Goal: Contribute content: Contribute content

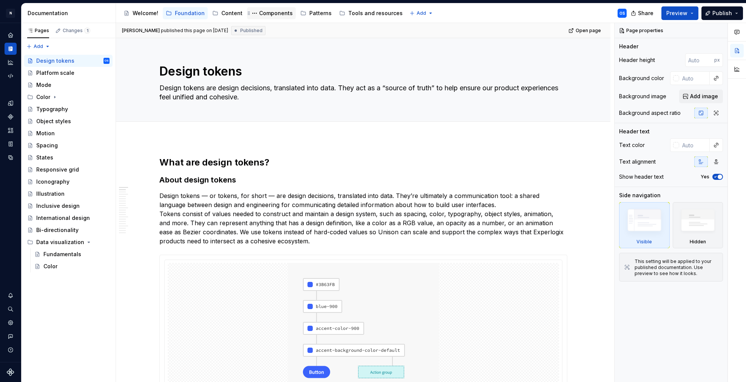
click at [276, 12] on div "Components" at bounding box center [276, 13] width 34 height 8
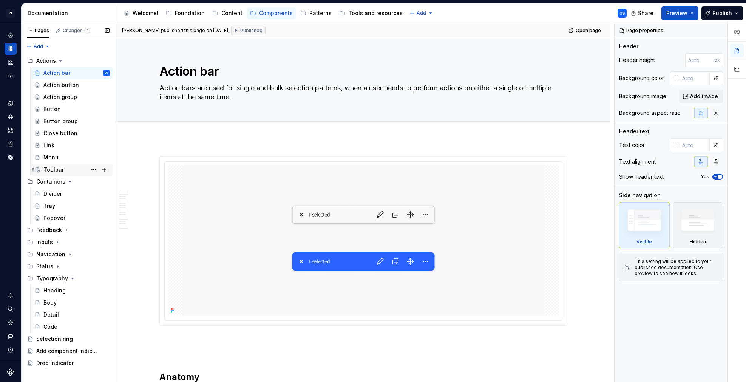
click at [60, 170] on div "Toolbar" at bounding box center [53, 170] width 20 height 8
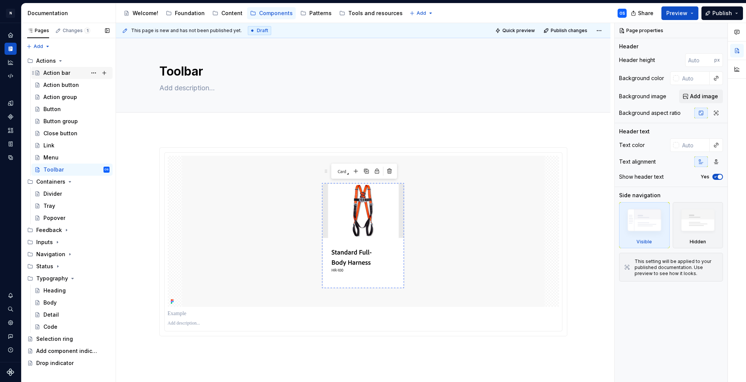
click at [49, 72] on div "Action bar" at bounding box center [56, 73] width 27 height 8
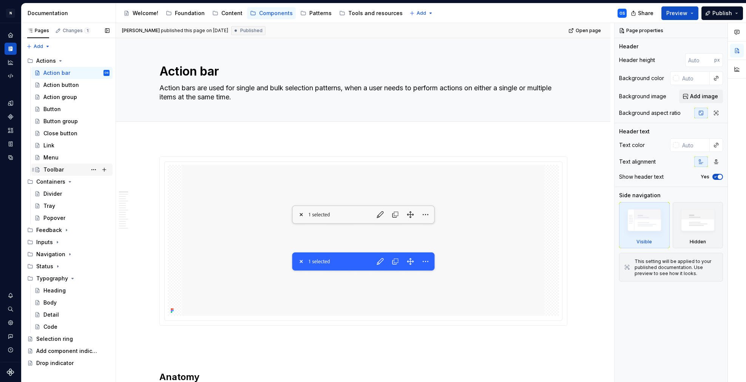
click at [68, 169] on div "Toolbar" at bounding box center [76, 169] width 66 height 11
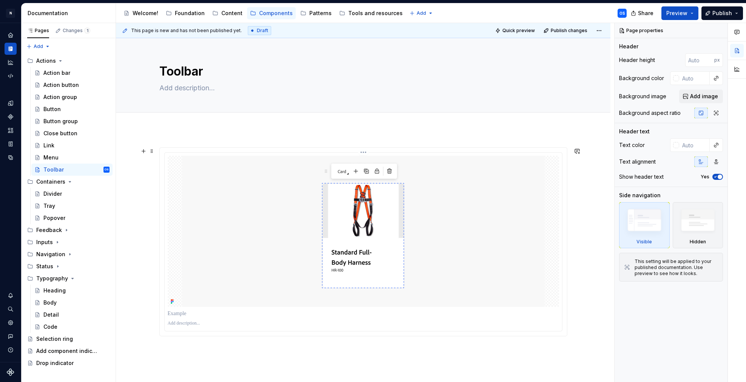
click at [366, 153] on html "N Experlogix Design System OS Design system data Documentation Accessibility gu…" at bounding box center [373, 191] width 746 height 382
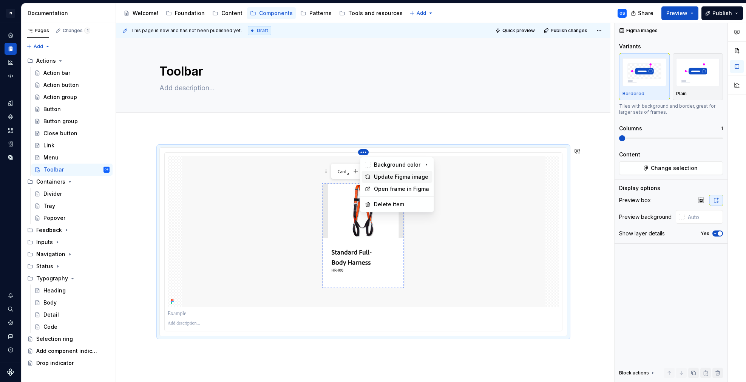
click at [387, 177] on div "Update Figma image" at bounding box center [402, 177] width 56 height 8
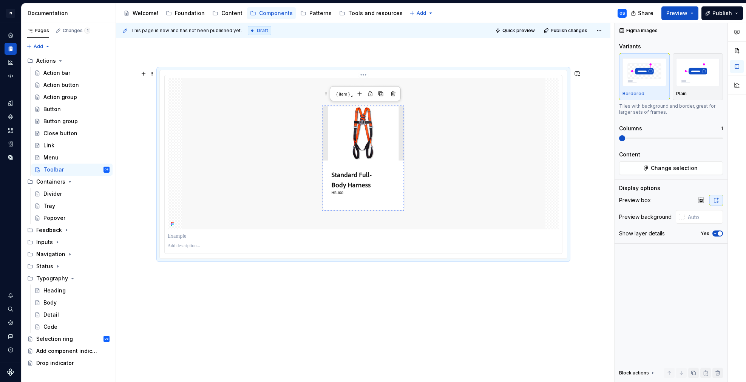
scroll to position [77, 0]
click at [366, 75] on html "N Experlogix Design System OS Design system data Documentation Accessibility gu…" at bounding box center [373, 191] width 746 height 382
click at [386, 98] on div "Update Figma image" at bounding box center [402, 100] width 56 height 8
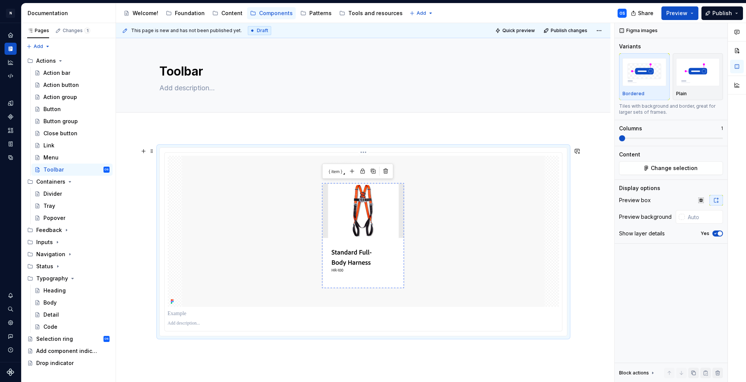
scroll to position [77, 0]
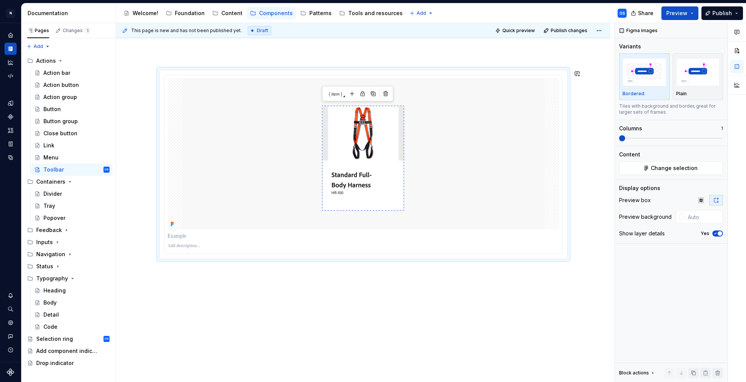
click at [245, 296] on div at bounding box center [363, 217] width 494 height 330
click at [208, 271] on div at bounding box center [363, 217] width 494 height 330
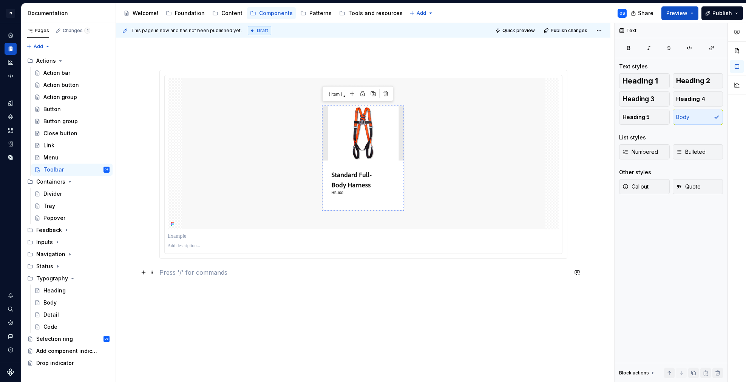
click at [208, 271] on p at bounding box center [363, 272] width 408 height 9
click at [287, 189] on img at bounding box center [363, 153] width 362 height 151
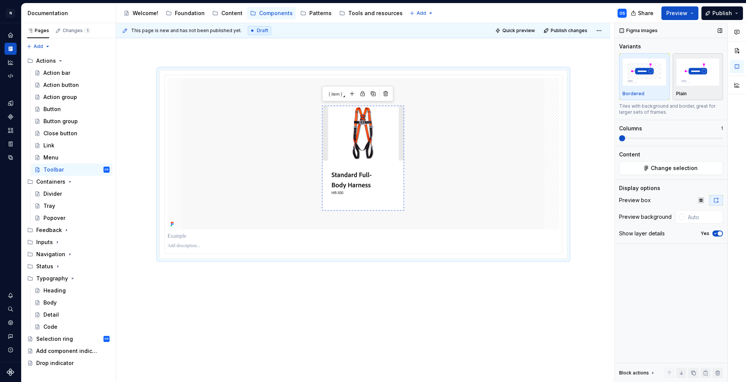
click at [704, 78] on img "button" at bounding box center [698, 72] width 44 height 28
click at [716, 233] on icon "button" at bounding box center [715, 233] width 2 height 1
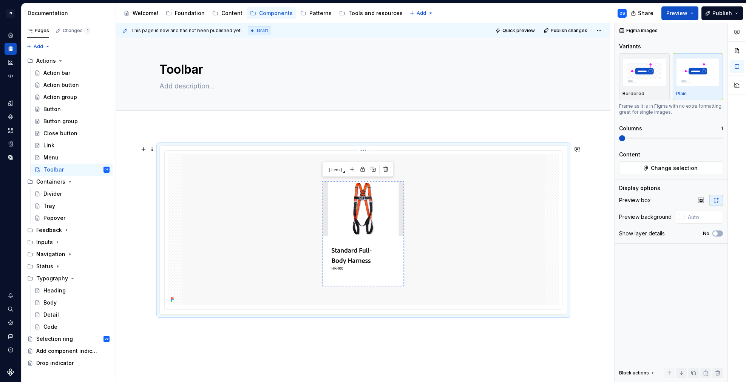
scroll to position [0, 0]
type textarea "*"
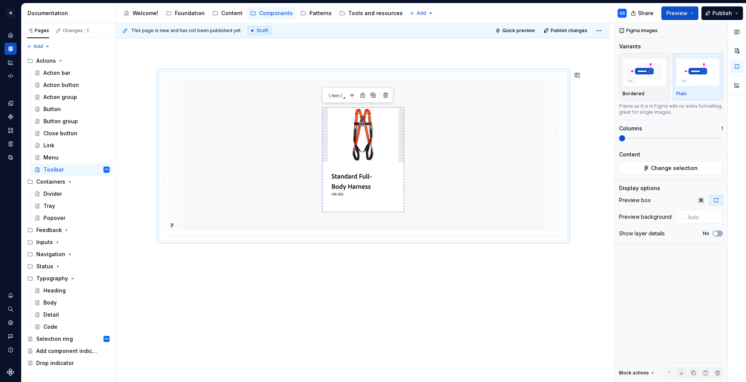
click at [239, 267] on div at bounding box center [363, 169] width 408 height 196
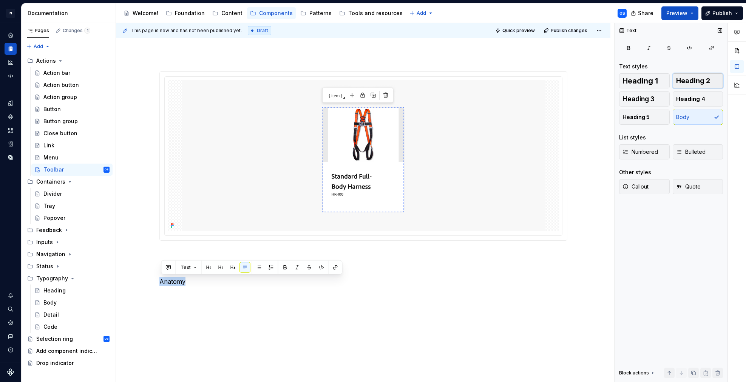
click at [703, 79] on span "Heading 2" at bounding box center [693, 81] width 34 height 8
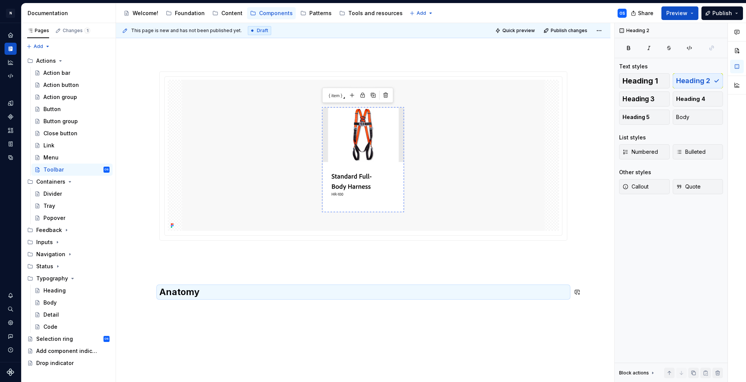
click at [203, 307] on div "Anatomy" at bounding box center [363, 237] width 494 height 368
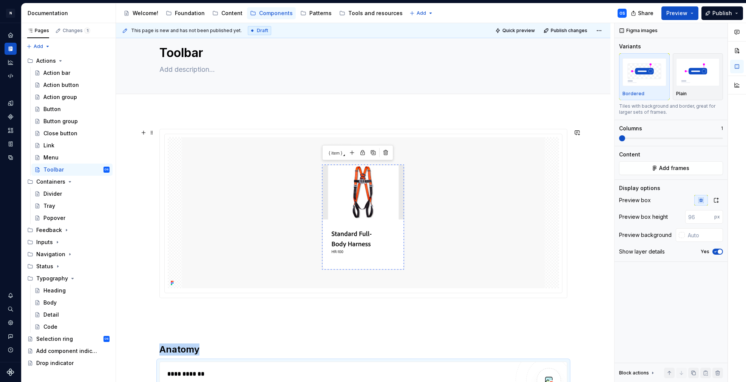
scroll to position [131, 0]
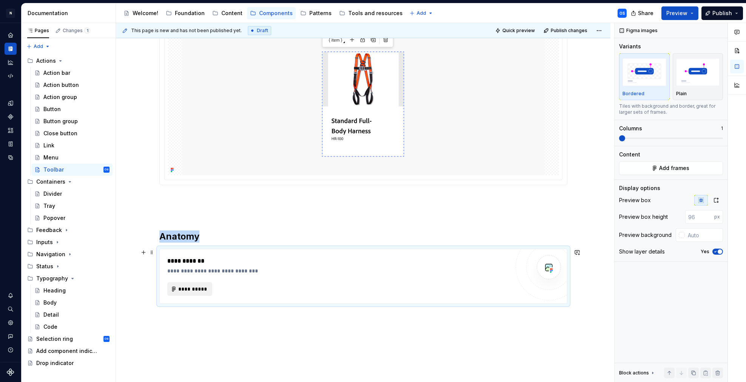
click at [194, 292] on span "**********" at bounding box center [192, 289] width 29 height 8
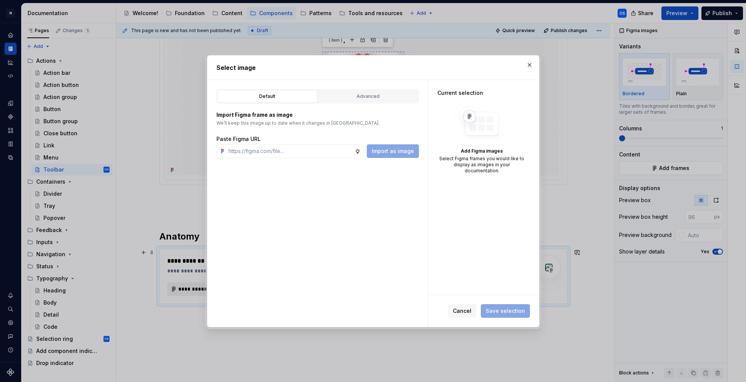
type textarea "*"
type input "https://www.figma.com/design/SQnbXLQMhWr5yPw9fVqT9P/Documentation?node-id=75-10…"
click at [508, 309] on span "Save selection" at bounding box center [505, 311] width 39 height 8
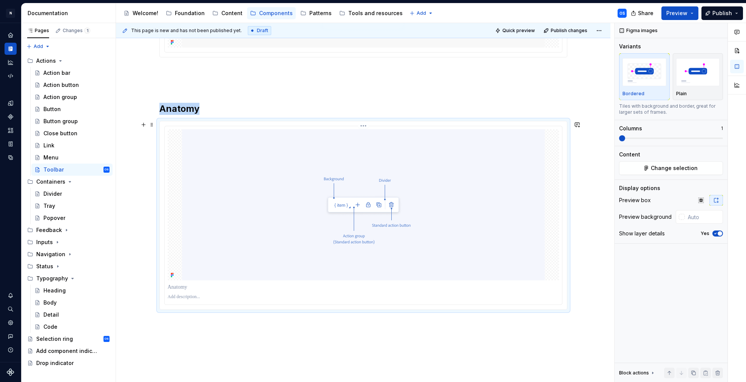
scroll to position [259, 0]
click at [702, 79] on img "button" at bounding box center [698, 72] width 44 height 28
click at [716, 231] on icon "button" at bounding box center [715, 233] width 6 height 5
click at [715, 12] on span "Publish" at bounding box center [722, 13] width 20 height 8
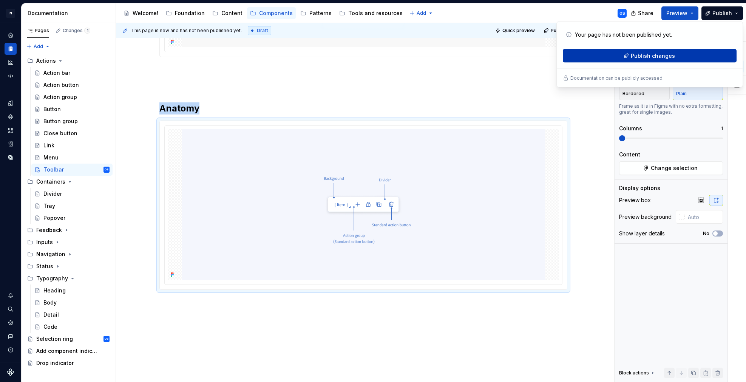
click at [635, 57] on span "Publish changes" at bounding box center [653, 56] width 44 height 8
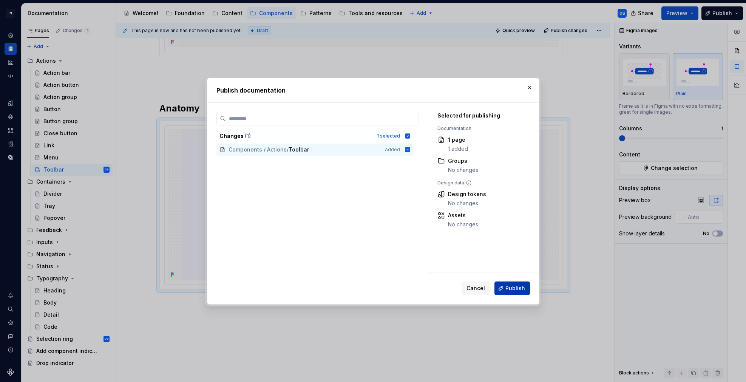
click at [512, 288] on span "Publish" at bounding box center [515, 288] width 20 height 8
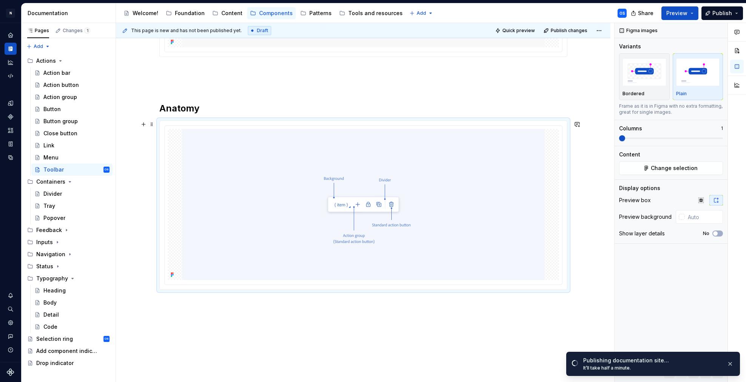
scroll to position [0, 0]
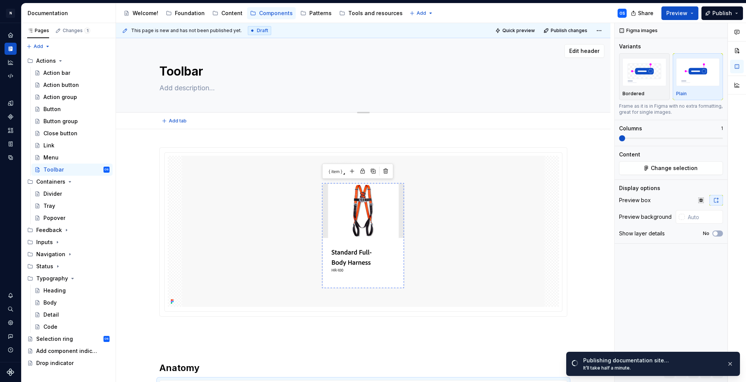
click at [195, 91] on textarea at bounding box center [362, 88] width 408 height 12
type textarea "*"
type textarea "T"
type textarea "*"
type textarea "To"
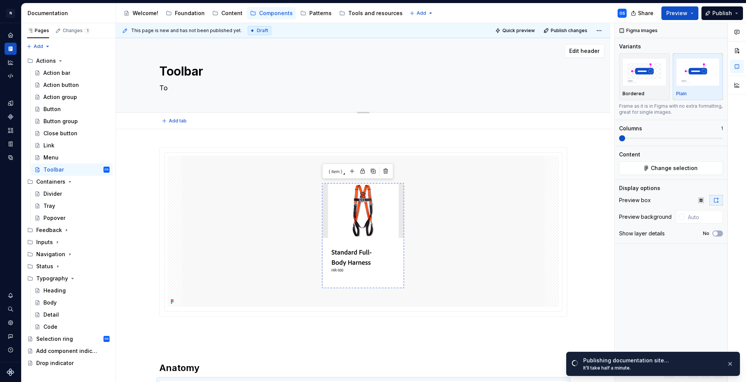
type textarea "*"
type textarea "Too"
type textarea "*"
type textarea "Tool"
type textarea "*"
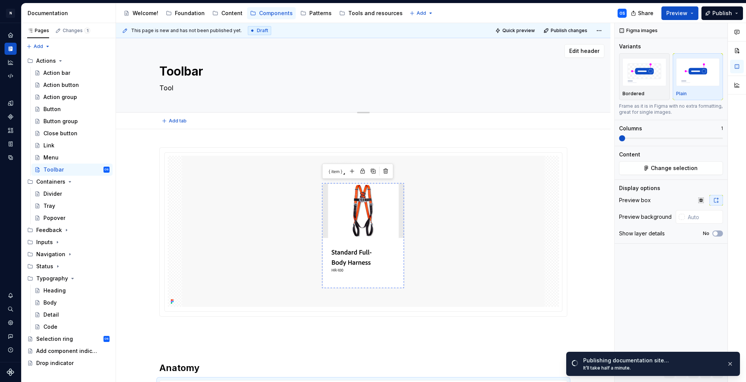
type textarea "Toolb"
type textarea "*"
type textarea "Toolba"
type textarea "*"
type textarea "Toolbar"
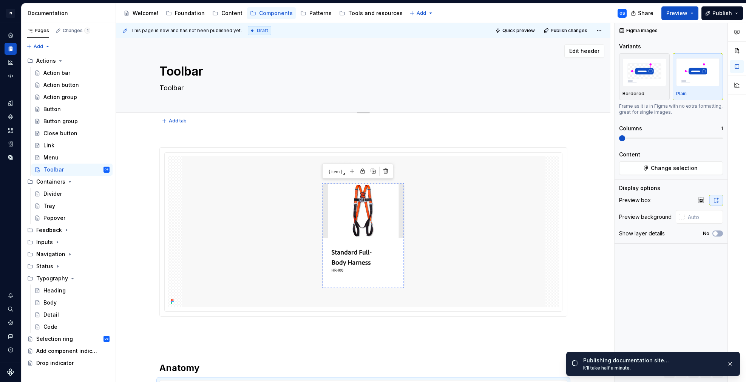
type textarea "*"
type textarea "Toolbar i"
type textarea "*"
type textarea "Toolbar is"
type textarea "*"
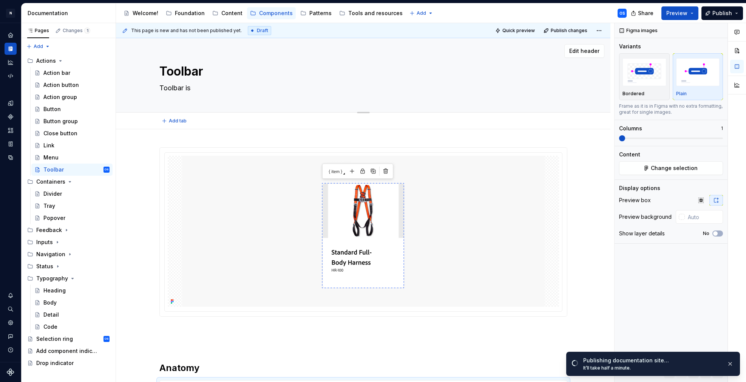
type textarea "Toolbar is"
type textarea "*"
type textarea "Toolbar is t"
type textarea "*"
type textarea "Toolbar is th"
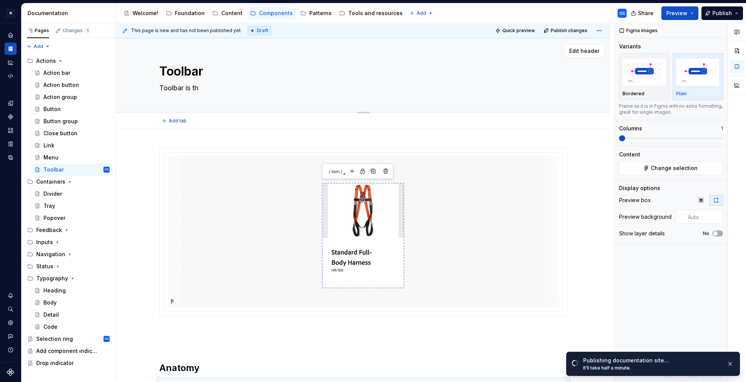
type textarea "*"
type textarea "Toolbar is the"
type textarea "*"
type textarea "Toolbar is the"
type textarea "*"
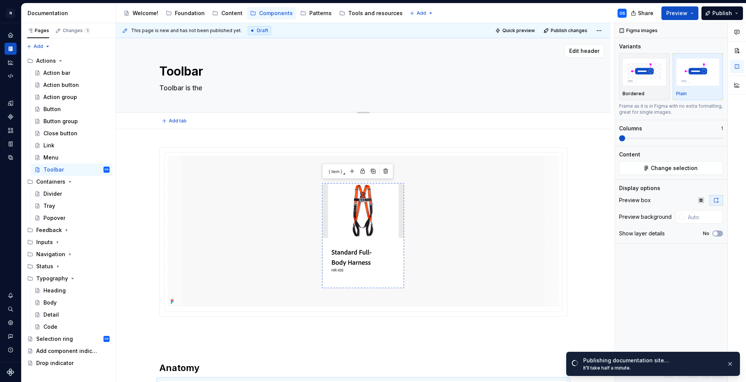
type textarea "Toolbar is the c"
type textarea "*"
type textarea "Toolbar is the co"
type textarea "*"
type textarea "Toolbar is the con"
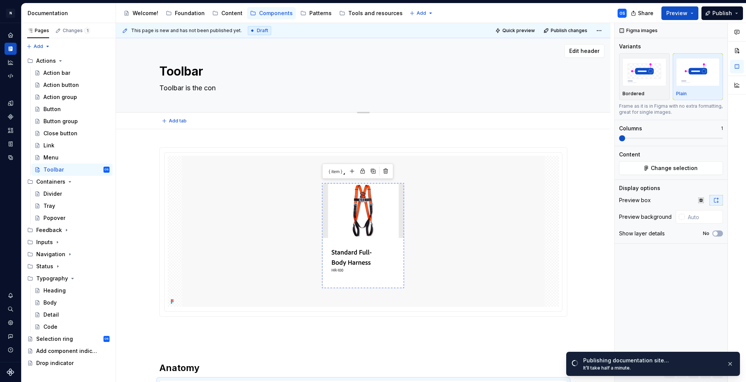
type textarea "*"
type textarea "Toolbar is the cont"
type textarea "*"
type textarea "Toolbar is the contr"
type textarea "*"
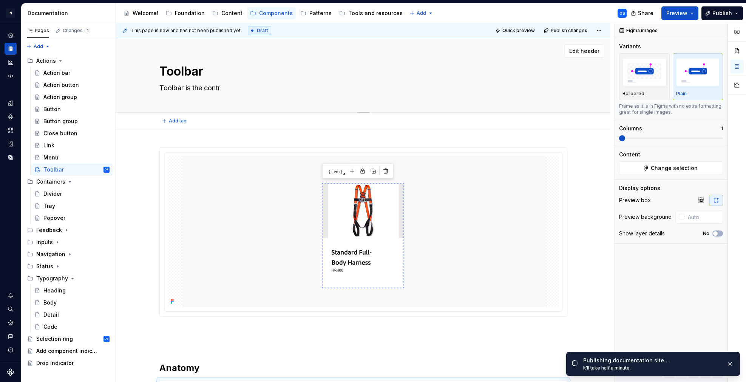
type textarea "Toolbar is the contro"
type textarea "*"
type textarea "Toolbar is the control"
type textarea "*"
type textarea "Toolbar is the controld"
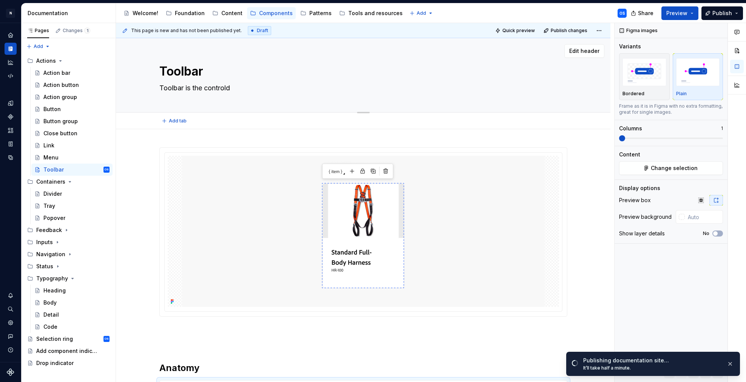
type textarea "*"
type textarea "Toolbar is the control"
type textarea "*"
type textarea "Toolbar is the controls"
type textarea "*"
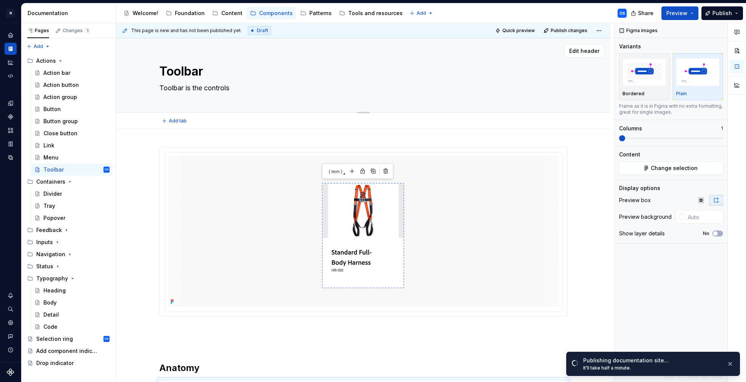
type textarea "Toolbar is the controls"
type textarea "*"
type textarea "Toolbar is the controls o"
type textarea "*"
type textarea "Toolbar is the controls of"
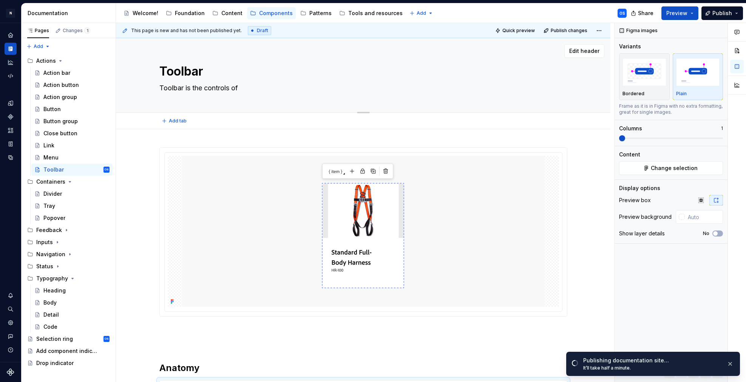
type textarea "*"
type textarea "Toolbar is the controls of"
type textarea "*"
type textarea "Toolbar is the controls of a"
type textarea "*"
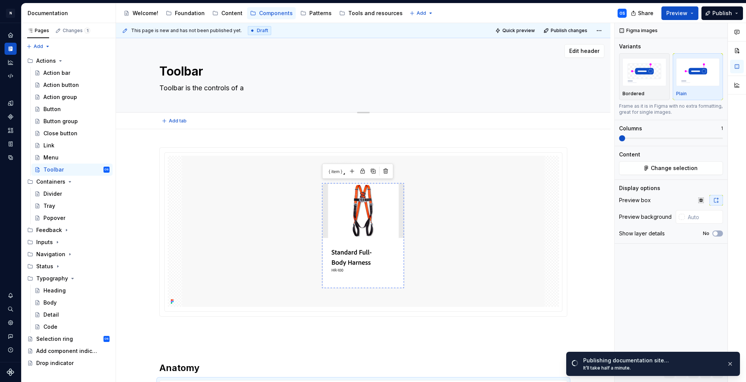
type textarea "Toolbar is the controls of a"
type textarea "*"
type textarea "Toolbar is the controls of a c"
type textarea "*"
type textarea "Toolbar is the controls of a co"
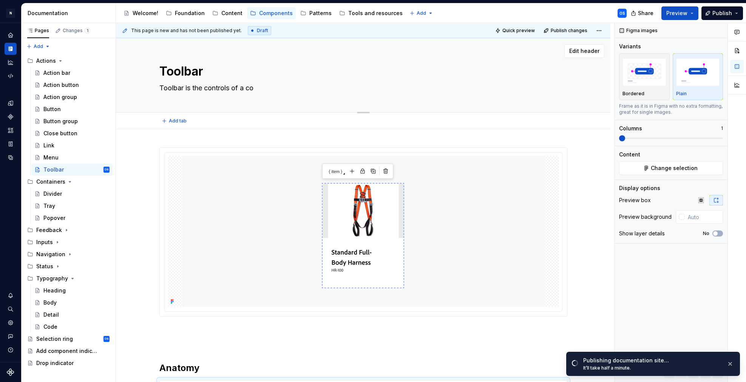
type textarea "*"
type textarea "Toolbar is the controls of a com"
type textarea "*"
type textarea "Toolbar is the controls of a comp"
type textarea "*"
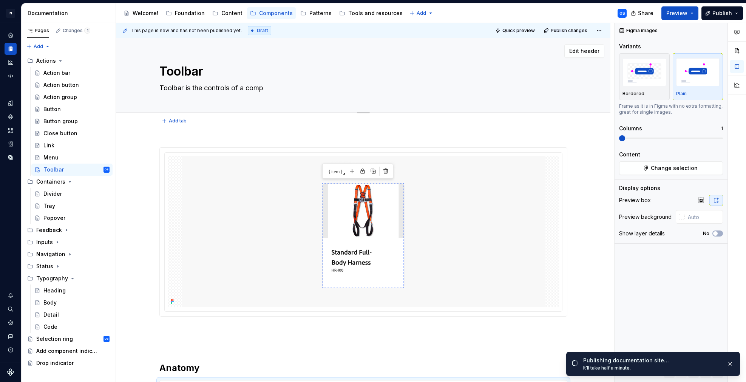
type textarea "Toolbar is the controls of a compo"
type textarea "*"
type textarea "Toolbar is the controls of a compon"
type textarea "*"
type textarea "Toolbar is the controls of a compone"
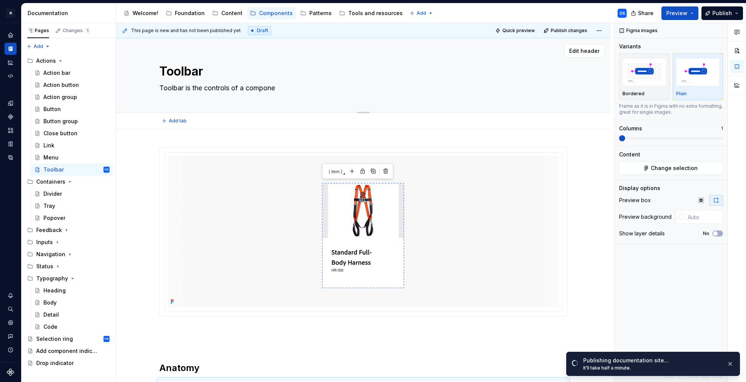
type textarea "*"
type textarea "Toolbar is the controls of a componen"
type textarea "*"
type textarea "Toolbar is the controls of a component"
type textarea "*"
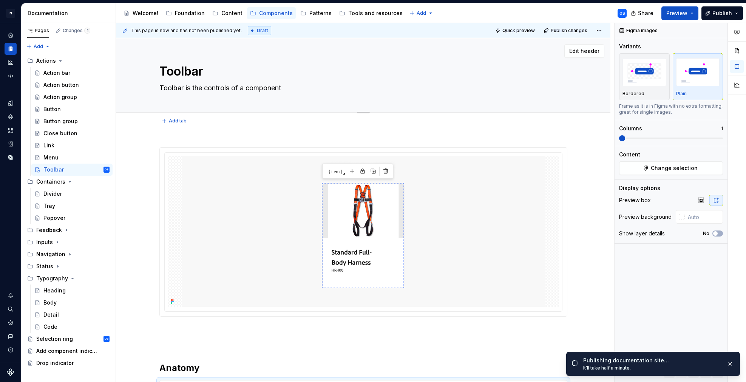
type textarea "Toolbar is the controls of a component"
type textarea "*"
type textarea "Toolbar is the controls of a component"
type textarea "*"
type textarea "Toolbar is the controls of a componen"
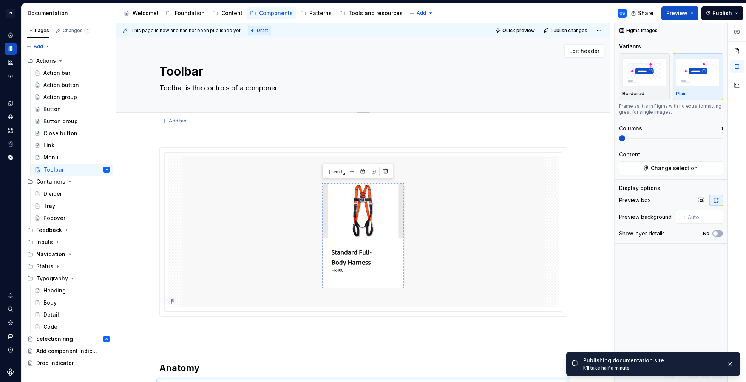
type textarea "*"
type textarea "Toolbar is the controls of a compone"
type textarea "*"
type textarea "Toolbar is the controls of a compon"
type textarea "*"
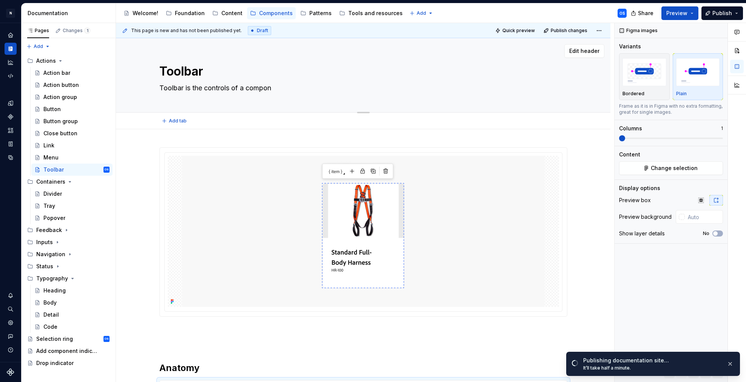
type textarea "Toolbar is the controls of a compo"
type textarea "*"
type textarea "Toolbar is the controls of a comp"
type textarea "*"
type textarea "Toolbar is the controls of a com"
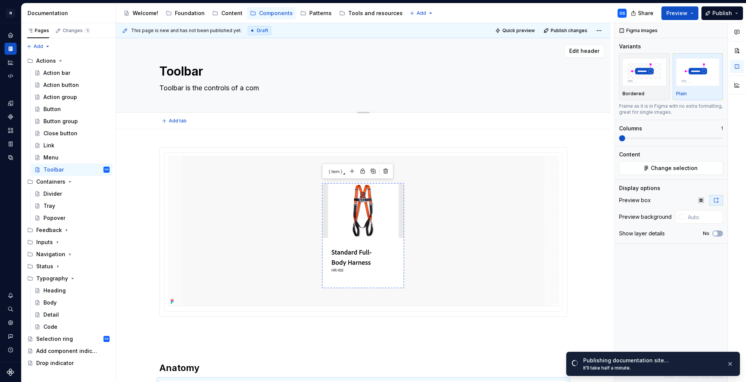
type textarea "*"
type textarea "Toolbar is the controls of a co"
type textarea "*"
type textarea "Toolbar is the controls of a c"
type textarea "*"
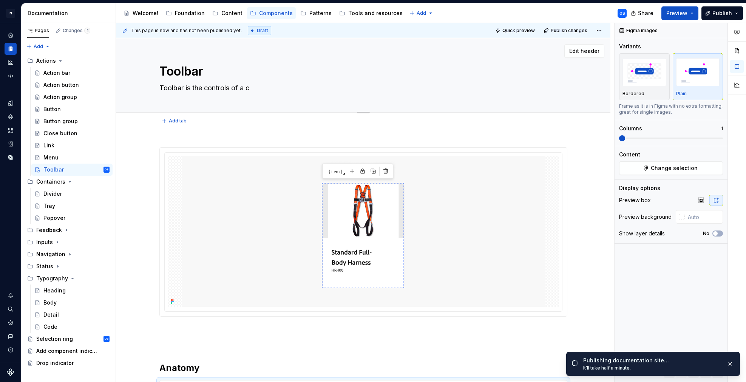
type textarea "Toolbar is the controls of a"
type textarea "*"
type textarea "Toolbar is the controls of a l"
type textarea "*"
type textarea "Toolbar is the controls of a la"
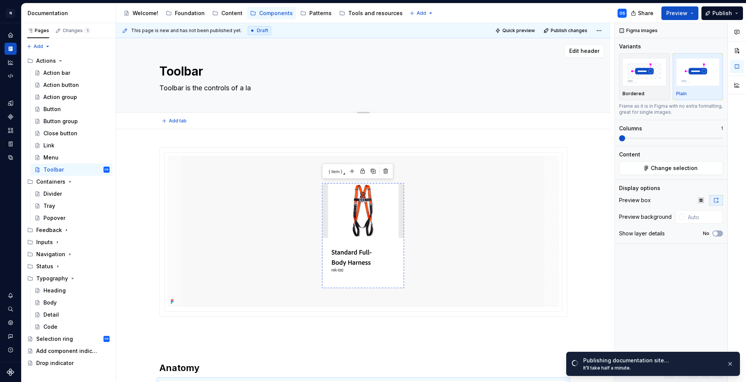
type textarea "*"
type textarea "Toolbar is the controls of a lay"
type textarea "*"
type textarea "Toolbar is the controls of a layo"
type textarea "*"
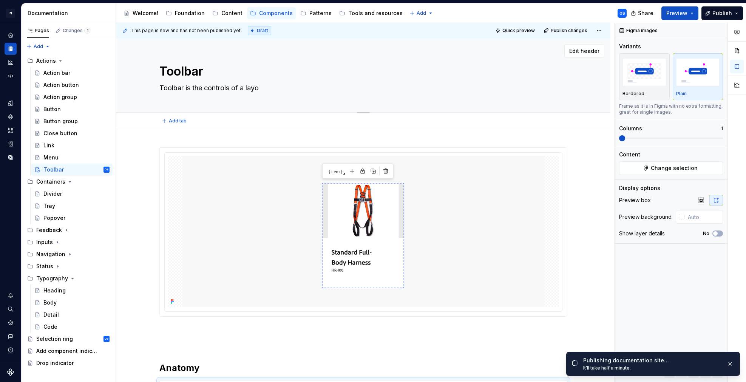
type textarea "Toolbar is the controls of a layou"
type textarea "*"
type textarea "Toolbar is the controls of a layout"
type textarea "*"
type textarea "Toolbar is the controls of a layout"
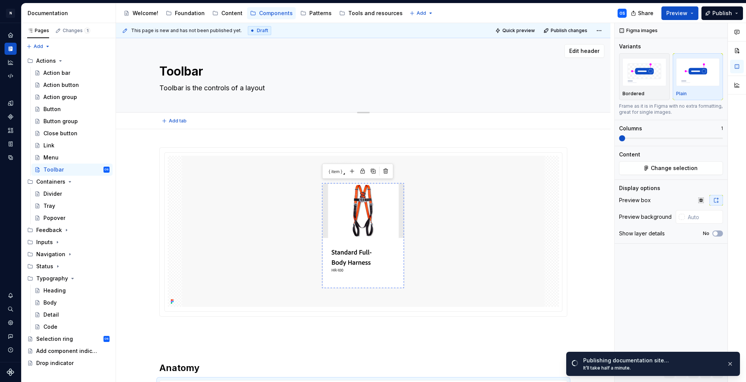
type textarea "*"
type textarea "Toolbar is the controls of a layout r"
type textarea "*"
type textarea "Toolbar is the controls of a layout"
type textarea "*"
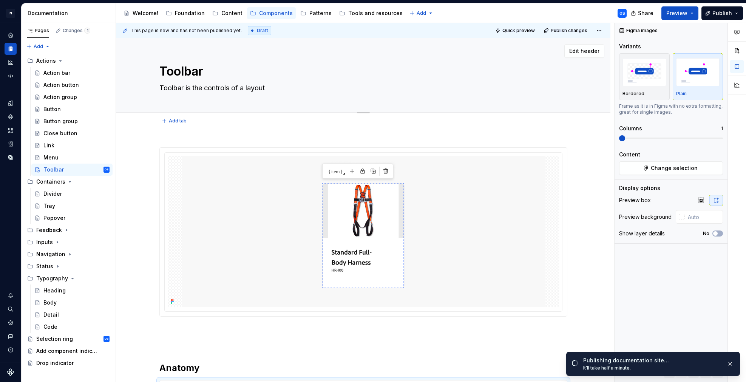
type textarea "Toolbar is the controls of a layout o"
type textarea "*"
type textarea "Toolbar is the controls of a layout or"
drag, startPoint x: 278, startPoint y: 89, endPoint x: 234, endPoint y: 86, distance: 44.6
click at [234, 86] on textarea "Toolbar is the controls of a layout or" at bounding box center [362, 88] width 408 height 12
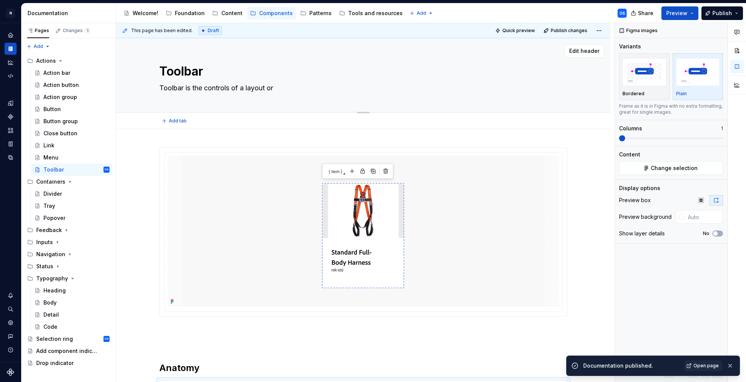
click at [234, 86] on textarea "Toolbar is the controls of a layout or" at bounding box center [362, 88] width 408 height 12
type textarea "*"
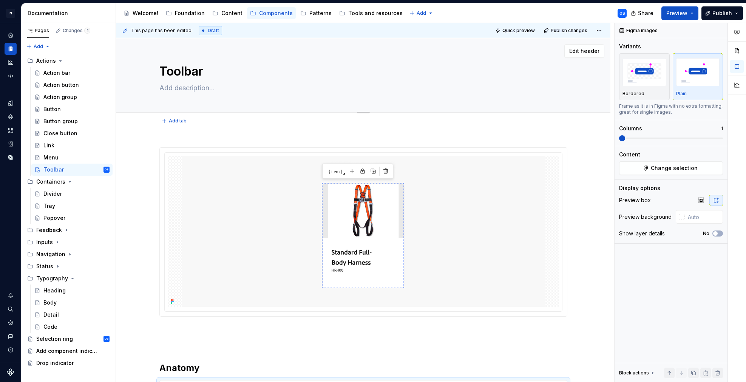
paste textarea "A toolbar is a container for a set of interactive controls, such as buttons, dr…"
type textarea "*"
type textarea "A toolbar is a container for a set of interactive controls, such as buttons, dr…"
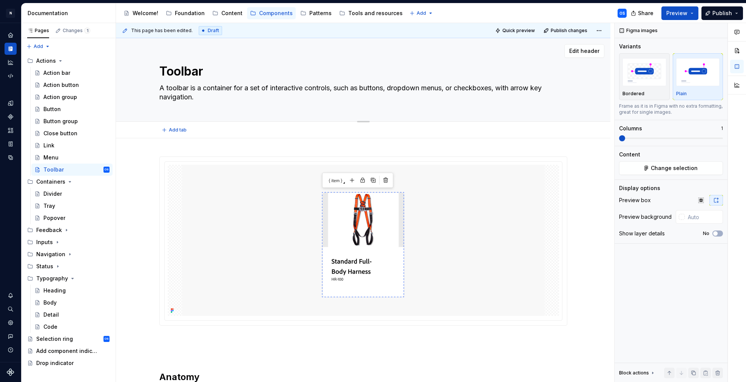
type textarea "*"
type textarea "A toolbar is a container for a set of interactive controls, such as buttons, dr…"
drag, startPoint x: 420, startPoint y: 104, endPoint x: 409, endPoint y: 96, distance: 13.4
click at [420, 104] on div "Toolbar A toolbar is a container for a set of interactive controls, such as but…" at bounding box center [363, 79] width 408 height 83
click at [392, 90] on textarea "A toolbar is a container for a set of interactive controls, such as buttons, dr…" at bounding box center [362, 92] width 408 height 21
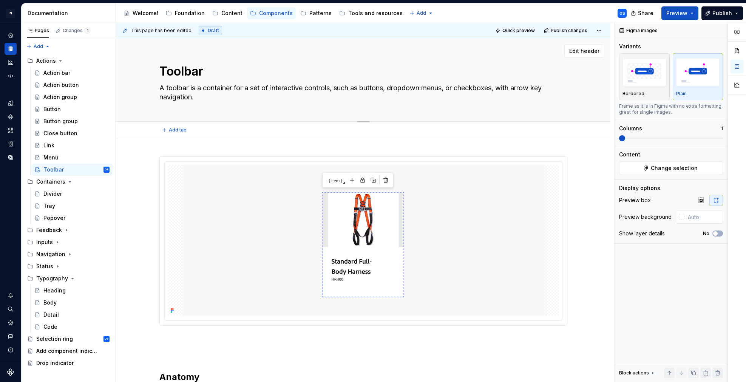
click at [392, 90] on textarea "A toolbar is a container for a set of interactive controls, such as buttons, dr…" at bounding box center [362, 92] width 408 height 21
click at [405, 88] on textarea "A toolbar is a container for a set of interactive controls, such as buttons, dr…" at bounding box center [362, 92] width 408 height 21
click at [185, 96] on textarea "A toolbar is a container for a set of interactive controls, such as buttons, dr…" at bounding box center [362, 92] width 408 height 21
drag, startPoint x: 194, startPoint y: 97, endPoint x: 393, endPoint y: 87, distance: 199.2
click at [393, 87] on textarea "A toolbar is a container for a set of interactive controls, such as buttons, dr…" at bounding box center [362, 92] width 408 height 21
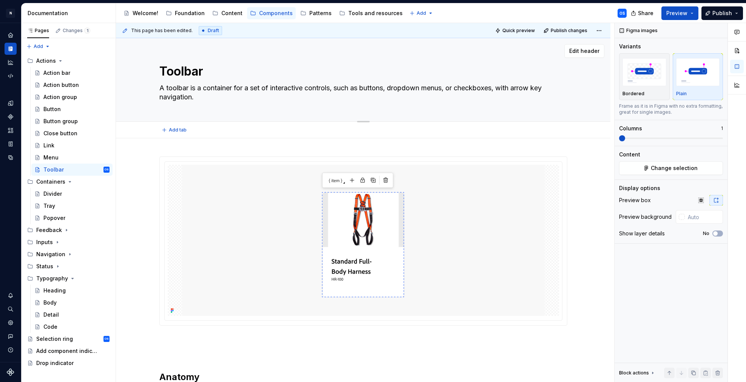
click at [220, 105] on div "Toolbar A toolbar is a container for a set of interactive controls, such as but…" at bounding box center [363, 79] width 408 height 83
click at [219, 91] on textarea "A toolbar is a container for a set of interactive controls, such as buttons, dr…" at bounding box center [362, 92] width 408 height 21
click at [212, 94] on textarea "A toolbar is a container for a set of interactive controls, such as buttons, dr…" at bounding box center [362, 92] width 408 height 21
drag, startPoint x: 206, startPoint y: 97, endPoint x: 390, endPoint y: 87, distance: 184.9
click at [390, 87] on textarea "A toolbar is a container for a set of interactive controls, such as buttons, dr…" at bounding box center [362, 92] width 408 height 21
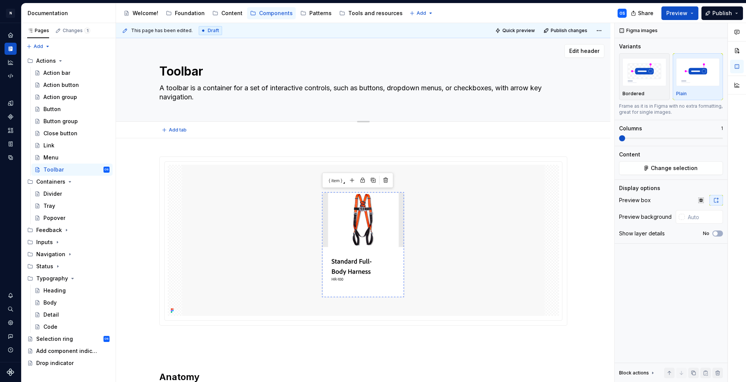
type textarea "*"
type textarea "A toolbar is a container for a set of interactive controls, such as buttons"
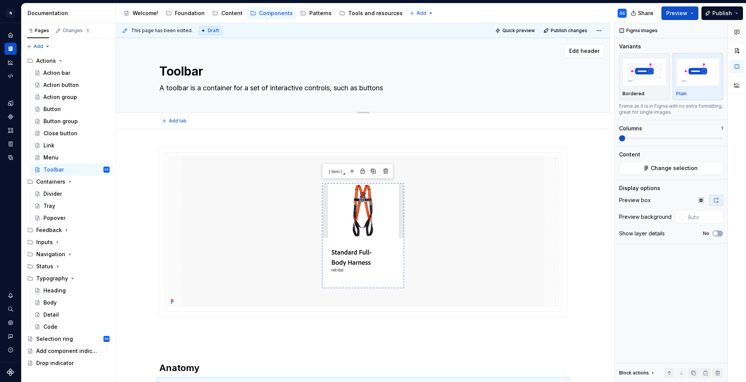
paste textarea "A toolbar consists of a container element for a set of interactive controls. It…"
type textarea "*"
type textarea "A toolbar is a container for a set of interactive controls, such as buttons A t…"
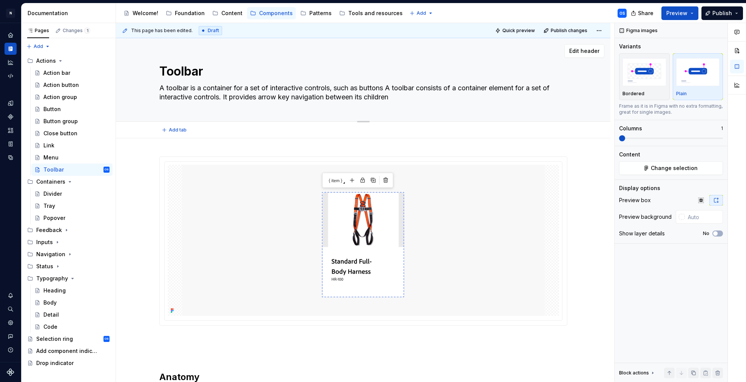
click at [391, 85] on textarea "A toolbar is a container for a set of interactive controls, such as buttons A t…" at bounding box center [362, 92] width 408 height 21
type textarea "*"
type textarea "A toolbar is a container for a set of interactive controls, such as buttons =A …"
type textarea "*"
type textarea "A toolbar is a container for a set of interactive controls, such as buttons A t…"
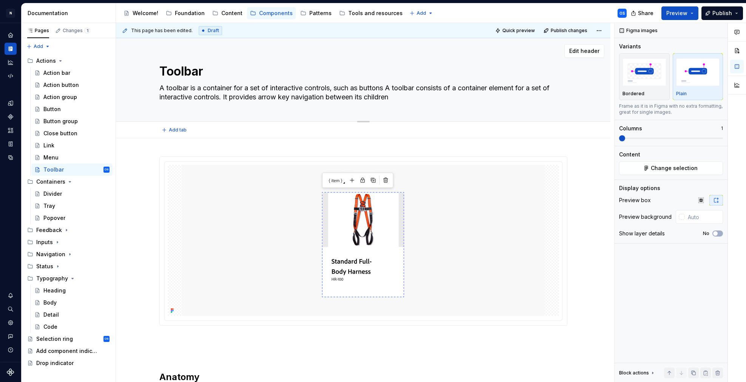
type textarea "*"
type textarea "A toolbar is a container for a set of interactive controls, such as buttonsA to…"
type textarea "*"
type textarea "A toolbar is a container for a set of interactive controls, such as buttons A t…"
click at [238, 97] on textarea "A toolbar is a container for a set of interactive controls, such as buttons A t…" at bounding box center [362, 92] width 408 height 21
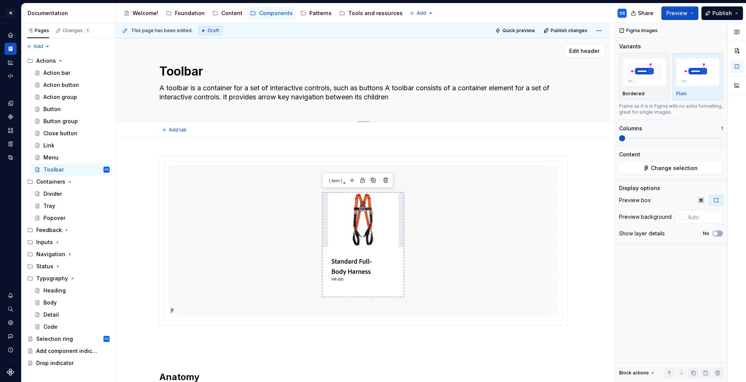
click at [326, 95] on textarea "A toolbar is a container for a set of interactive controls, such as buttons A t…" at bounding box center [362, 92] width 408 height 21
drag, startPoint x: 402, startPoint y: 98, endPoint x: 392, endPoint y: 86, distance: 16.1
click at [392, 86] on textarea "A toolbar is a container for a set of interactive controls, such as buttons A t…" at bounding box center [362, 92] width 408 height 21
type textarea "*"
type textarea "A toolbar is a container for a set of interactive controls, such as buttons"
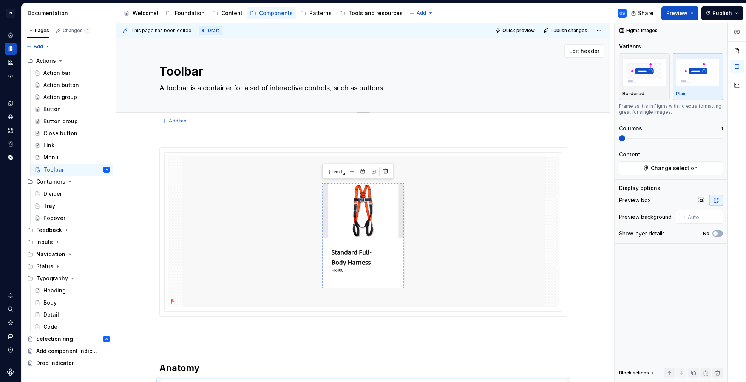
type textarea "*"
type textarea "A toolbar is a container for a set of interactive controls, such as buttons"
type textarea "*"
type textarea "A toolbar is a container for a set of interactive controls, such as buttons."
type textarea "*"
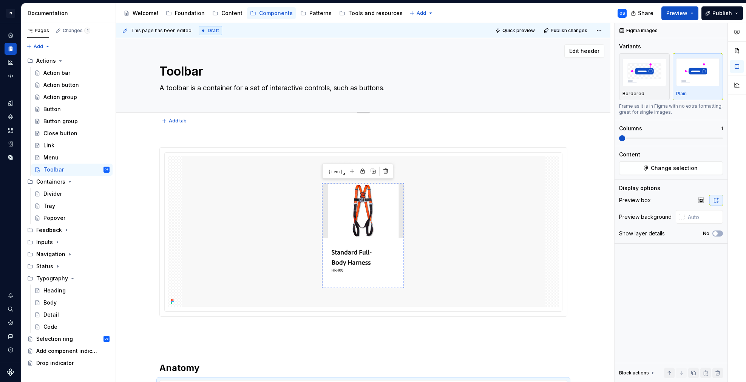
type textarea "A toolbar is a container for a set of interactive controls, such as buttons."
type textarea "*"
type textarea "A toolbar is a container for a set of interactive controls, such as buttons. I"
type textarea "*"
type textarea "A toolbar is a container for a set of interactive controls, such as buttons. It"
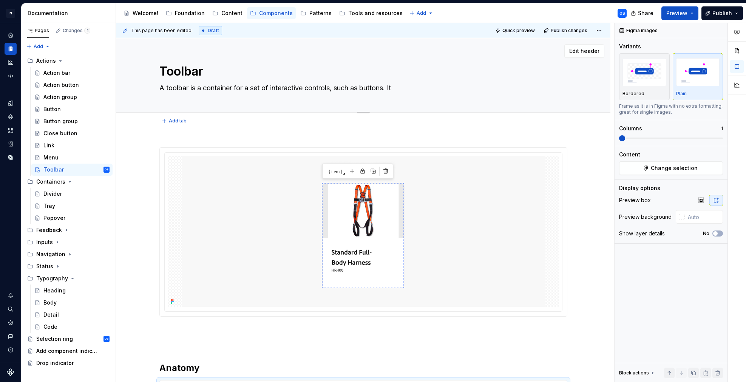
type textarea "*"
type textarea "A toolbar is a container for a set of interactive controls, such as buttons. It"
click at [325, 86] on textarea "A toolbar is a container for a set of interactive controls, such as buttons. It" at bounding box center [362, 88] width 408 height 12
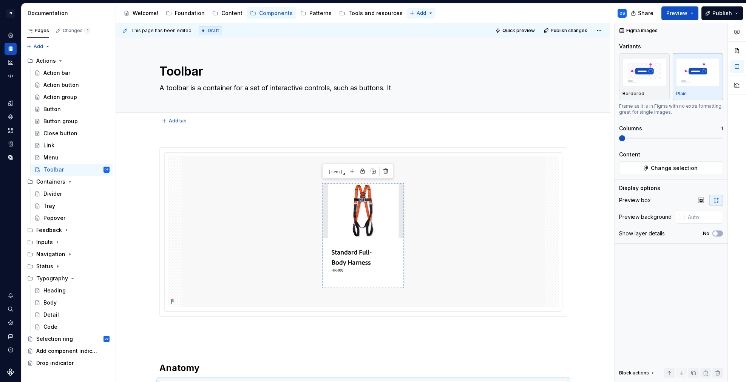
type textarea "*"
type textarea "A toolbar is a container for a set of interactive controls, such as buttons. It"
click at [386, 91] on textarea "A toolbar is a container for a set of interactive controls, such as buttons. It" at bounding box center [362, 88] width 408 height 12
click at [399, 86] on textarea "A toolbar is a container for a set of interactive controls, such as buttons. It" at bounding box center [362, 88] width 408 height 12
drag, startPoint x: 401, startPoint y: 86, endPoint x: 390, endPoint y: 86, distance: 11.0
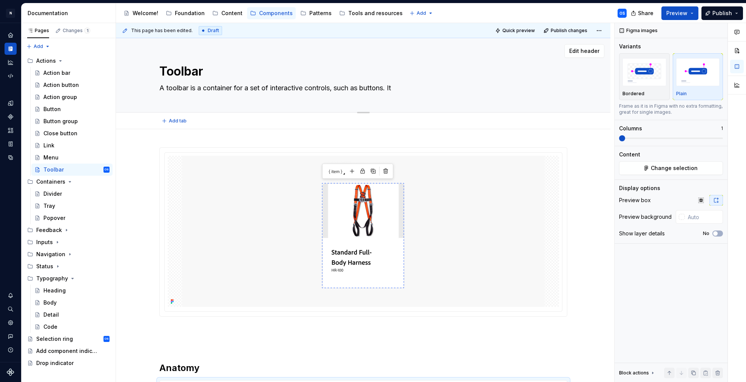
click at [390, 86] on textarea "A toolbar is a container for a set of interactive controls, such as buttons. It" at bounding box center [362, 88] width 408 height 12
click at [200, 87] on textarea "A toolbar is a container for a set of interactive controls, such as buttons. It" at bounding box center [362, 88] width 408 height 12
click at [233, 87] on textarea "A toolbar is a container for a set of interactive controls, such as buttons. It" at bounding box center [362, 88] width 408 height 12
click at [292, 86] on textarea "A toolbar is a container for a set of interactive controls, such as buttons. It" at bounding box center [362, 88] width 408 height 12
click at [268, 90] on textarea "A toolbar is a container for a set of interactive controls, such as buttons. It" at bounding box center [362, 88] width 408 height 12
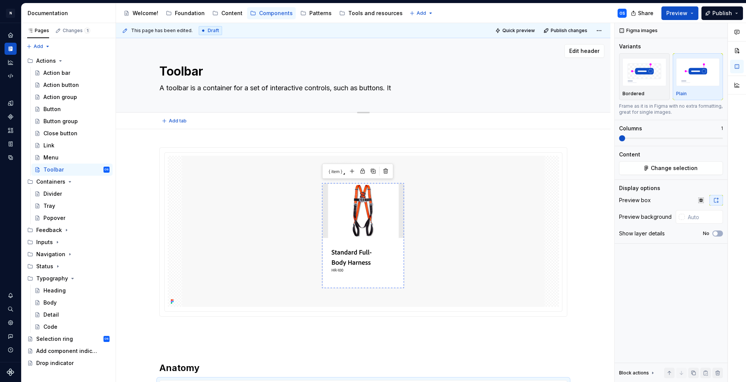
click at [237, 80] on textarea "Toolbar" at bounding box center [362, 71] width 408 height 18
click at [248, 91] on textarea "A toolbar is a container for a set of interactive controls, such as buttons. It" at bounding box center [362, 88] width 408 height 12
click at [294, 86] on textarea "A toolbar is a container for a set of interactive controls, such as buttons. It" at bounding box center [362, 88] width 408 height 12
click at [262, 90] on textarea "A toolbar is a container for a set of interactive controls, such as buttons. It" at bounding box center [362, 88] width 408 height 12
click at [351, 86] on textarea "A toolbar is a container for a set of interactive controls, such as buttons. It" at bounding box center [362, 88] width 408 height 12
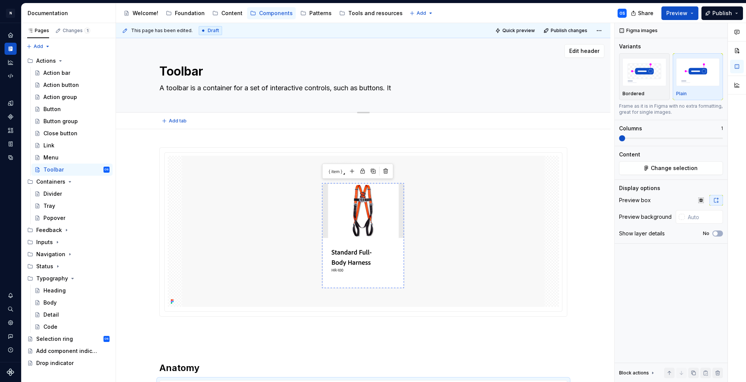
drag, startPoint x: 390, startPoint y: 89, endPoint x: 409, endPoint y: 88, distance: 18.9
click at [409, 88] on textarea "A toolbar is a container for a set of interactive controls, such as buttons. It" at bounding box center [362, 88] width 408 height 12
click at [340, 93] on textarea "A toolbar is a container for a set of interactive controls, such as buttons. It" at bounding box center [362, 88] width 408 height 12
drag, startPoint x: 334, startPoint y: 89, endPoint x: 338, endPoint y: 88, distance: 3.8
click at [338, 88] on textarea "A toolbar is a container for a set of interactive controls, such as buttons. It" at bounding box center [362, 88] width 408 height 12
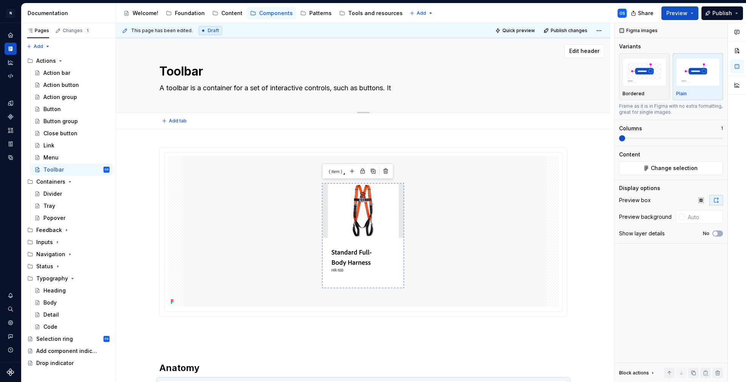
type textarea "*"
type textarea "A toolbar is a container for a set of interactive controls such as buttons. It"
drag, startPoint x: 387, startPoint y: 88, endPoint x: 426, endPoint y: 87, distance: 38.5
click at [426, 87] on textarea "A toolbar is a container for a set of interactive controls such as buttons. It" at bounding box center [362, 88] width 408 height 12
type textarea "*"
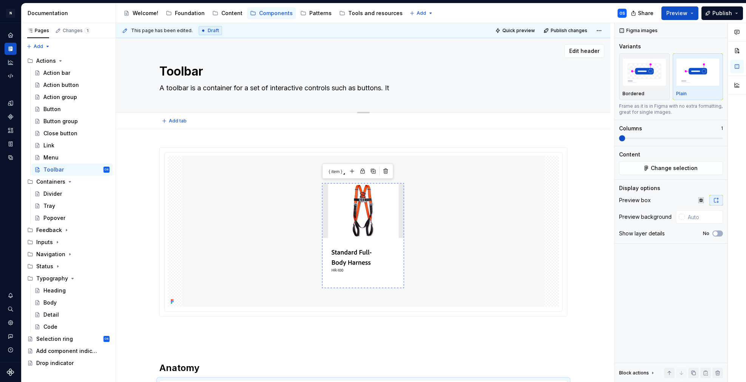
type textarea "A toolbar is a container for a set of interactive controls such as buttons"
type textarea "*"
type textarea "A toolbar is a container for a set of interactive controls such as buttons t"
type textarea "*"
type textarea "A toolbar is a container for a set of interactive controls such as buttons th"
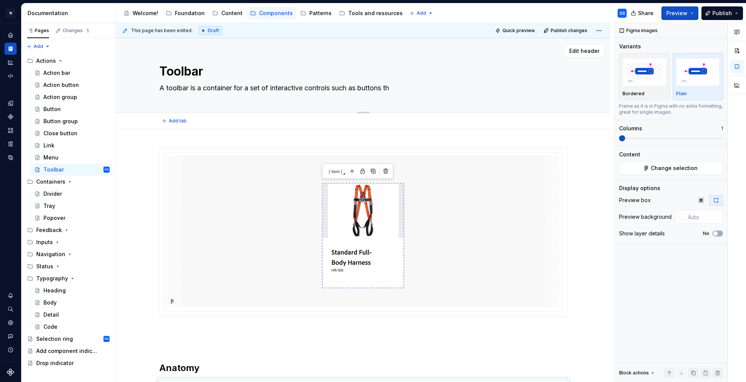
type textarea "*"
type textarea "A toolbar is a container for a set of interactive controls such as buttons tha"
type textarea "*"
type textarea "A toolbar is a container for a set of interactive controls such as buttons that"
type textarea "*"
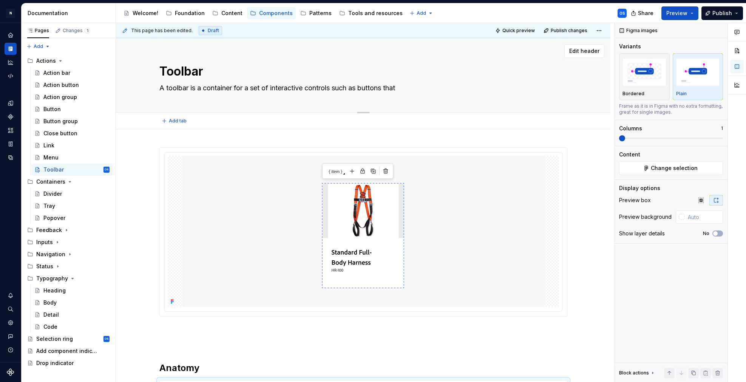
type textarea "A toolbar is a container for a set of interactive controls such as buttons that"
type textarea "*"
type textarea "A toolbar is a container for a set of interactive controls such as buttons that…"
type textarea "*"
type textarea "A toolbar is a container for a set of interactive controls such as buttons that…"
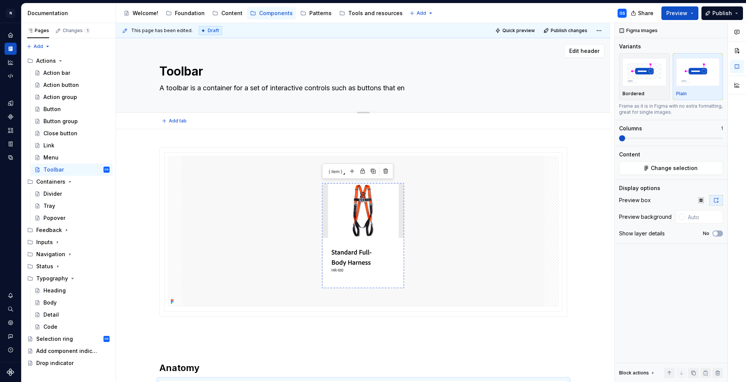
type textarea "*"
type textarea "A toolbar is a container for a set of interactive controls such as buttons that…"
type textarea "*"
type textarea "A toolbar is a container for a set of interactive controls such as buttons that"
type textarea "*"
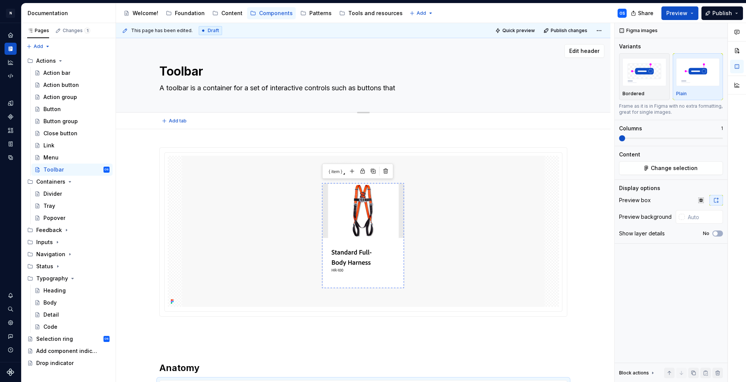
type textarea "A toolbar is a container for a set of interactive controls such as buttons that"
type textarea "*"
type textarea "A toolbar is a container for a set of interactive controls such as buttons tha"
type textarea "*"
type textarea "A toolbar is a container for a set of interactive controls such as buttons th"
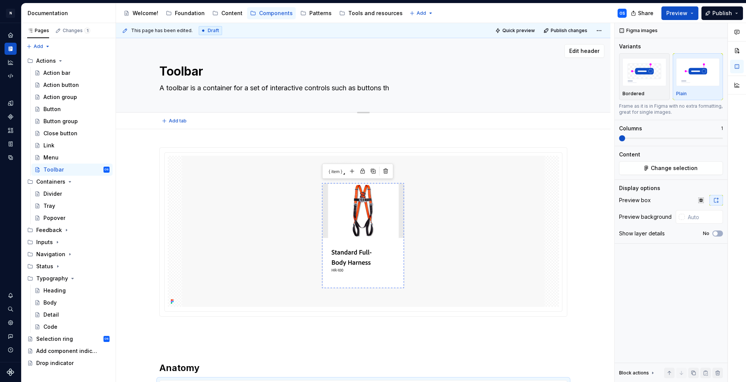
type textarea "*"
type textarea "A toolbar is a container for a set of interactive controls such as buttons t"
type textarea "*"
type textarea "A toolbar is a container for a set of interactive controls such as buttons to"
type textarea "*"
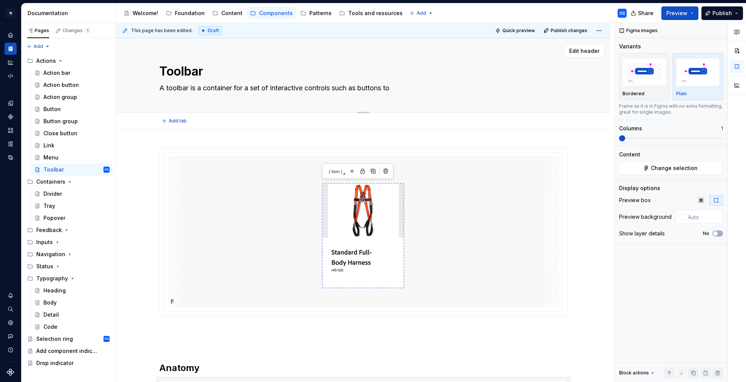
type textarea "A toolbar is a container for a set of interactive controls such as buttons to"
type textarea "*"
type textarea "A toolbar is a container for a set of interactive controls such as buttons to c"
type textarea "*"
type textarea "A toolbar is a container for a set of interactive controls such as buttons to co"
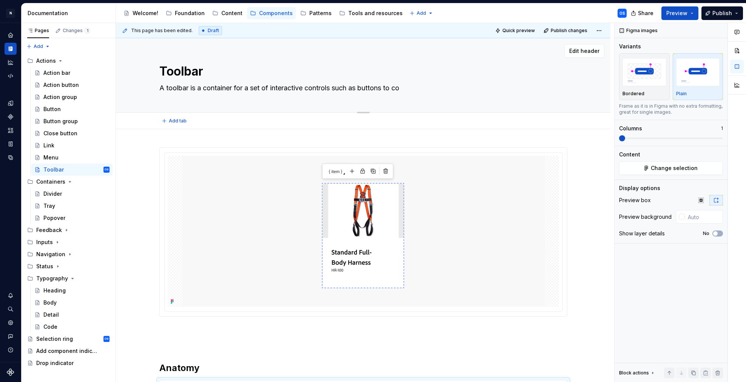
type textarea "*"
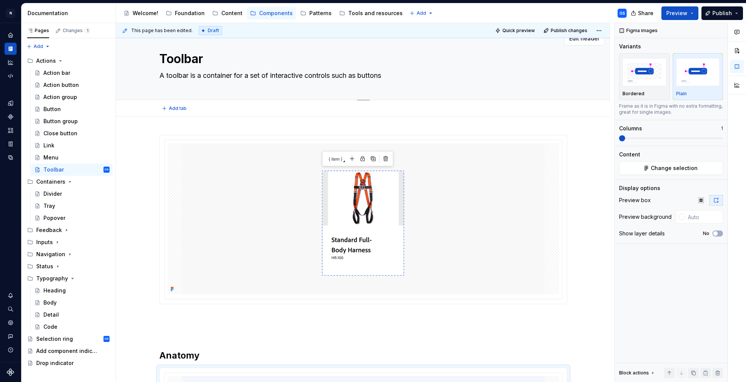
click at [356, 76] on textarea "A toolbar is a container for a set of interactive controls such as buttons" at bounding box center [362, 75] width 408 height 12
click at [407, 75] on textarea "A toolbar is a container for a set of interactive controls such as buttons" at bounding box center [362, 75] width 408 height 12
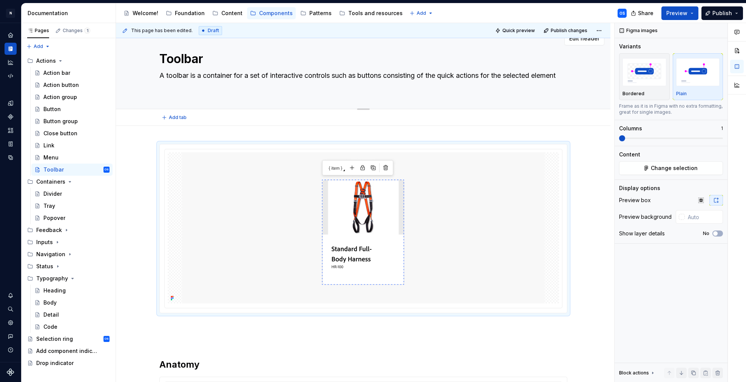
click at [183, 89] on textarea "A toolbar is a container for a set of interactive controls such as buttons cons…" at bounding box center [362, 79] width 408 height 21
click at [193, 84] on textarea "A toolbar is a container for a set of interactive controls such as buttons cons…" at bounding box center [362, 79] width 408 height 21
drag, startPoint x: 182, startPoint y: 82, endPoint x: 160, endPoint y: 76, distance: 22.6
click at [160, 76] on textarea "A toolbar is a container for a set of interactive controls such as buttons cons…" at bounding box center [362, 79] width 408 height 21
click at [159, 75] on div "Toolbar A toolbar is a container for a set of interactive controls such as butt…" at bounding box center [363, 67] width 434 height 83
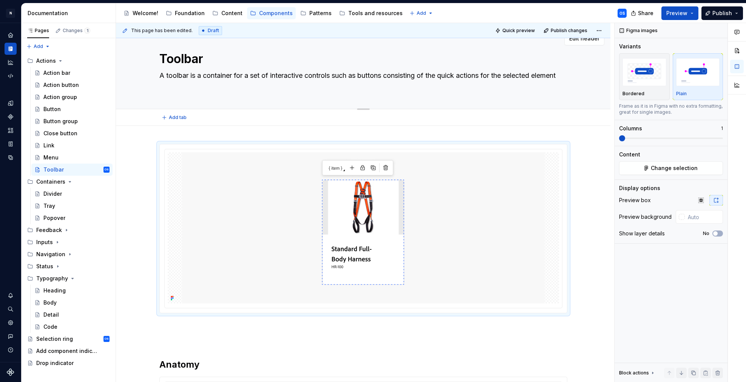
click at [162, 74] on textarea "A toolbar is a container for a set of interactive controls such as buttons cons…" at bounding box center [362, 79] width 408 height 21
click at [259, 72] on textarea "A toolbar is a container for a set of interactive controls such as buttons cons…" at bounding box center [362, 79] width 408 height 21
click at [330, 76] on textarea "A toolbar is a container for a set of interactive controls such as buttons cons…" at bounding box center [362, 79] width 408 height 21
click at [312, 79] on textarea "A toolbar is a container for a set of interactive controls such as buttons cons…" at bounding box center [362, 79] width 408 height 21
click at [233, 80] on textarea "A toolbar is a container for a set of interactive controls such as buttons cons…" at bounding box center [362, 79] width 408 height 21
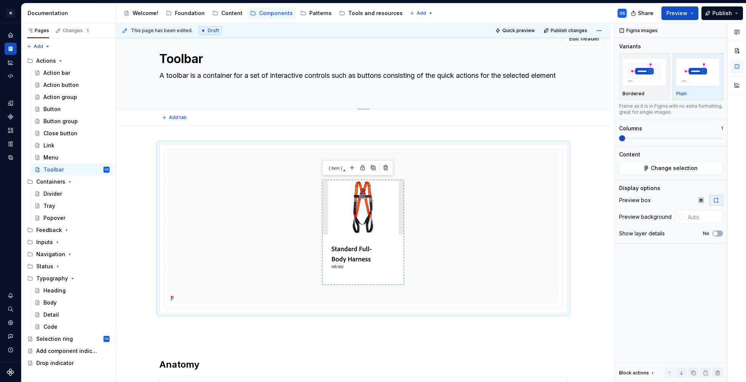
click at [233, 80] on textarea "A toolbar is a container for a set of interactive controls such as buttons cons…" at bounding box center [362, 79] width 408 height 21
click at [230, 77] on textarea "A toolbar is a container for a set of interactive controls such as buttons cons…" at bounding box center [362, 79] width 408 height 21
click at [250, 80] on textarea "A toolbar is a container for a set of interactive controls such as buttons cons…" at bounding box center [362, 79] width 408 height 21
drag, startPoint x: 209, startPoint y: 84, endPoint x: 489, endPoint y: 74, distance: 280.0
click at [489, 74] on textarea "A toolbar is a container for a set of interactive controls such as buttons cons…" at bounding box center [362, 79] width 408 height 21
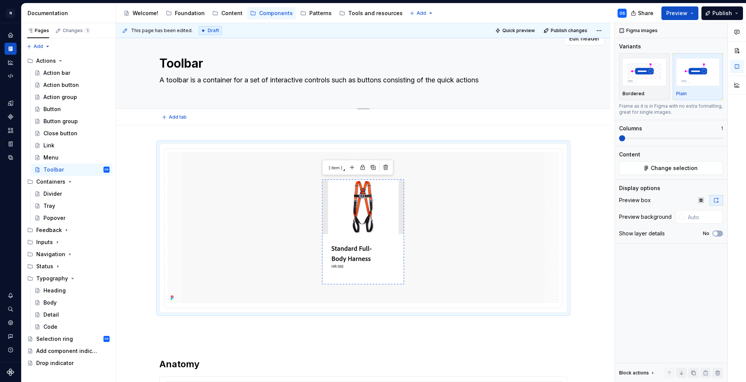
scroll to position [17, 0]
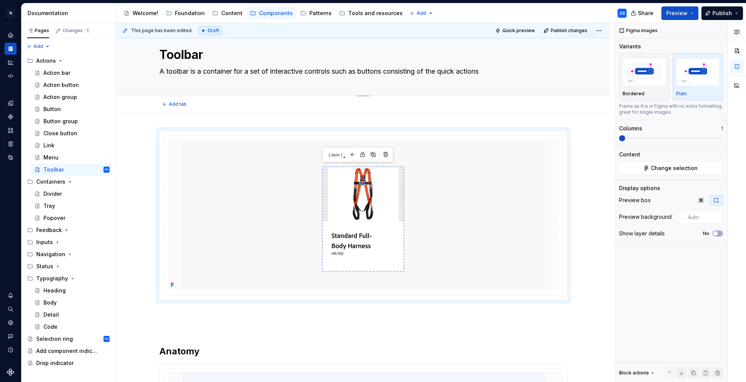
click at [417, 75] on textarea "A toolbar is a container for a set of interactive controls such as buttons cons…" at bounding box center [362, 71] width 408 height 12
paste textarea "interactive controls, such as buttons, that provide quick access to actions and…"
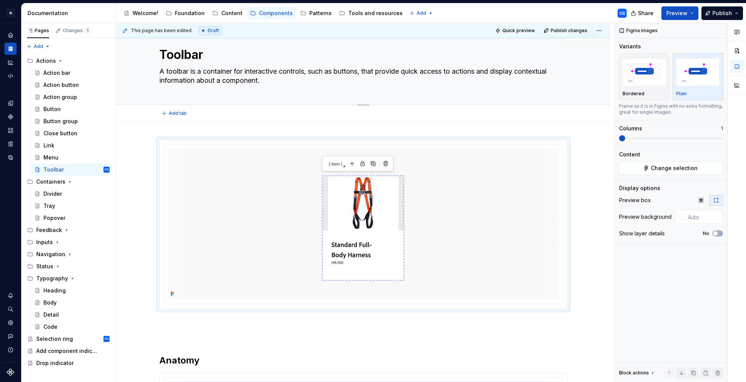
click at [231, 81] on textarea "A toolbar is a container for interactive controls, such as buttons, that provid…" at bounding box center [362, 75] width 408 height 21
click at [495, 72] on textarea "A toolbar is a container for interactive controls, such as buttons, that provid…" at bounding box center [362, 75] width 408 height 21
click at [486, 71] on textarea "A toolbar is a container for interactive controls, such as buttons, that provid…" at bounding box center [362, 75] width 408 height 21
click at [481, 71] on textarea "A toolbar is a container for interactive controls, such as buttons, that provid…" at bounding box center [362, 75] width 408 height 21
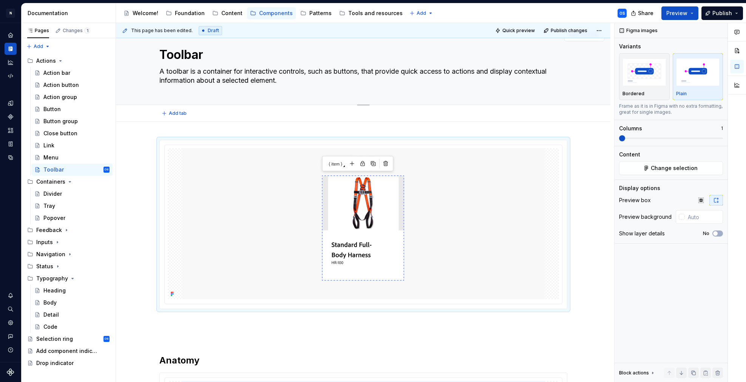
click at [481, 71] on textarea "A toolbar is a container for interactive controls, such as buttons, that provid…" at bounding box center [362, 75] width 408 height 21
paste textarea "of interactive controls, such as buttons, that offer quick access to actions an…"
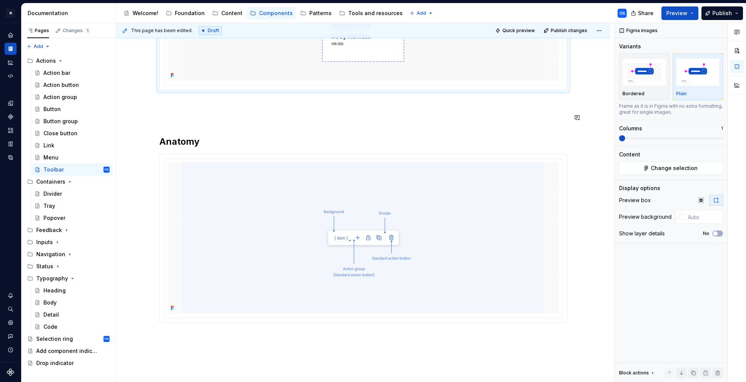
scroll to position [299, 0]
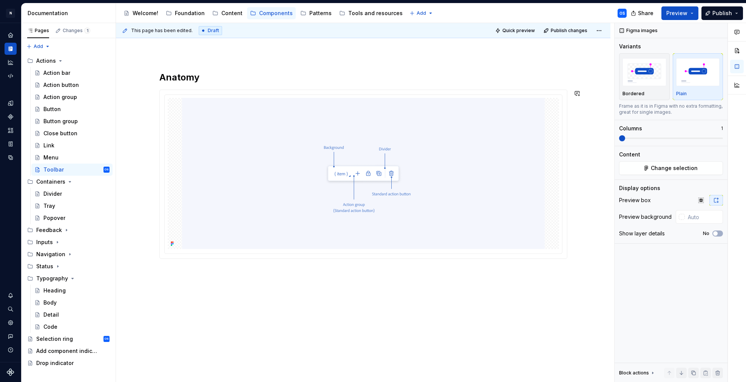
click at [223, 304] on div "Anatomy" at bounding box center [363, 110] width 494 height 543
click at [200, 277] on div "Anatomy" at bounding box center [363, 110] width 494 height 543
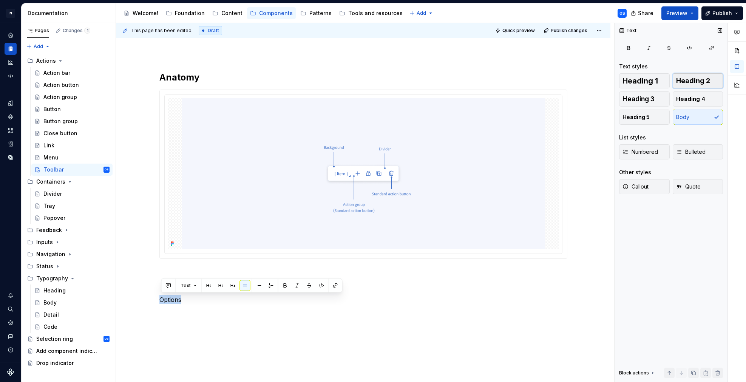
click at [694, 82] on span "Heading 2" at bounding box center [693, 81] width 34 height 8
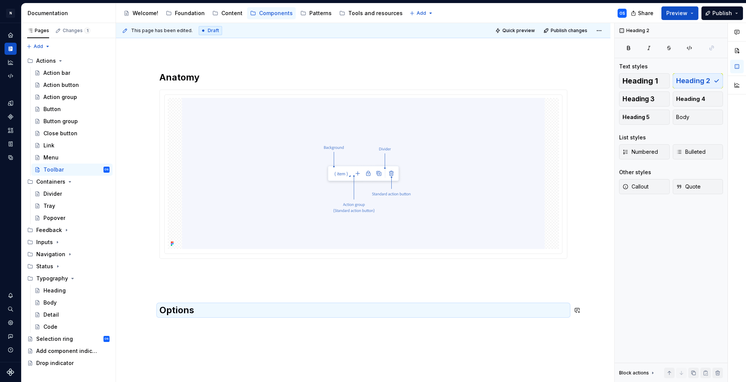
scroll to position [325, 0]
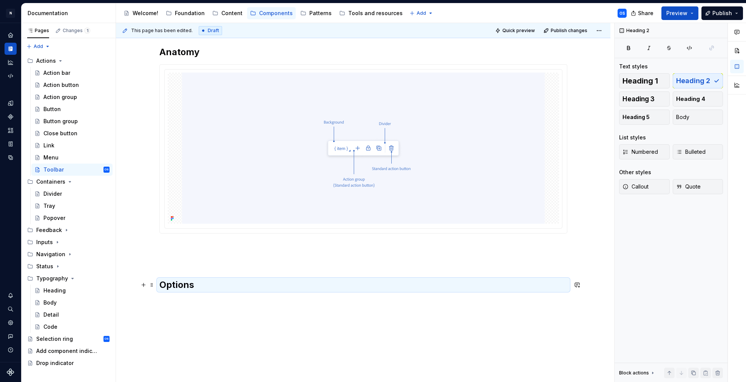
drag, startPoint x: 214, startPoint y: 279, endPoint x: 200, endPoint y: 284, distance: 15.5
click at [214, 279] on h2 "Options" at bounding box center [363, 285] width 408 height 12
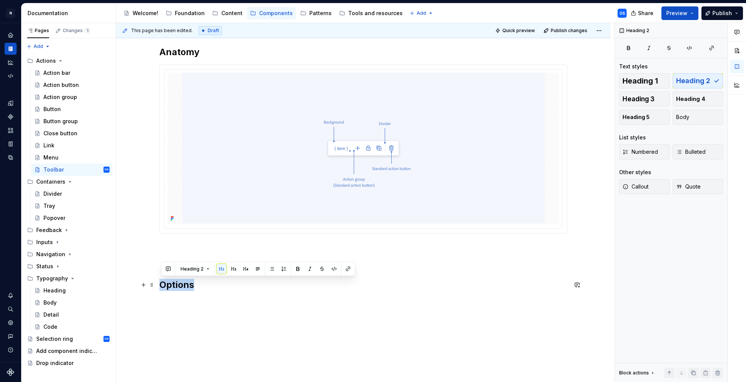
click at [205, 284] on h2 "Options" at bounding box center [363, 285] width 408 height 12
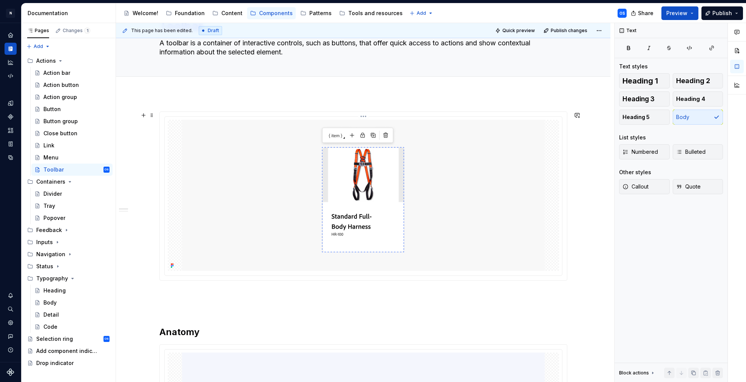
scroll to position [386, 0]
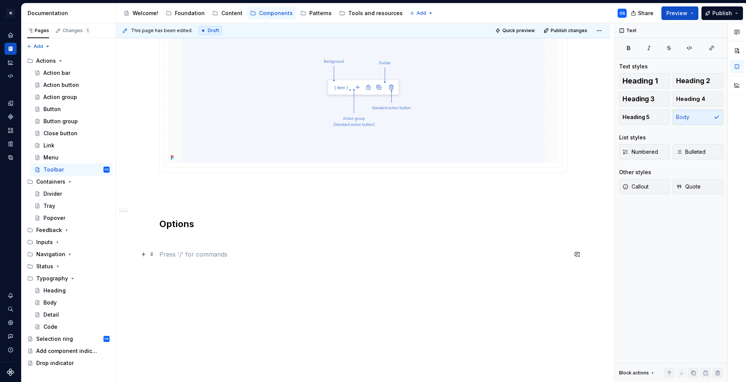
click at [186, 251] on p at bounding box center [363, 254] width 408 height 9
click at [185, 272] on h2 at bounding box center [363, 277] width 408 height 12
click at [203, 261] on h3 "Default" at bounding box center [363, 259] width 408 height 11
click at [184, 233] on div "Anatomy Options Default Formula applied" at bounding box center [363, 43] width 408 height 544
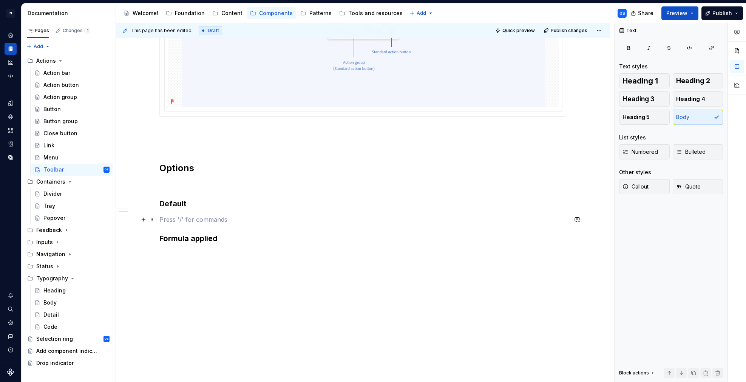
click at [173, 219] on p at bounding box center [363, 219] width 408 height 9
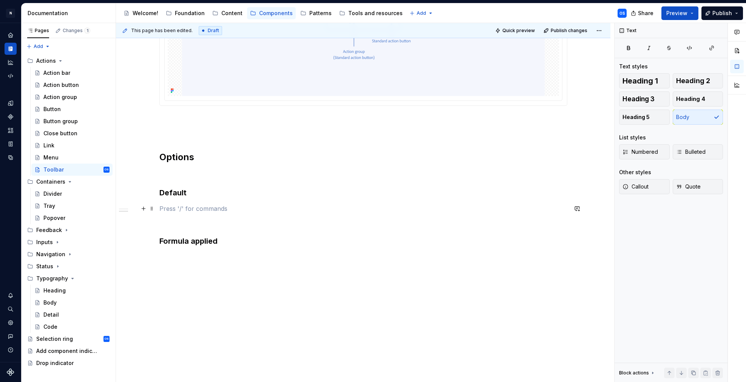
click at [191, 211] on p at bounding box center [363, 208] width 408 height 9
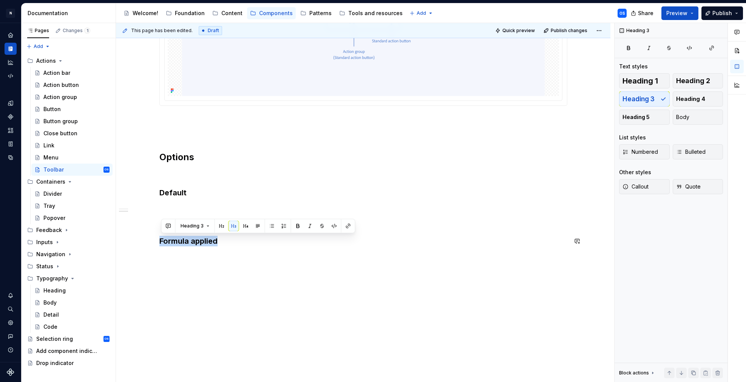
drag, startPoint x: 195, startPoint y: 238, endPoint x: 131, endPoint y: 234, distance: 64.4
click at [131, 234] on div "Anatomy Options Default Formula applied" at bounding box center [363, 35] width 494 height 699
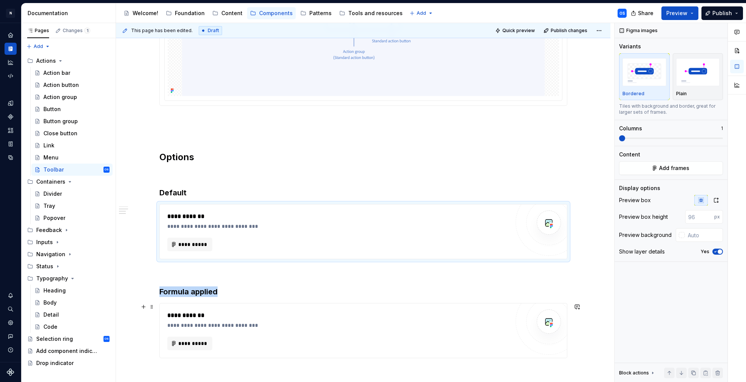
click at [245, 334] on div "**********" at bounding box center [338, 330] width 342 height 39
click at [686, 69] on img "button" at bounding box center [698, 72] width 44 height 28
drag, startPoint x: 714, startPoint y: 250, endPoint x: 698, endPoint y: 254, distance: 16.3
click at [714, 250] on icon "button" at bounding box center [715, 251] width 6 height 5
drag, startPoint x: 353, startPoint y: 238, endPoint x: 366, endPoint y: 234, distance: 13.9
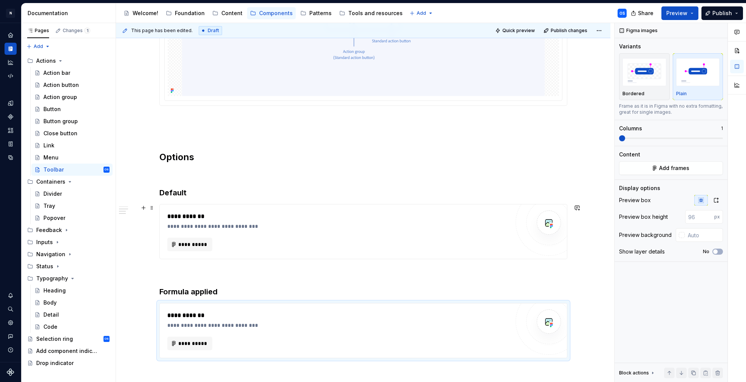
click at [352, 238] on div "**********" at bounding box center [338, 245] width 342 height 14
click at [715, 80] on img "button" at bounding box center [698, 72] width 44 height 28
click at [716, 253] on icon "button" at bounding box center [715, 251] width 6 height 5
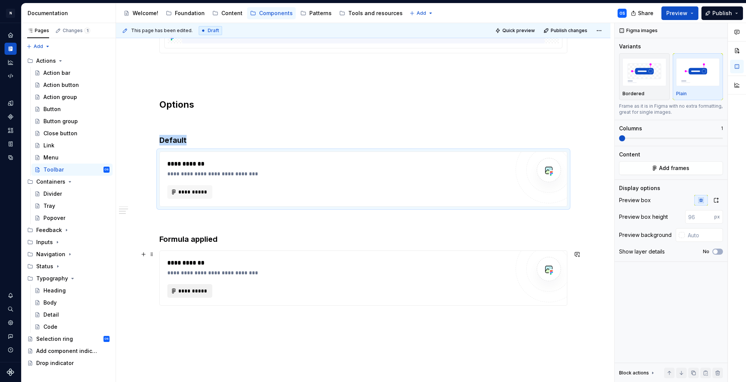
scroll to position [509, 0]
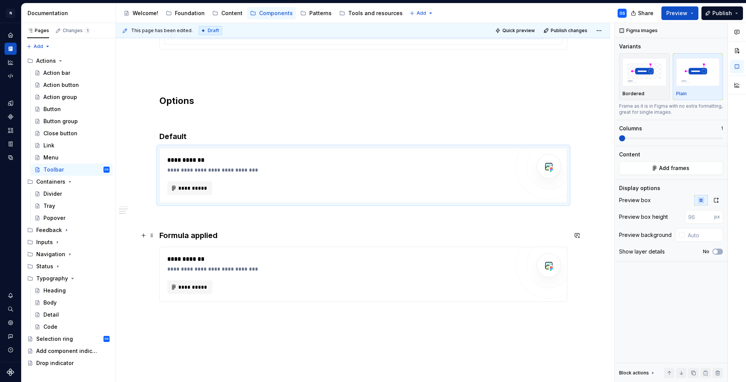
click at [198, 234] on h3 "Formula applied" at bounding box center [363, 235] width 408 height 11
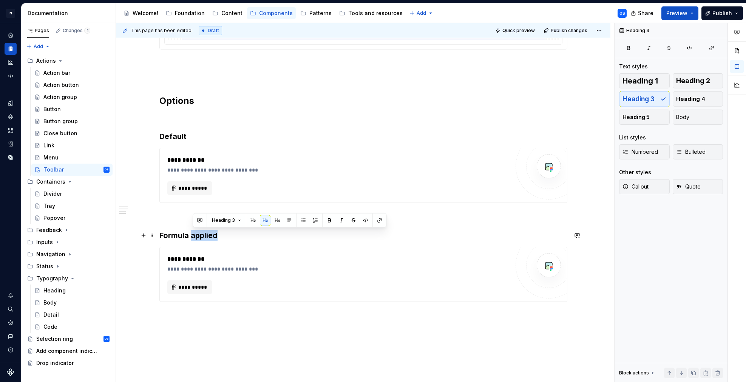
click at [198, 234] on h3 "Formula applied" at bounding box center [363, 235] width 408 height 11
click at [70, 253] on icon "Page tree" at bounding box center [70, 254] width 6 height 6
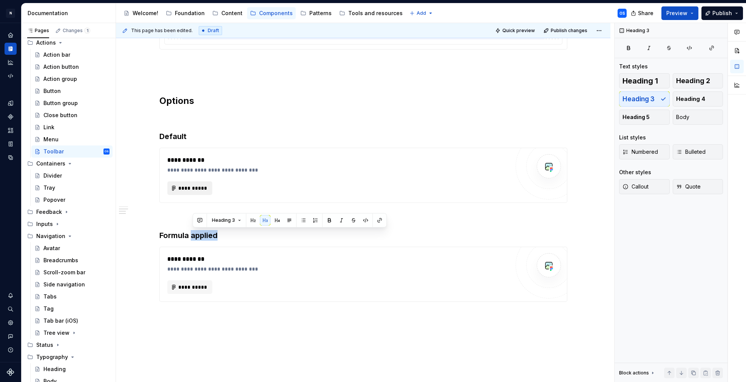
scroll to position [18, 0]
click at [185, 134] on h3 "Default" at bounding box center [363, 136] width 408 height 11
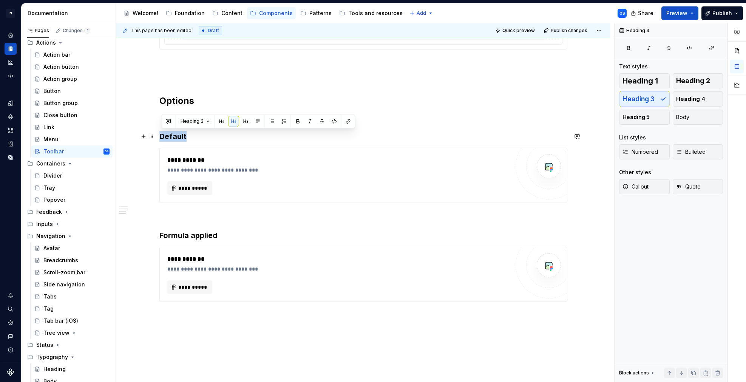
click at [185, 134] on h3 "Default" at bounding box center [363, 136] width 408 height 11
click at [230, 236] on h3 "Formula applied" at bounding box center [363, 234] width 408 height 11
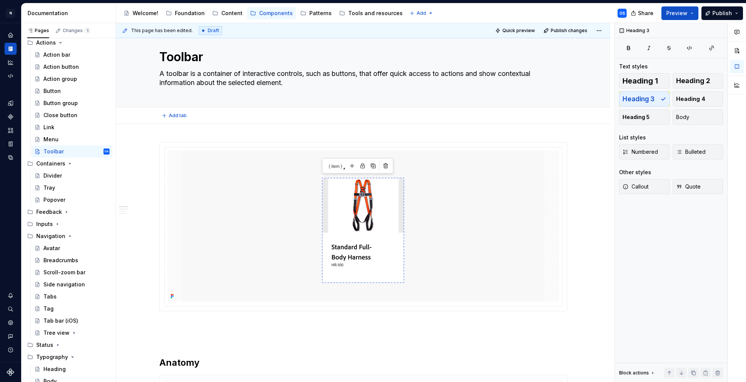
scroll to position [10, 0]
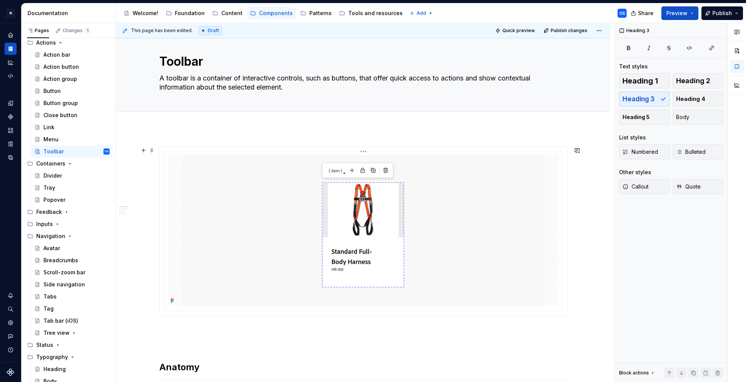
click at [366, 152] on html "N Experlogix Design System OS Design system data Documentation Accessibility gu…" at bounding box center [373, 191] width 746 height 382
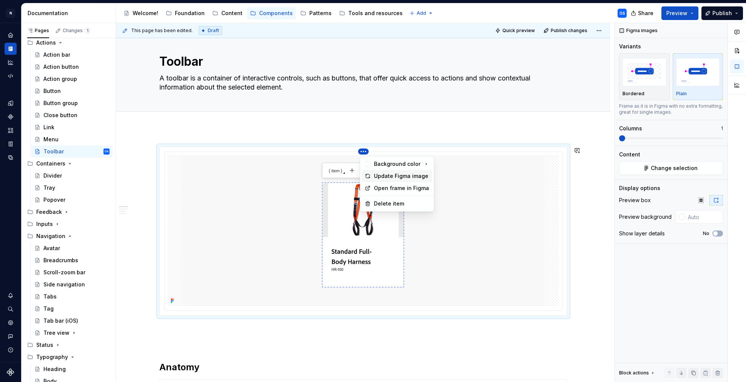
drag, startPoint x: 375, startPoint y: 173, endPoint x: 322, endPoint y: 187, distance: 54.5
click at [375, 174] on div "Update Figma image" at bounding box center [402, 176] width 56 height 8
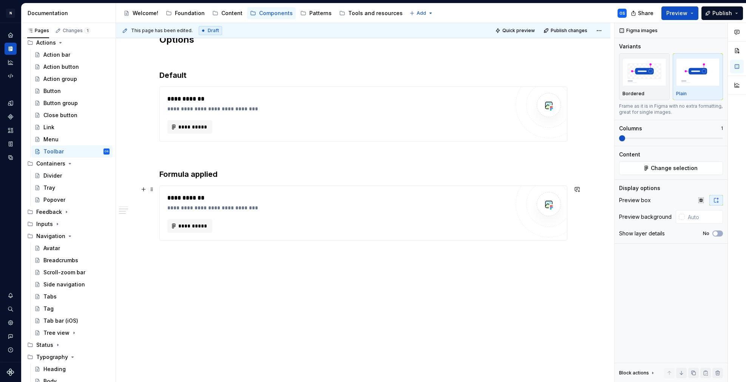
scroll to position [538, 0]
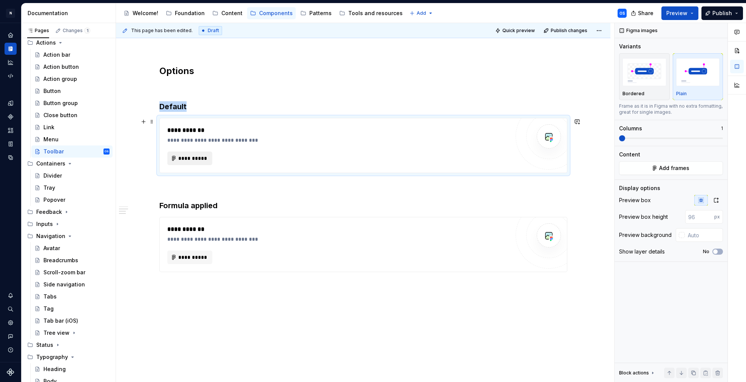
click at [203, 154] on span "**********" at bounding box center [192, 158] width 29 height 8
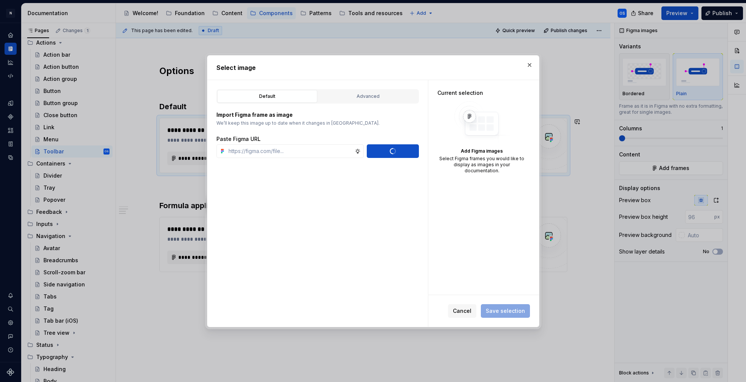
scroll to position [0, 0]
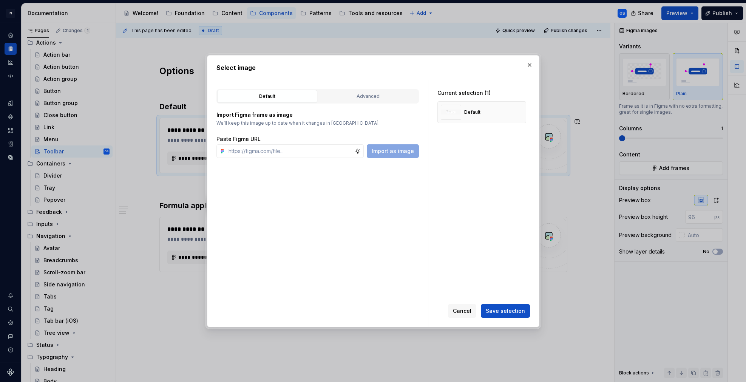
click at [507, 312] on span "Save selection" at bounding box center [505, 311] width 39 height 8
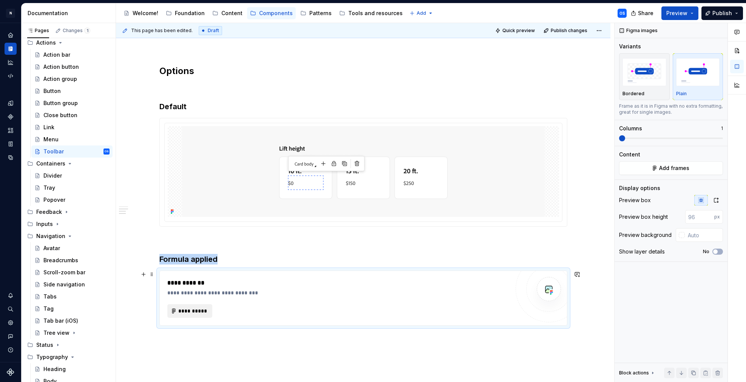
click at [196, 309] on span "**********" at bounding box center [192, 311] width 29 height 8
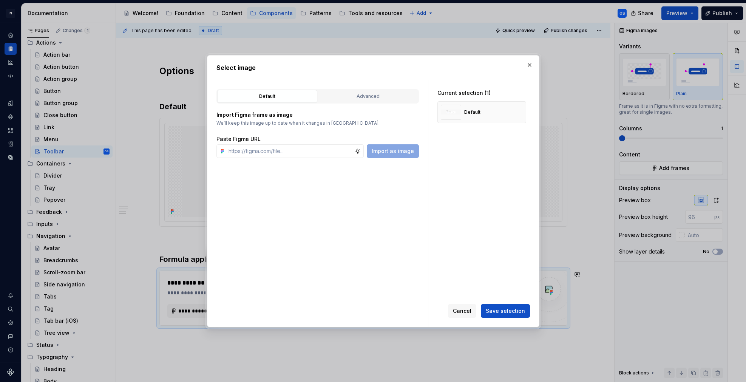
click at [513, 305] on button "Save selection" at bounding box center [505, 311] width 49 height 14
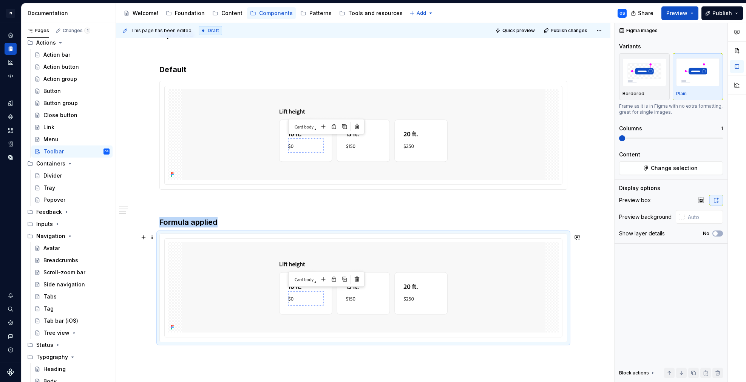
scroll to position [575, 0]
click at [262, 142] on img at bounding box center [363, 134] width 362 height 91
click at [444, 262] on img at bounding box center [363, 287] width 362 height 91
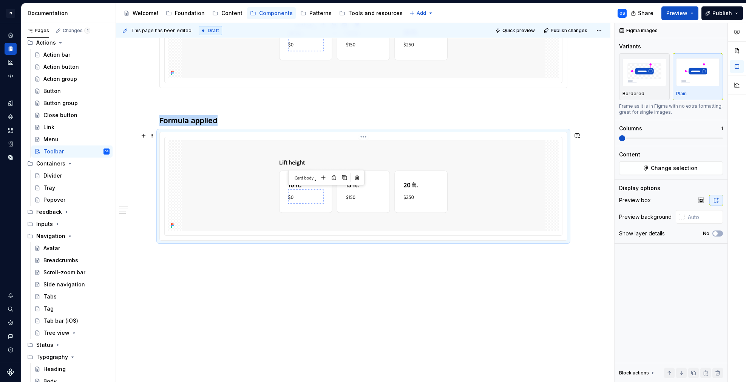
click at [305, 175] on img at bounding box center [363, 185] width 362 height 91
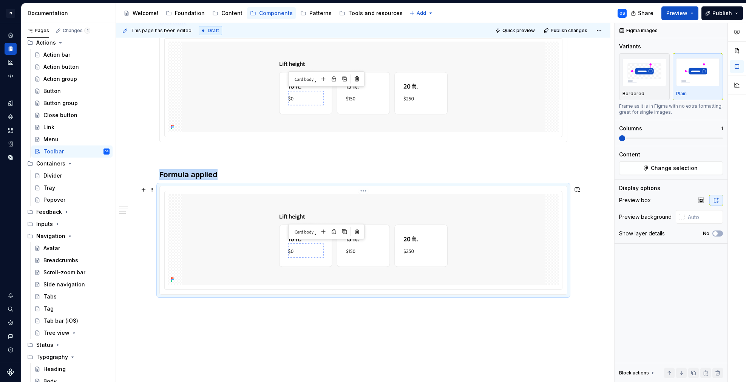
scroll to position [616, 0]
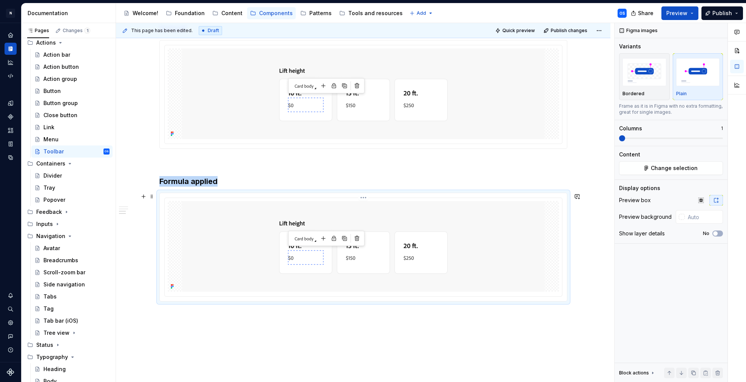
click at [246, 212] on img at bounding box center [363, 246] width 362 height 91
click at [363, 198] on html "N Experlogix Design System OS Design system data Documentation Accessibility gu…" at bounding box center [373, 191] width 746 height 382
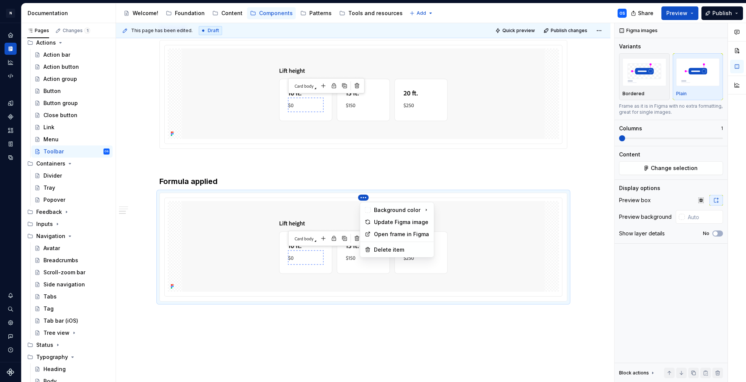
click at [660, 168] on div "Comments Open comments No comments yet Select ‘Comment’ from the block context …" at bounding box center [679, 202] width 131 height 359
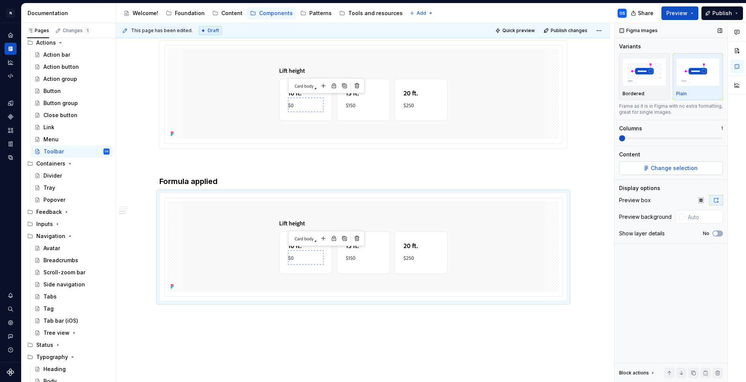
click at [660, 168] on span "Change selection" at bounding box center [674, 168] width 47 height 8
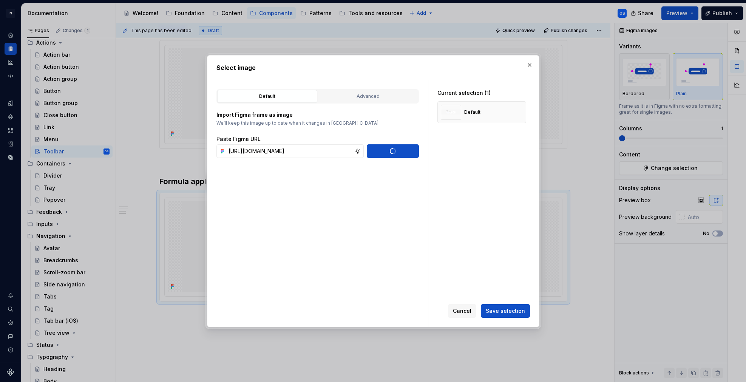
scroll to position [0, 0]
click at [513, 310] on span "Save selection" at bounding box center [505, 311] width 39 height 8
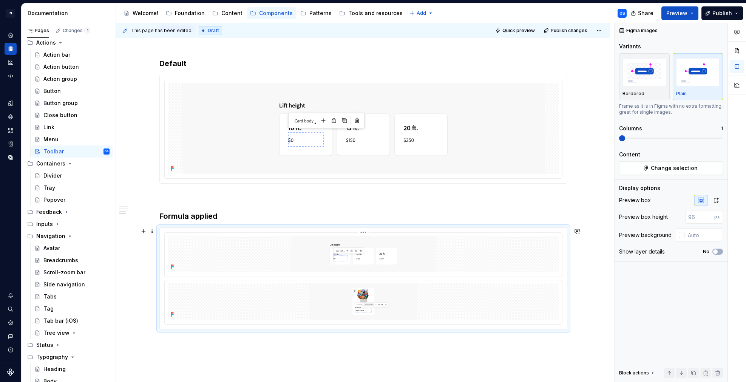
scroll to position [576, 0]
click at [364, 238] on html "N Experlogix Design System OS Design system data Documentation Accessibility gu…" at bounding box center [373, 191] width 746 height 382
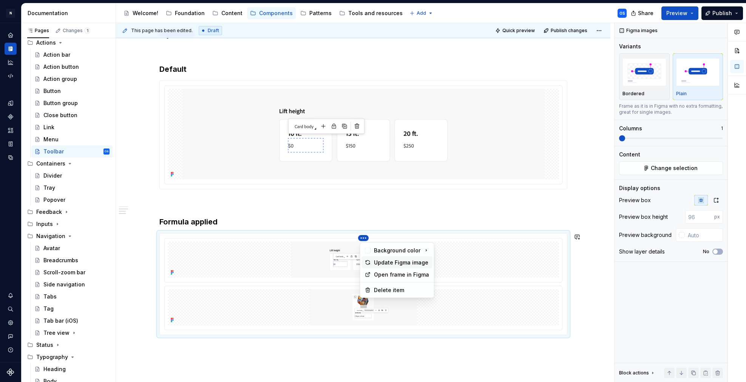
click at [390, 263] on div "Update Figma image" at bounding box center [402, 263] width 56 height 8
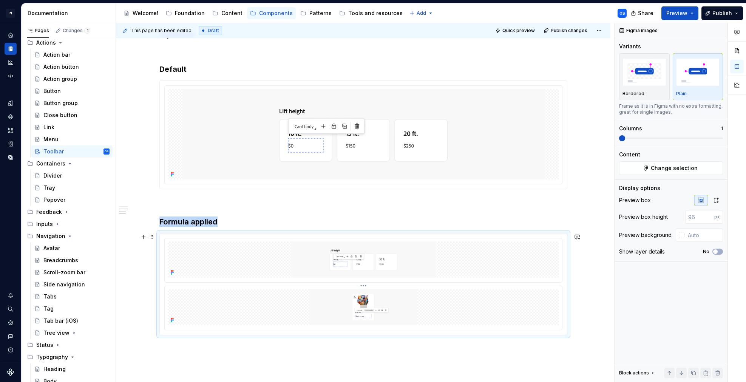
click at [371, 305] on img at bounding box center [363, 307] width 362 height 36
click at [422, 255] on img at bounding box center [363, 259] width 362 height 36
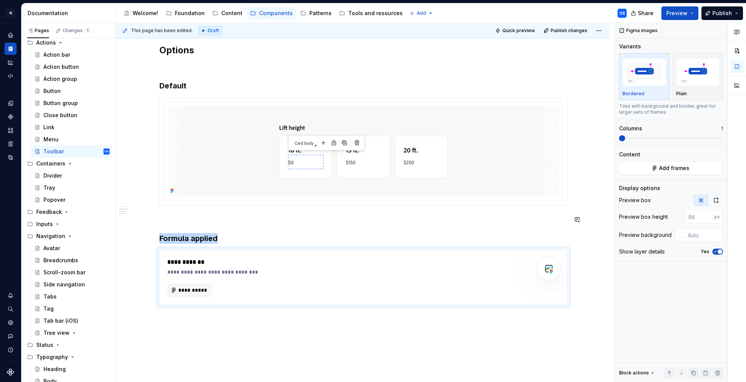
scroll to position [576, 0]
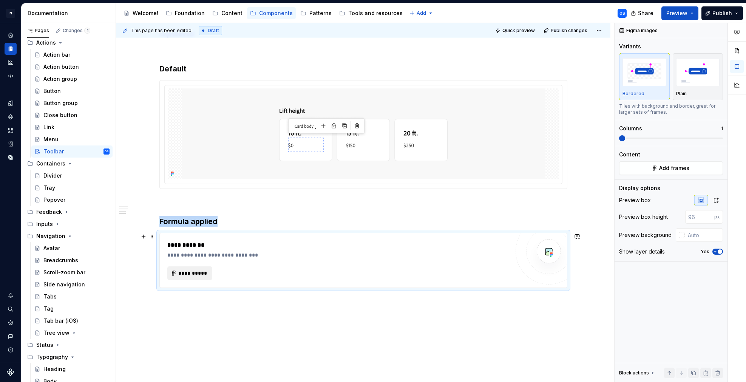
click at [197, 278] on button "**********" at bounding box center [189, 273] width 45 height 14
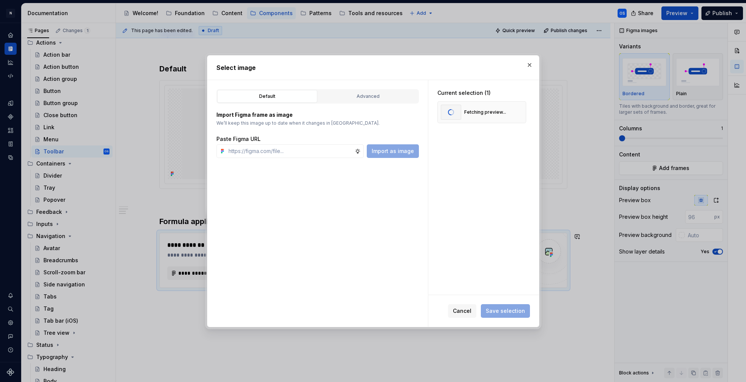
scroll to position [0, 0]
click at [499, 311] on span "Save selection" at bounding box center [505, 311] width 39 height 8
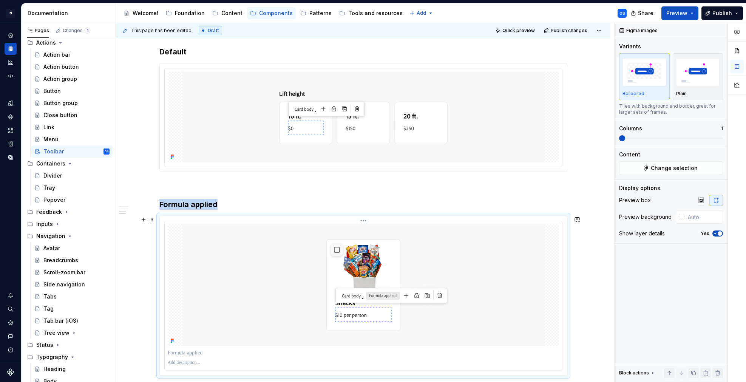
scroll to position [594, 0]
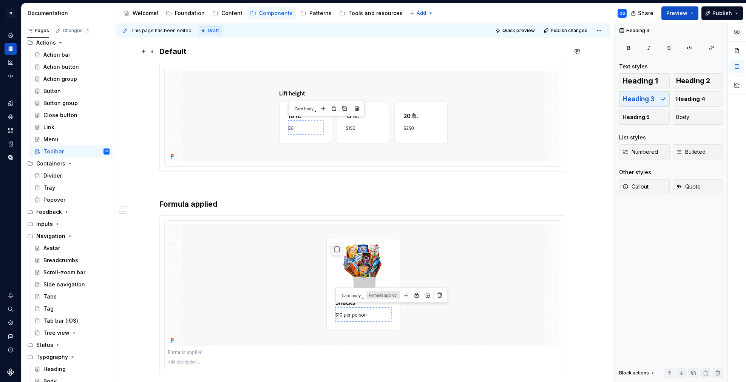
click at [222, 54] on h3 "Default" at bounding box center [363, 51] width 408 height 11
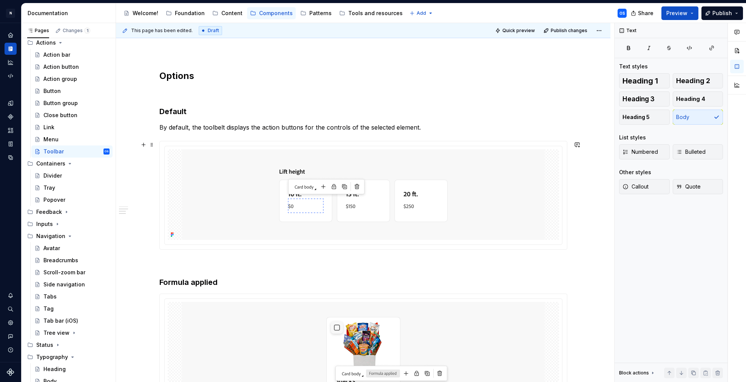
scroll to position [526, 0]
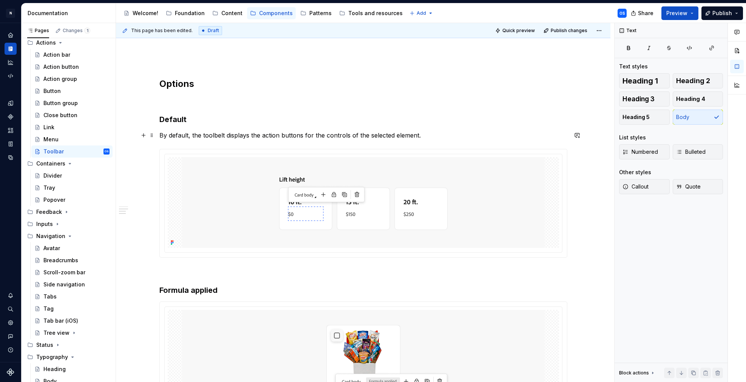
click at [379, 137] on p "By default, the toolbelt displays the action buttons for the controls of the se…" at bounding box center [363, 135] width 408 height 9
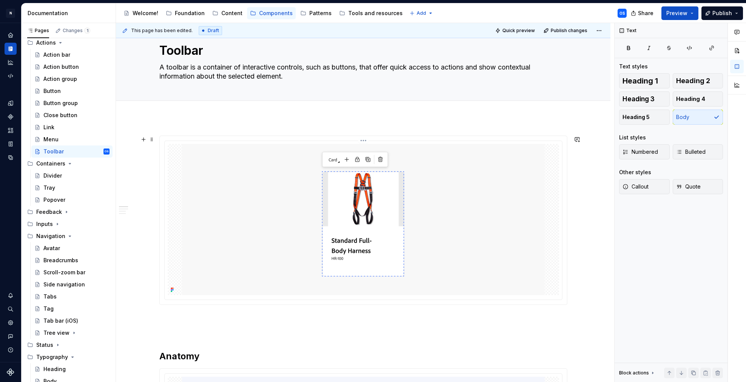
scroll to position [0, 0]
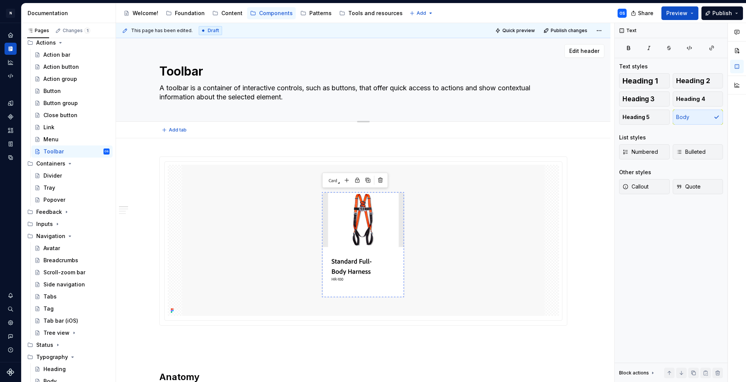
click at [254, 100] on textarea "A toolbar is a container of interactive controls, such as buttons, that offer q…" at bounding box center [362, 92] width 408 height 21
click at [246, 97] on textarea "A toolbar is a container of interactive controls, such as buttons, that offer q…" at bounding box center [362, 92] width 408 height 21
click at [478, 90] on textarea "A toolbar is a container of interactive controls, such as buttons, that offer q…" at bounding box center [362, 92] width 408 height 21
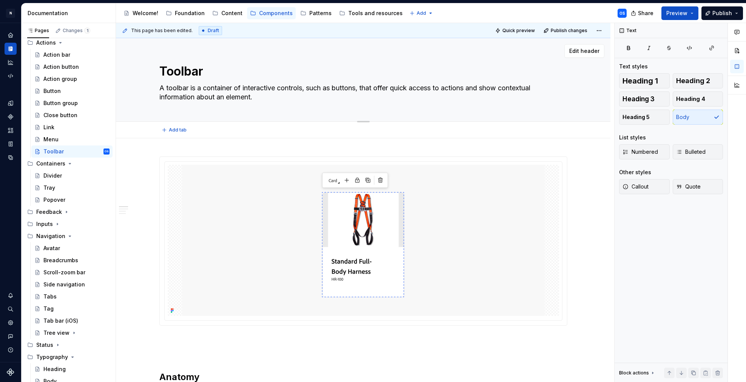
click at [441, 88] on textarea "A toolbar is a container of interactive controls, such as buttons, that offer q…" at bounding box center [362, 92] width 408 height 21
click at [476, 88] on textarea "A toolbar is a container of interactive controls, such as buttons, that offer q…" at bounding box center [362, 92] width 408 height 21
drag, startPoint x: 294, startPoint y: 99, endPoint x: 256, endPoint y: 96, distance: 38.3
click at [256, 96] on textarea "A toolbar is a container of interactive controls, such as buttons, that offer q…" at bounding box center [362, 92] width 408 height 21
click at [294, 97] on textarea "A toolbar is a container of interactive controls, such as buttons, that offer q…" at bounding box center [362, 92] width 408 height 21
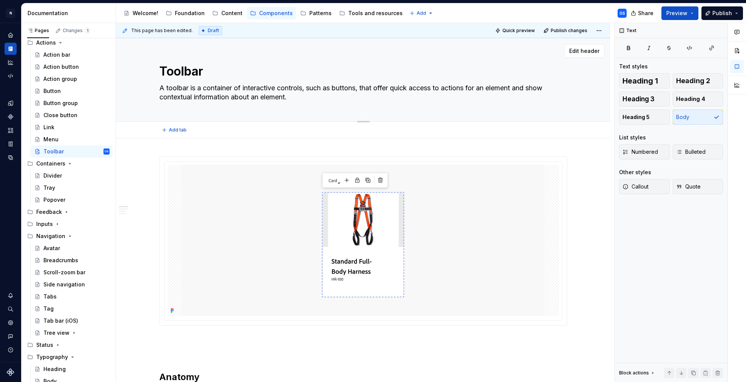
drag, startPoint x: 290, startPoint y: 97, endPoint x: 236, endPoint y: 96, distance: 54.0
click at [236, 96] on textarea "A toolbar is a container of interactive controls, such as buttons, that offer q…" at bounding box center [362, 92] width 408 height 21
click at [536, 86] on textarea "A toolbar is a container of interactive controls, such as buttons, that offer q…" at bounding box center [362, 92] width 408 height 21
drag, startPoint x: 259, startPoint y: 99, endPoint x: 158, endPoint y: 86, distance: 101.7
click at [158, 86] on div "Toolbar A toolbar is a container of interactive controls, such as buttons, that…" at bounding box center [363, 79] width 434 height 83
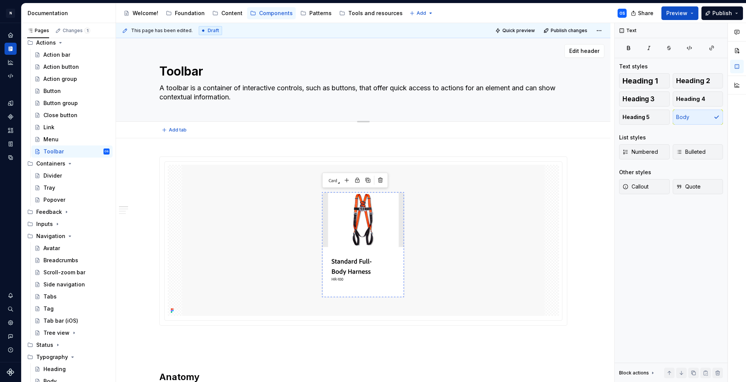
paste textarea "provide quick access to actions for an element and can display"
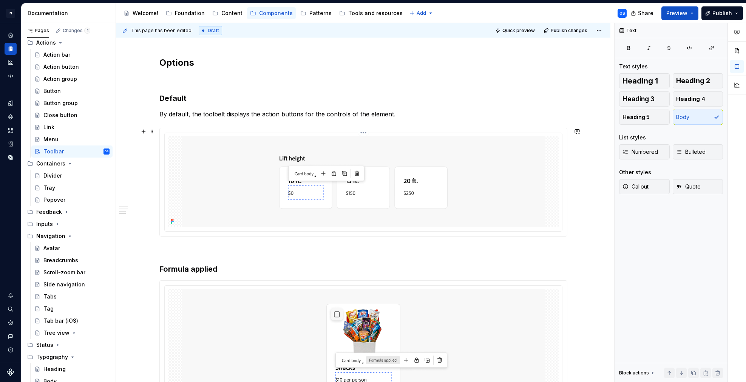
scroll to position [558, 0]
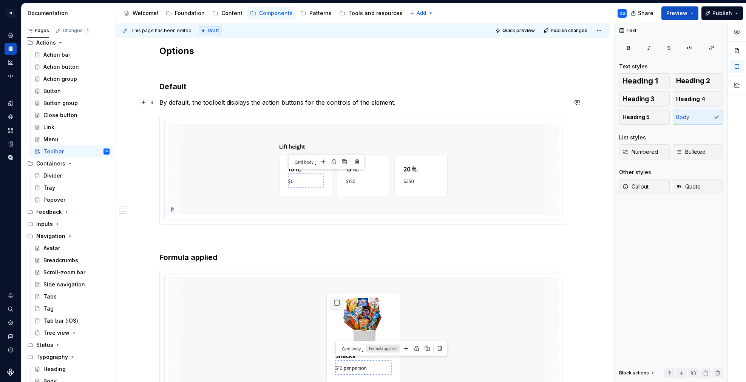
click at [306, 102] on p "By default, the toolbelt displays the action buttons for the controls of the el…" at bounding box center [363, 102] width 408 height 9
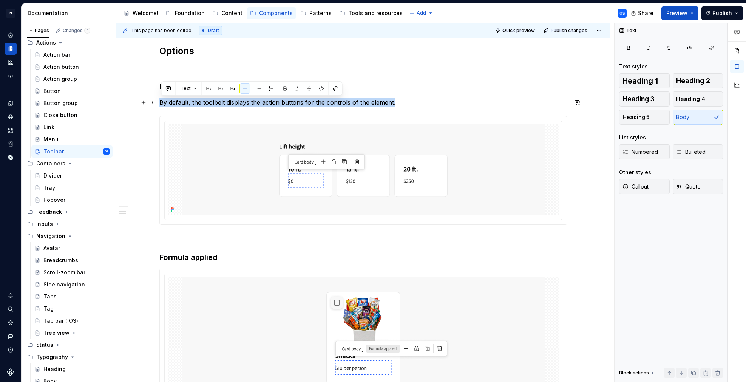
click at [306, 102] on p "By default, the toolbelt displays the action buttons for the controls of the el…" at bounding box center [363, 102] width 408 height 9
copy p "By default, the toolbelt displays the action buttons for the controls of the el…"
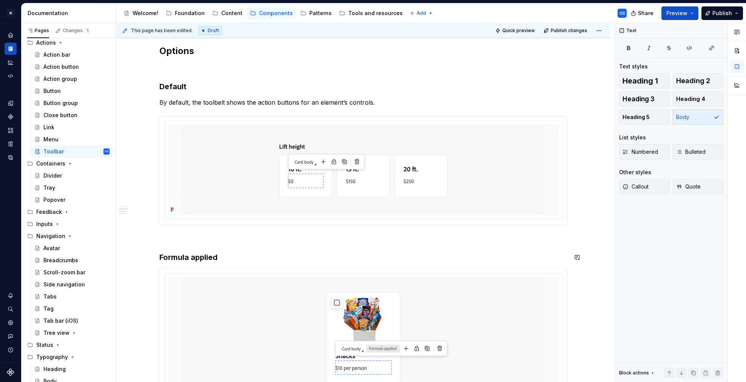
click at [228, 251] on div "Anatomy Options Default By default, the toolbelt shows the action buttons for a…" at bounding box center [363, 13] width 408 height 830
click at [225, 258] on h3 "Formula applied" at bounding box center [363, 257] width 408 height 11
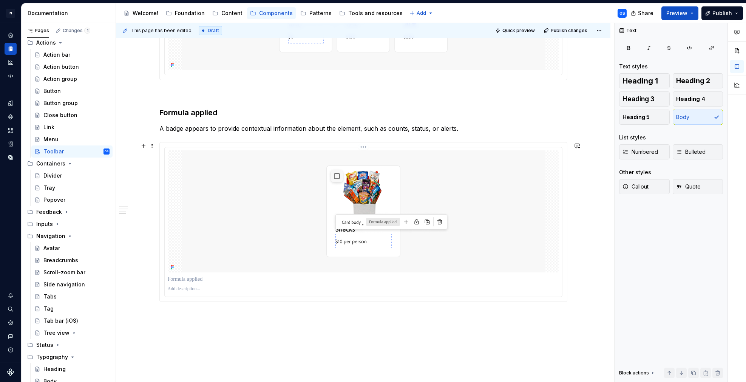
scroll to position [702, 0]
drag, startPoint x: 330, startPoint y: 133, endPoint x: 339, endPoint y: 130, distance: 9.3
click at [330, 133] on p "A badge appears to provide contextual information about the element, such as co…" at bounding box center [363, 129] width 408 height 9
click at [362, 125] on p "A badge appears to provide contextual information about the element, such as co…" at bounding box center [363, 129] width 408 height 9
click at [359, 128] on p "A badge appears to provide contextual information about the element, such as co…" at bounding box center [363, 129] width 408 height 9
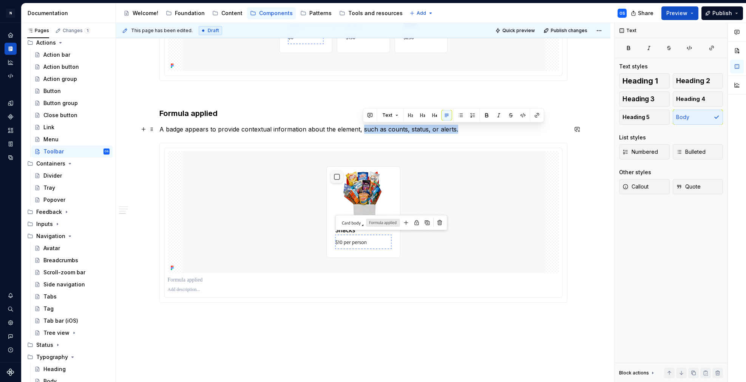
drag, startPoint x: 362, startPoint y: 128, endPoint x: 458, endPoint y: 128, distance: 96.3
click at [458, 128] on p "A badge appears to provide contextual information about the element, such as co…" at bounding box center [363, 129] width 408 height 9
click at [296, 127] on p "A badge appears to provide contextual information about the element, such as co…" at bounding box center [363, 129] width 408 height 9
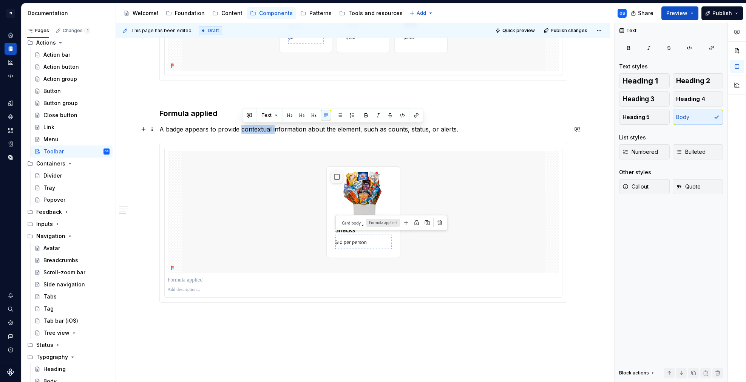
drag, startPoint x: 243, startPoint y: 130, endPoint x: 319, endPoint y: 135, distance: 76.1
click at [279, 129] on p "A badge appears to provide contextual information about the element, such as co…" at bounding box center [363, 129] width 408 height 9
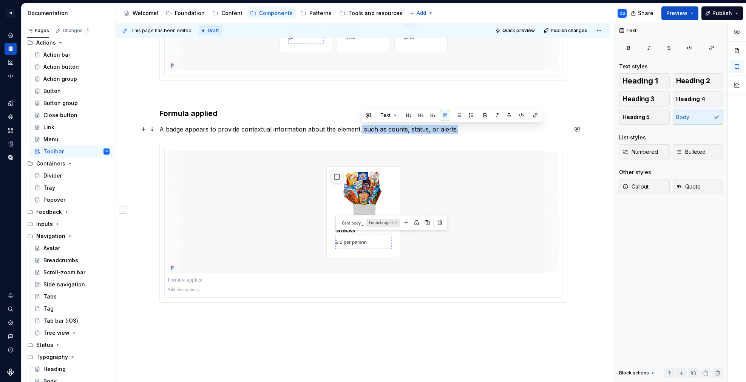
drag, startPoint x: 361, startPoint y: 130, endPoint x: 501, endPoint y: 130, distance: 139.7
click at [501, 130] on p "A badge appears to provide contextual information about the element, such as co…" at bounding box center [363, 129] width 408 height 9
click at [383, 129] on p "A badge appears to provide contextual information about the element such as for…" at bounding box center [363, 129] width 408 height 9
click at [451, 127] on p "A badge appears to provide contextual information about the element such as whe…" at bounding box center [363, 129] width 408 height 9
click at [429, 131] on p "A badge appears to provide contextual information about the element such as whe…" at bounding box center [363, 129] width 408 height 9
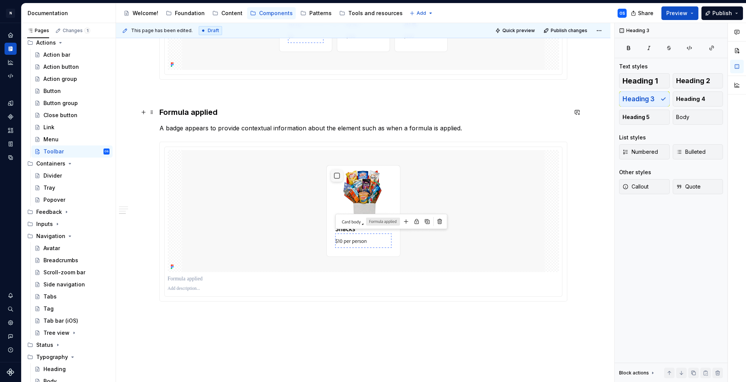
click at [203, 110] on h3 "Formula applied" at bounding box center [363, 112] width 408 height 11
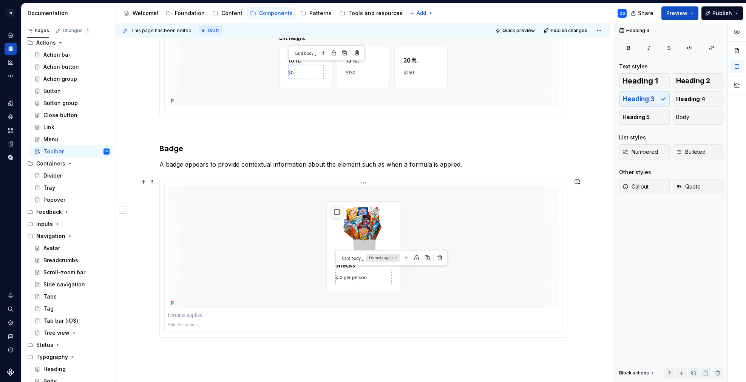
scroll to position [673, 0]
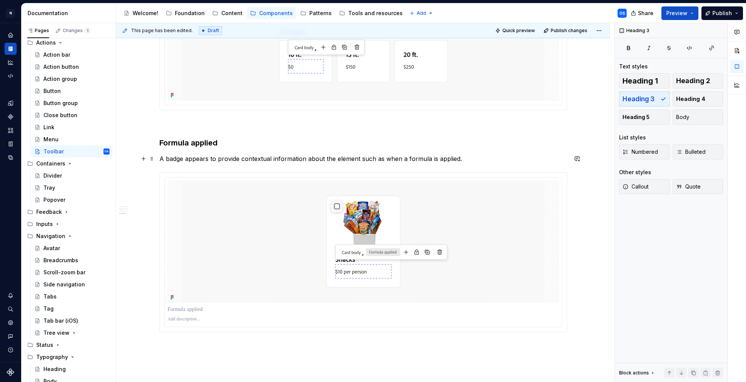
click at [186, 157] on p "A badge appears to provide contextual information about the element such as whe…" at bounding box center [363, 158] width 408 height 9
click at [168, 157] on p "A badge appears to provide contextual information about the element such as whe…" at bounding box center [363, 158] width 408 height 9
click at [299, 162] on p "A badge appears to provide contextual information about the element such as whe…" at bounding box center [363, 158] width 408 height 9
drag, startPoint x: 241, startPoint y: 159, endPoint x: 258, endPoint y: 157, distance: 17.5
click at [258, 157] on p "A badge appears to provide contextual information about the element such as whe…" at bounding box center [363, 158] width 408 height 9
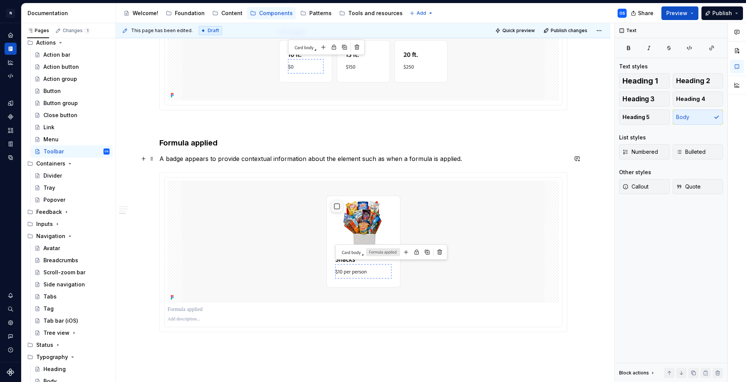
click at [293, 160] on p "A badge appears to provide contextual information about the element such as whe…" at bounding box center [363, 158] width 408 height 9
drag, startPoint x: 360, startPoint y: 159, endPoint x: 381, endPoint y: 159, distance: 21.5
click at [381, 159] on p "A badge appears to provide contextual information about the element such as whe…" at bounding box center [363, 158] width 408 height 9
click at [439, 159] on p "A badge appears to provide contextual information about the element when a form…" at bounding box center [363, 158] width 408 height 9
click at [188, 157] on p "A badge appears to provide contextual information about the element when a form…" at bounding box center [363, 158] width 408 height 9
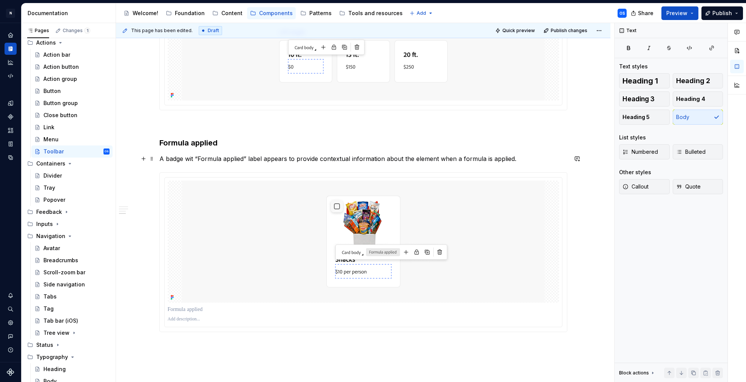
click at [195, 158] on p "A badge wit “Formula applied” label appears to provide contextual information a…" at bounding box center [363, 158] width 408 height 9
click at [258, 143] on h3 "Formula applied" at bounding box center [363, 142] width 408 height 11
click at [543, 160] on p "A badge with “Formula applied” label appears to provide contextual information …" at bounding box center [363, 158] width 408 height 9
click at [279, 157] on p "A badge with “Formula applied” label appears to provide contextual information …" at bounding box center [363, 158] width 408 height 9
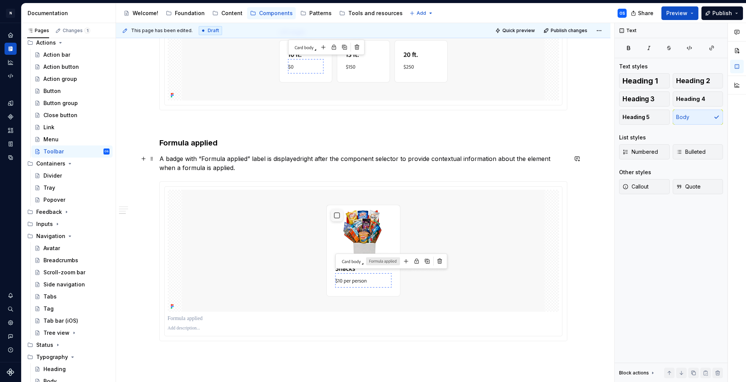
click at [302, 159] on p "A badge with “Formula applied” label is displayedright after the component sele…" at bounding box center [363, 163] width 408 height 18
click at [267, 140] on h3 "Formula applied" at bounding box center [363, 142] width 408 height 11
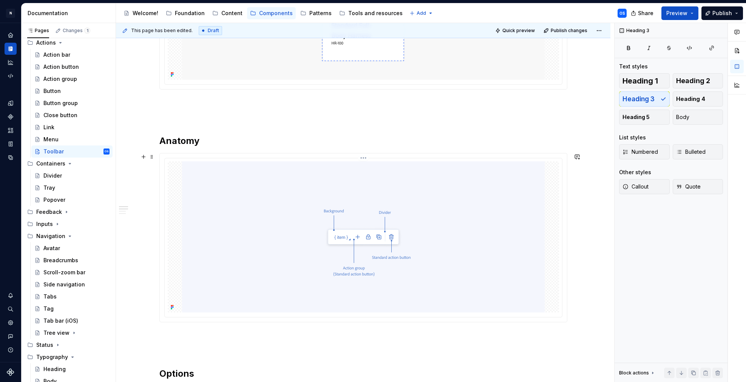
scroll to position [237, 0]
click at [365, 157] on html "N Experlogix Design System OS Design system data Documentation Accessibility gu…" at bounding box center [373, 191] width 746 height 382
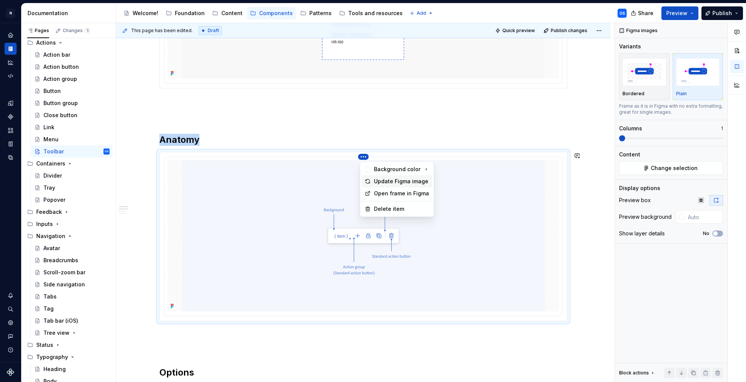
drag, startPoint x: 383, startPoint y: 180, endPoint x: 372, endPoint y: 180, distance: 10.6
click at [383, 180] on div "Update Figma image" at bounding box center [402, 181] width 56 height 8
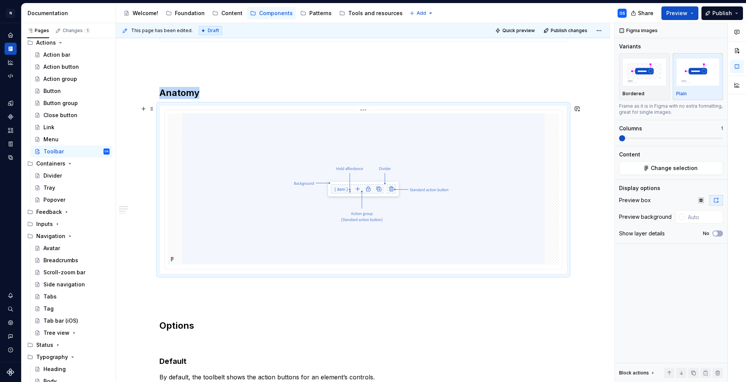
scroll to position [279, 0]
click at [362, 114] on div at bounding box center [363, 195] width 407 height 168
click at [367, 116] on html "N Experlogix Design System OS Design system data Documentation Accessibility gu…" at bounding box center [373, 191] width 746 height 382
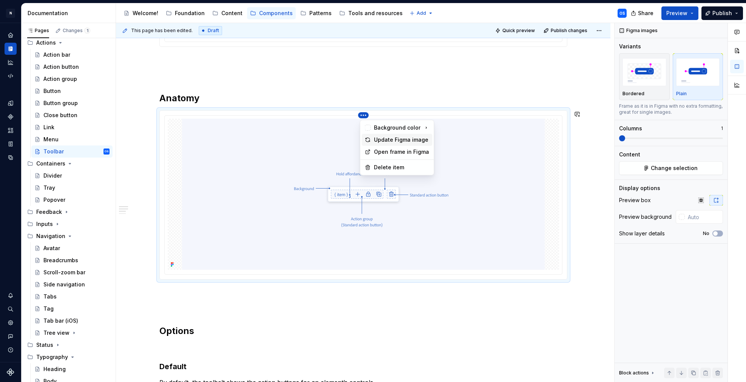
click at [373, 140] on div "Update Figma image" at bounding box center [397, 140] width 71 height 12
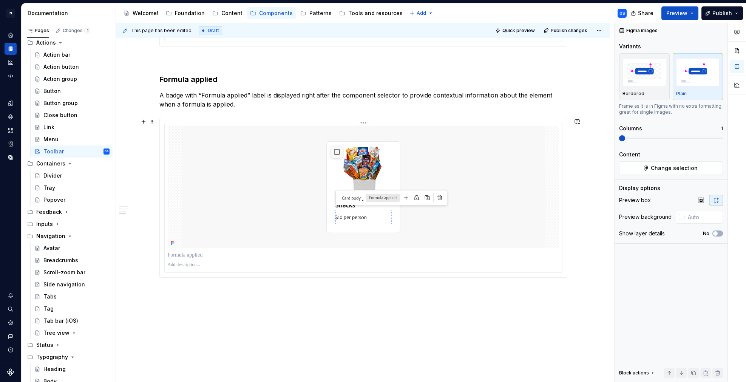
scroll to position [755, 0]
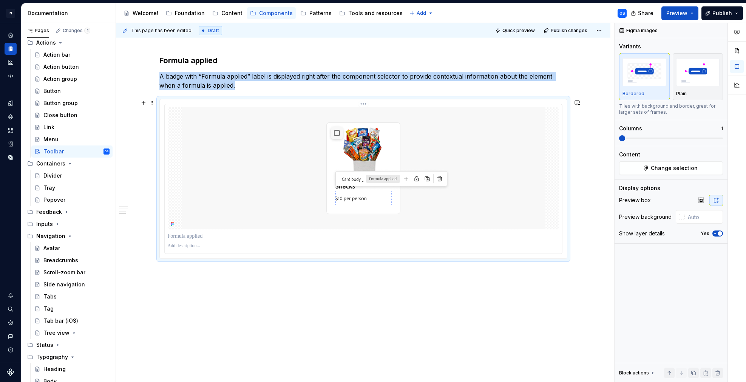
click at [255, 171] on img at bounding box center [363, 168] width 362 height 122
click at [675, 83] on button "Plain" at bounding box center [698, 76] width 51 height 47
click at [714, 234] on icon "button" at bounding box center [715, 233] width 2 height 1
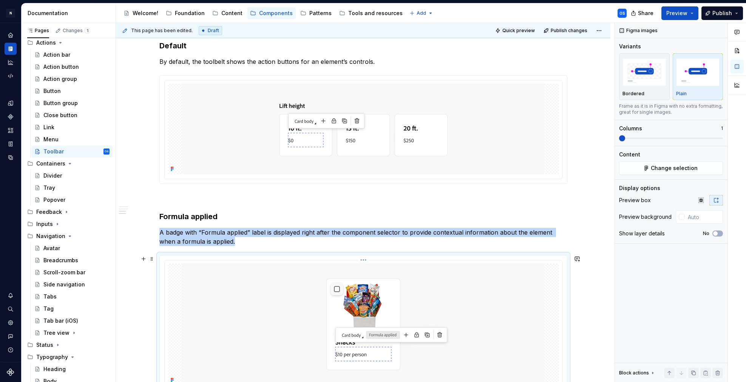
scroll to position [502, 0]
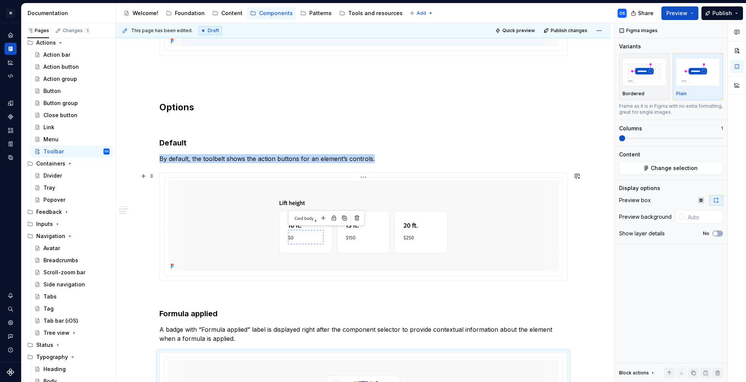
click at [332, 231] on img at bounding box center [363, 225] width 362 height 91
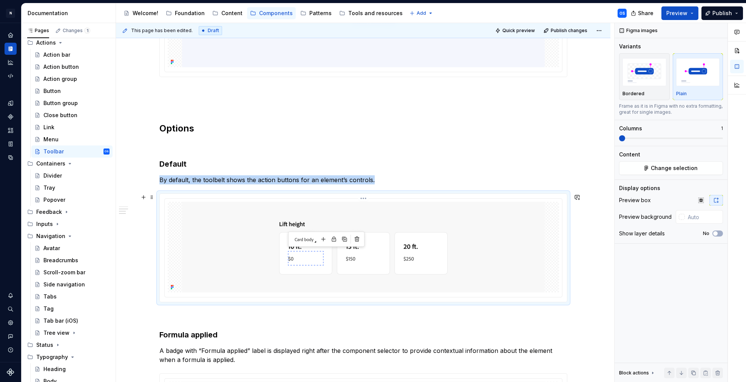
scroll to position [485, 0]
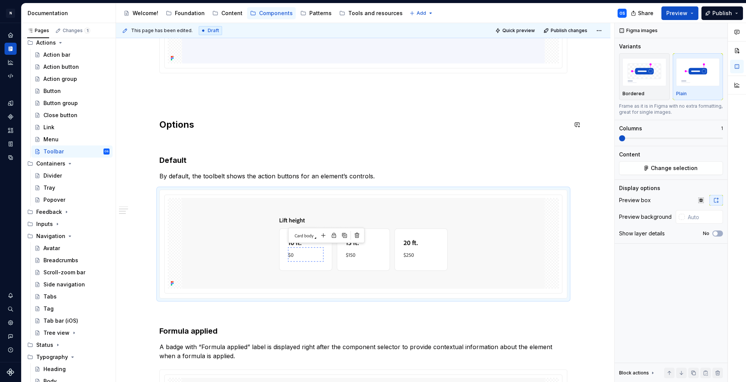
click at [177, 114] on div "Anatomy Options Default By default, the toolbelt shows the action buttons for a…" at bounding box center [363, 90] width 408 height 838
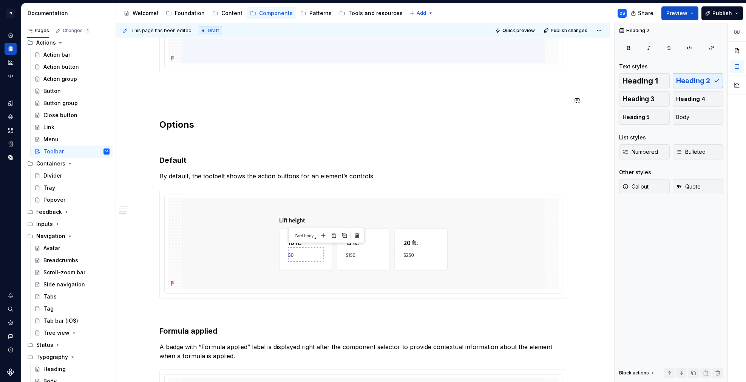
click at [176, 93] on div "Anatomy Options Default By default, the toolbelt shows the action buttons for a…" at bounding box center [363, 90] width 408 height 838
click at [175, 85] on p at bounding box center [363, 86] width 408 height 9
click at [175, 144] on p at bounding box center [363, 141] width 408 height 9
click at [185, 316] on div "Anatomy Options Default By default, the toolbelt shows the action buttons for a…" at bounding box center [363, 90] width 408 height 838
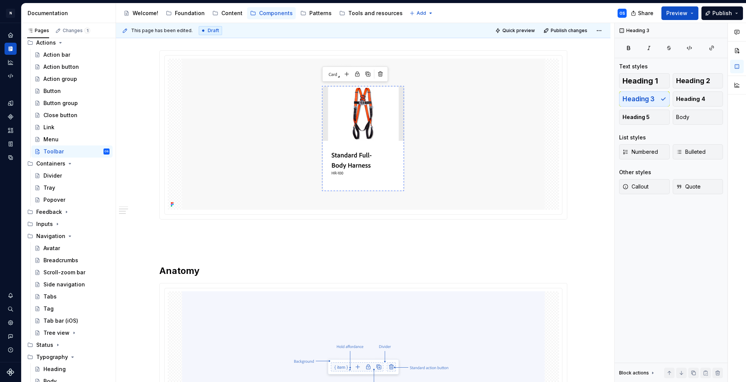
scroll to position [0, 0]
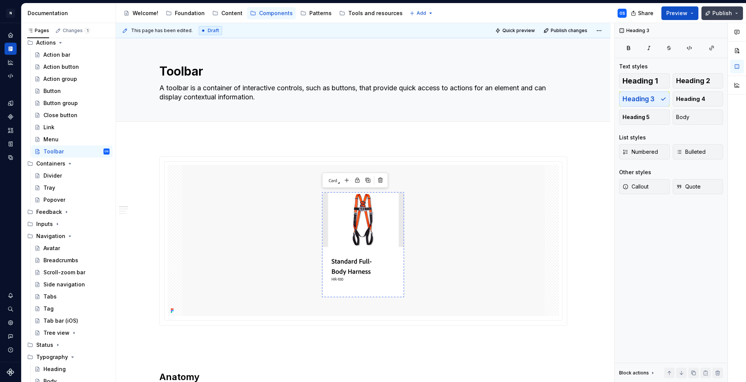
click at [725, 13] on span "Publish" at bounding box center [722, 13] width 20 height 8
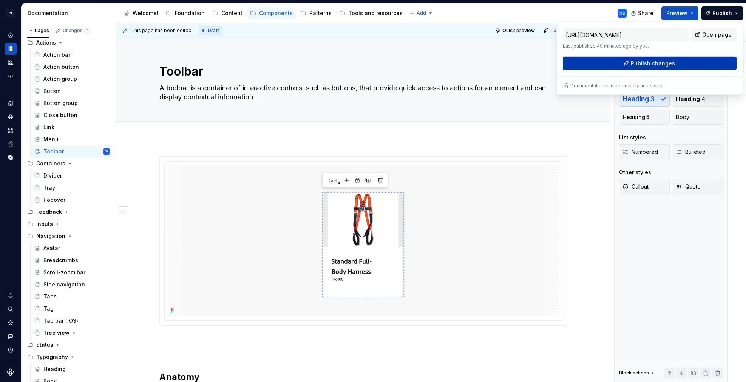
click at [659, 66] on span "Publish changes" at bounding box center [653, 64] width 44 height 8
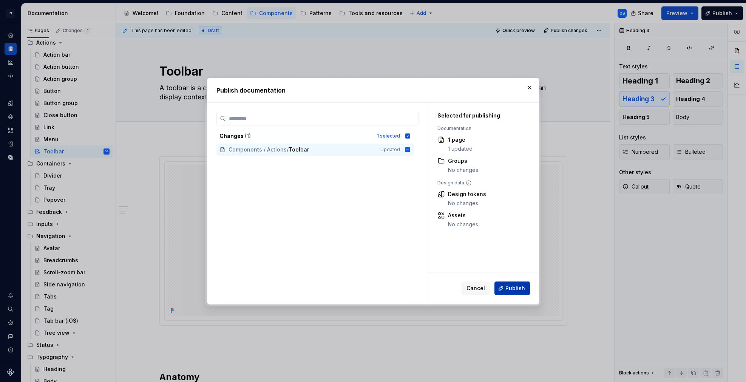
click at [513, 290] on span "Publish" at bounding box center [515, 288] width 20 height 8
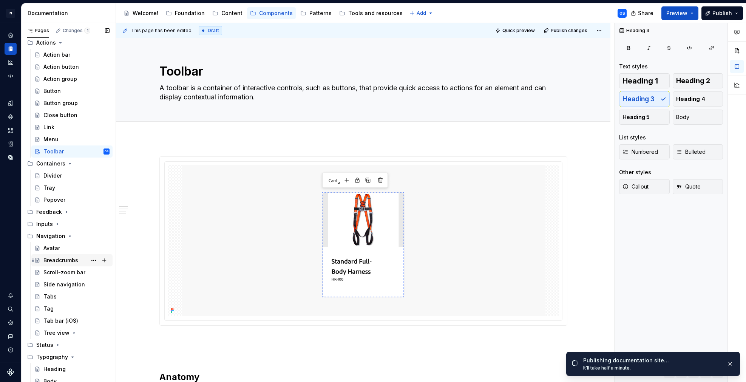
scroll to position [82, 0]
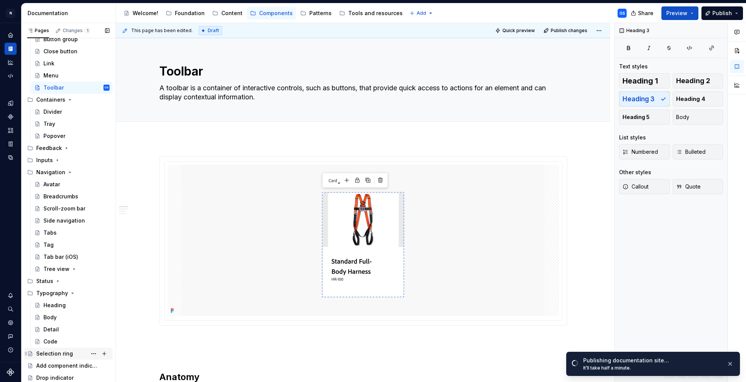
click at [60, 353] on div "Selection ring" at bounding box center [54, 354] width 37 height 8
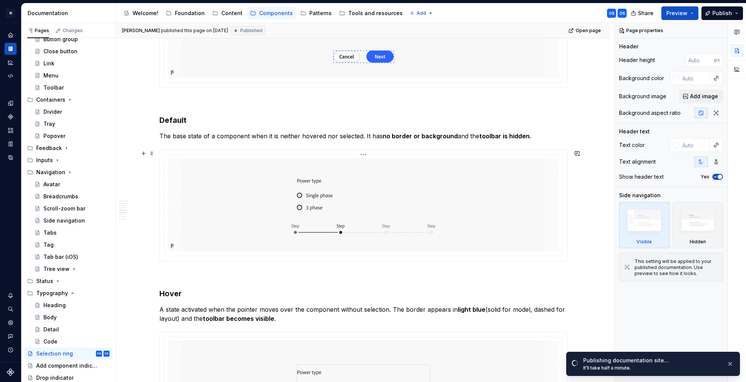
scroll to position [1114, 0]
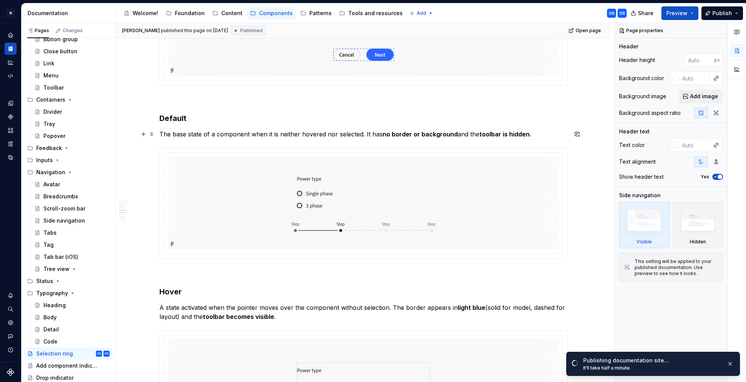
click at [485, 134] on strong "toolbar is hidden." at bounding box center [505, 134] width 52 height 8
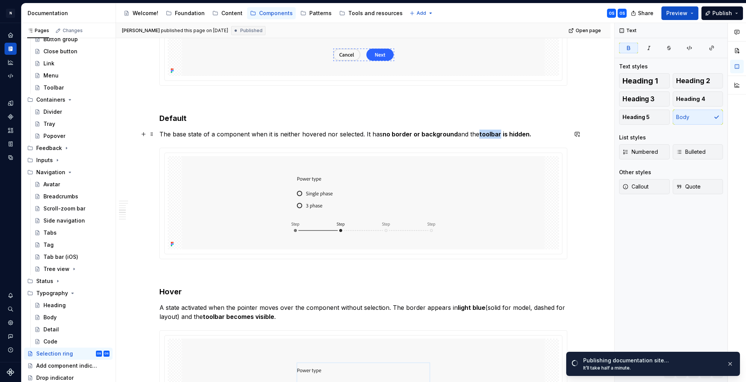
click at [485, 134] on strong "toolbar is hidden." at bounding box center [505, 134] width 52 height 8
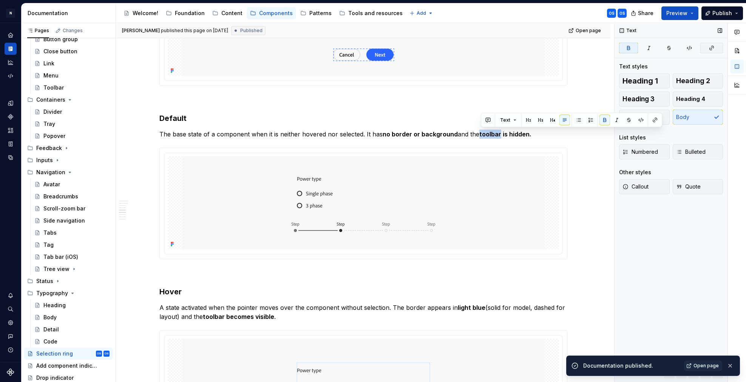
click at [714, 49] on icon "button" at bounding box center [711, 48] width 6 height 6
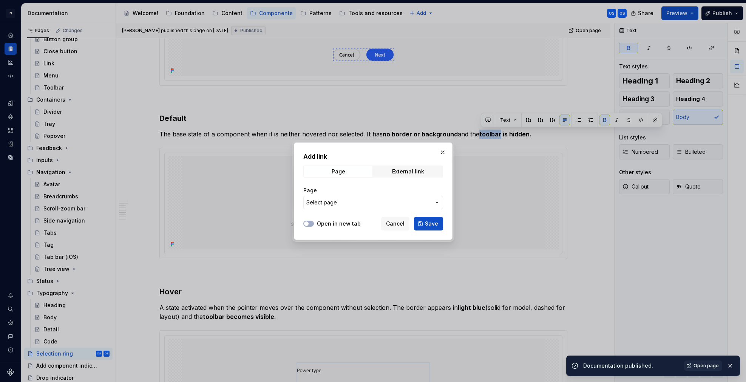
click at [356, 202] on span "Select page" at bounding box center [368, 203] width 125 height 8
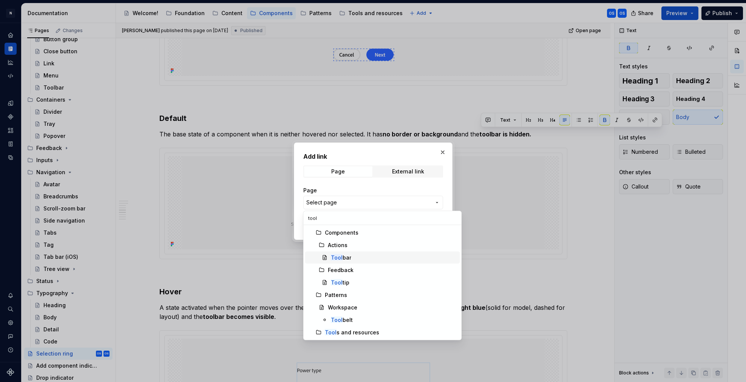
click at [352, 255] on div "Tool bar" at bounding box center [394, 258] width 126 height 8
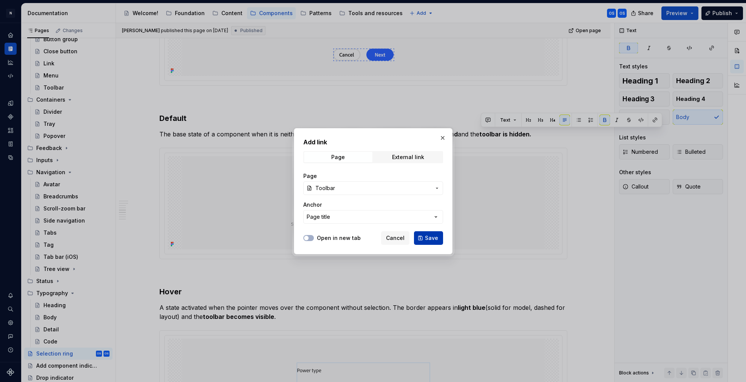
click at [435, 240] on span "Save" at bounding box center [431, 238] width 13 height 8
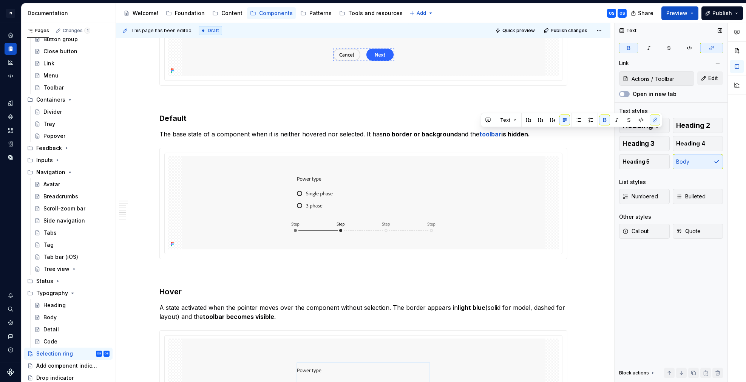
click at [711, 45] on icon "button" at bounding box center [711, 48] width 6 height 6
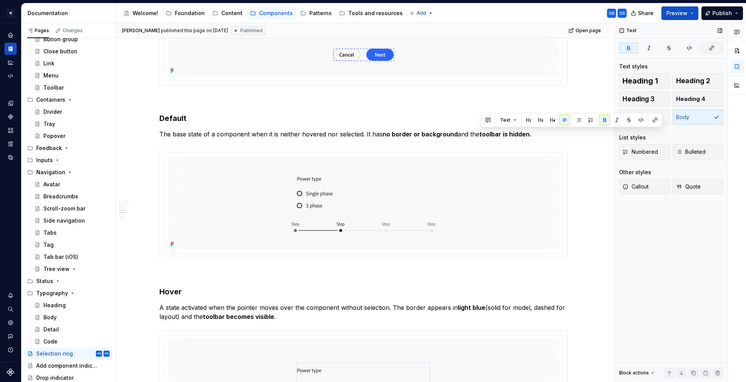
click at [711, 45] on icon "button" at bounding box center [711, 48] width 6 height 6
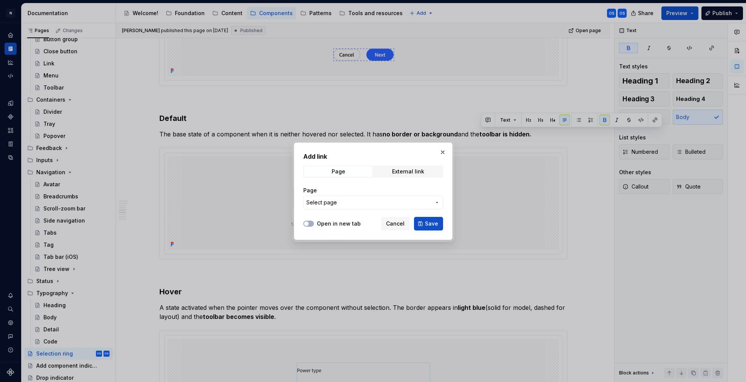
click at [374, 202] on span "Select page" at bounding box center [368, 203] width 125 height 8
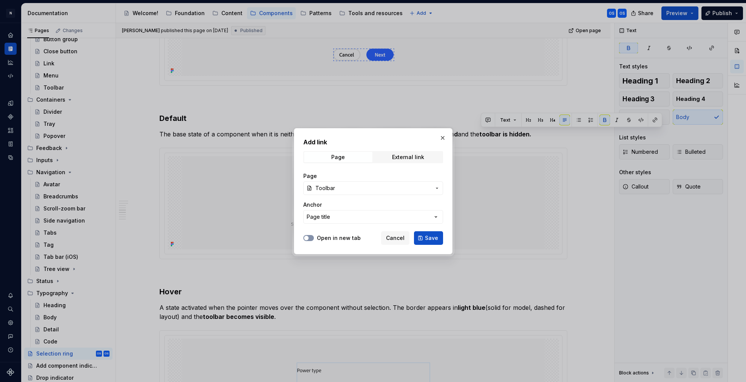
click at [308, 235] on button "Open in new tab" at bounding box center [308, 238] width 11 height 6
click at [427, 237] on span "Save" at bounding box center [431, 238] width 13 height 8
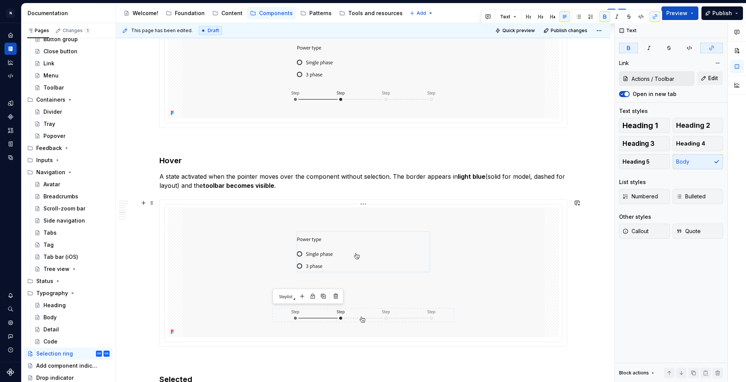
scroll to position [1260, 0]
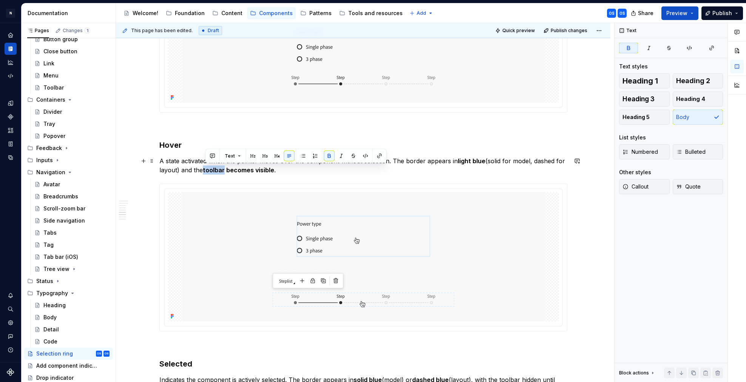
drag, startPoint x: 205, startPoint y: 167, endPoint x: 227, endPoint y: 168, distance: 21.9
click at [227, 168] on p "A state activated when the pointer moves over the component without selection. …" at bounding box center [363, 165] width 408 height 18
click at [380, 156] on button "button" at bounding box center [379, 156] width 11 height 11
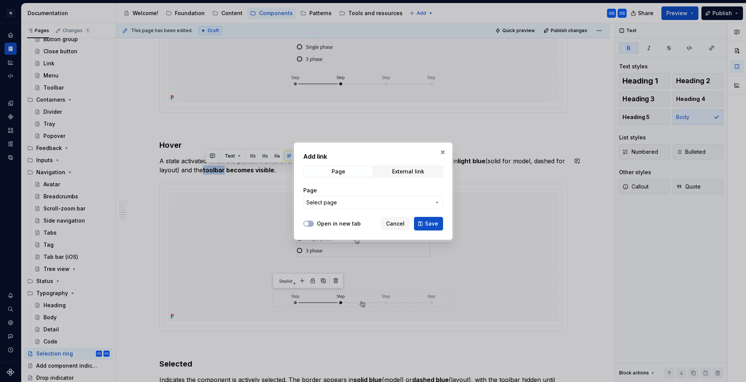
click at [355, 204] on span "Select page" at bounding box center [368, 203] width 125 height 8
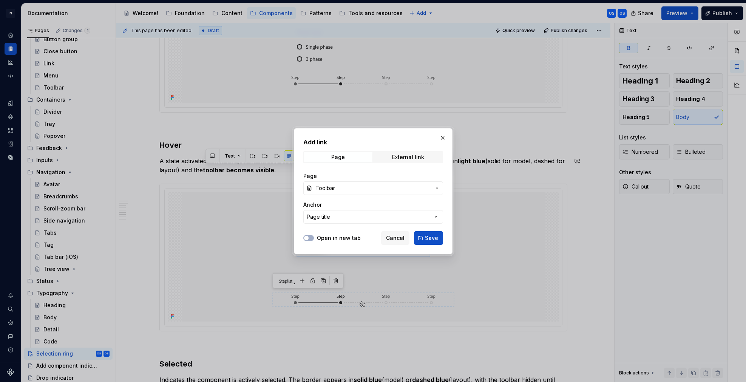
drag, startPoint x: 307, startPoint y: 236, endPoint x: 369, endPoint y: 239, distance: 62.7
click at [307, 236] on span "button" at bounding box center [306, 238] width 5 height 5
click at [424, 236] on button "Save" at bounding box center [428, 238] width 29 height 14
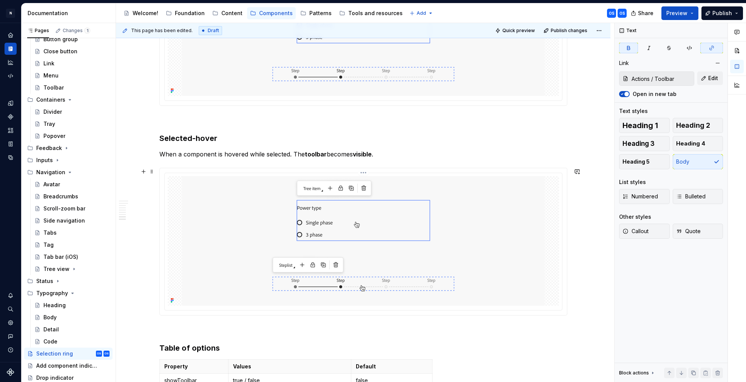
scroll to position [1692, 0]
click at [314, 150] on strong "toolbar" at bounding box center [316, 154] width 22 height 8
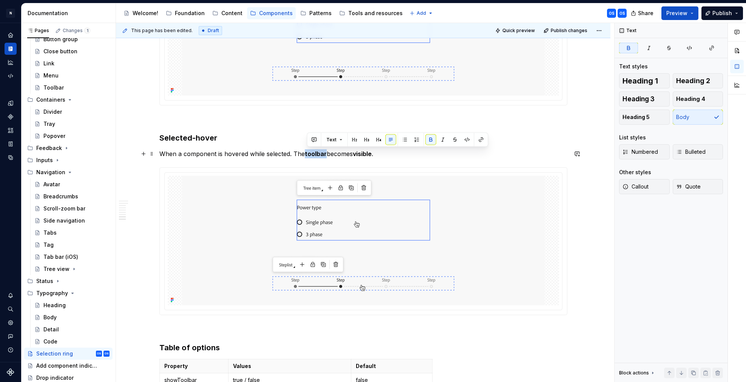
click at [314, 150] on strong "toolbar" at bounding box center [316, 154] width 22 height 8
click at [476, 141] on button "button" at bounding box center [481, 139] width 11 height 11
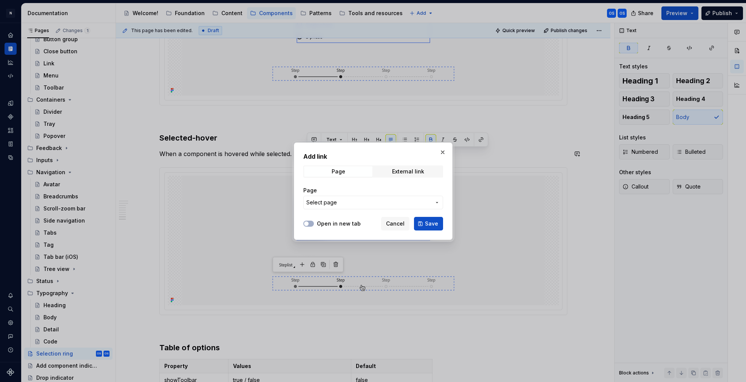
drag, startPoint x: 311, startPoint y: 222, endPoint x: 323, endPoint y: 217, distance: 12.7
click at [311, 222] on button "Open in new tab" at bounding box center [308, 224] width 11 height 6
click at [334, 207] on button "Select page" at bounding box center [373, 203] width 140 height 14
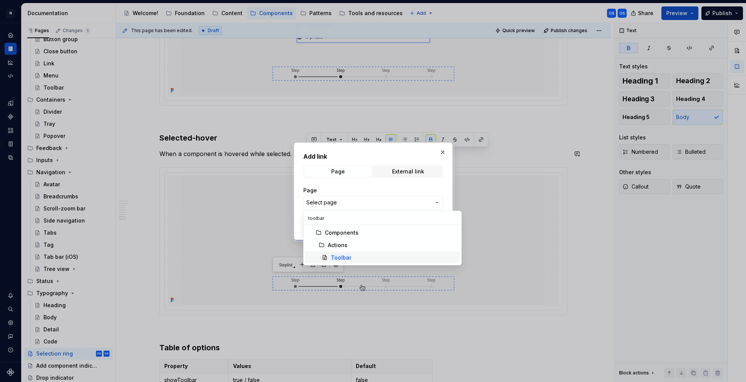
click at [344, 256] on mark "Toolbar" at bounding box center [341, 257] width 20 height 6
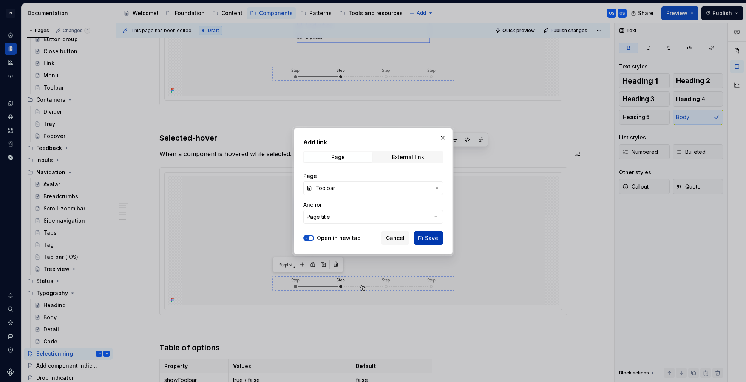
click at [428, 239] on span "Save" at bounding box center [431, 238] width 13 height 8
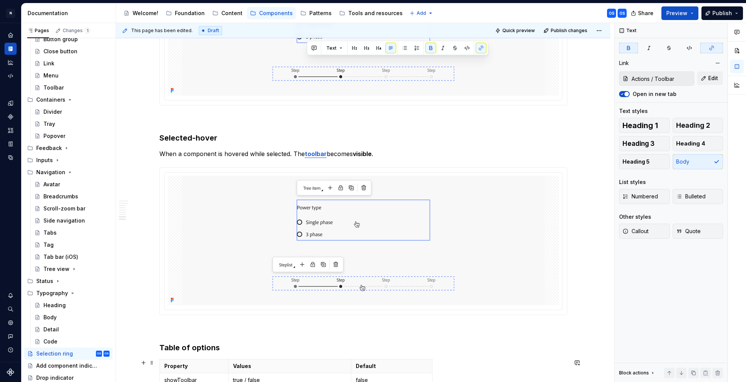
scroll to position [1874, 0]
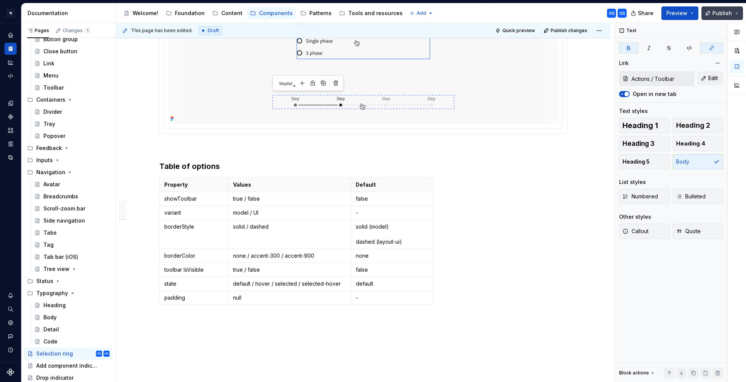
click at [718, 12] on span "Publish" at bounding box center [722, 13] width 20 height 8
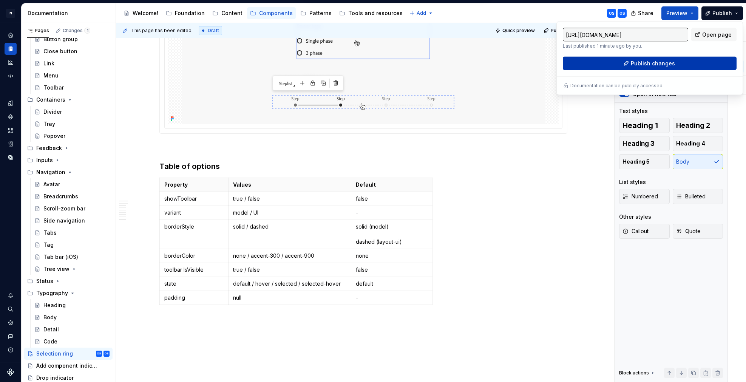
click at [622, 68] on button "Publish changes" at bounding box center [650, 64] width 174 height 14
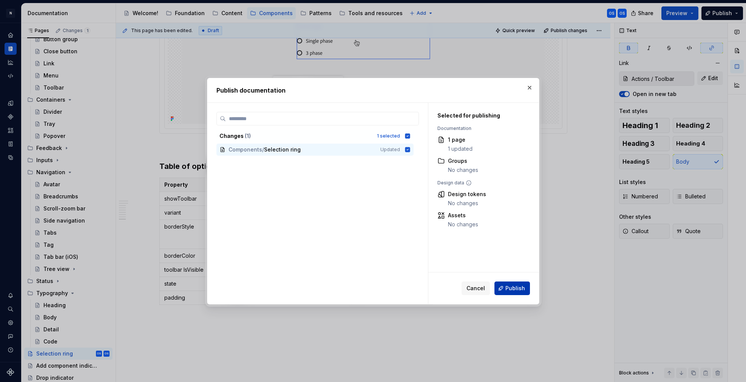
click at [502, 290] on button "Publish" at bounding box center [511, 288] width 35 height 14
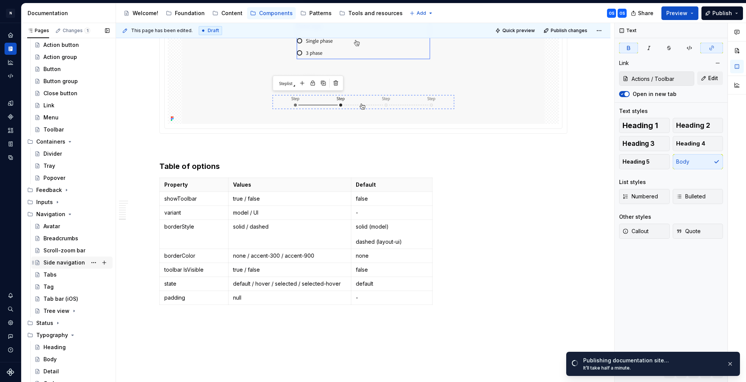
scroll to position [0, 0]
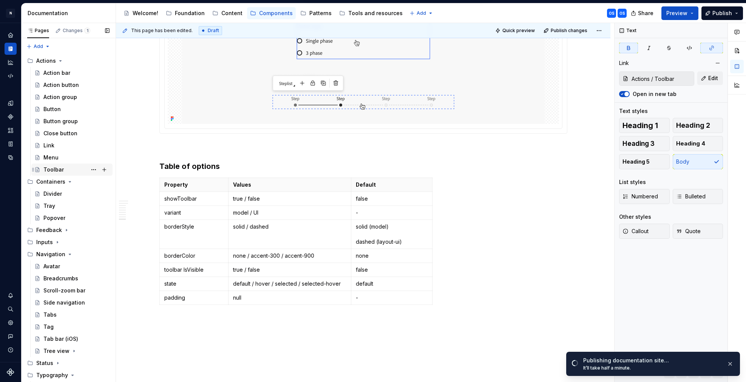
click at [57, 171] on div "Toolbar" at bounding box center [53, 170] width 20 height 8
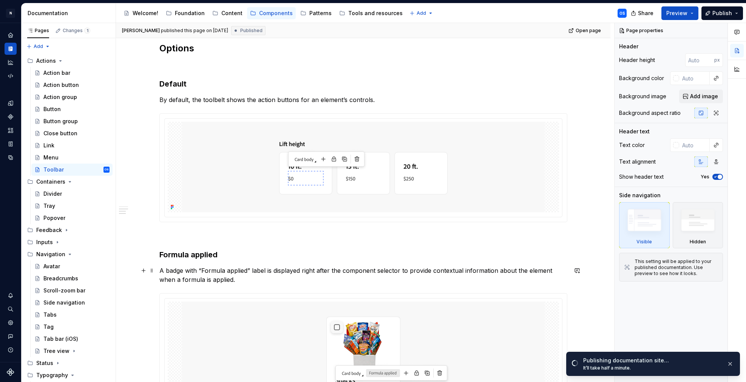
scroll to position [736, 0]
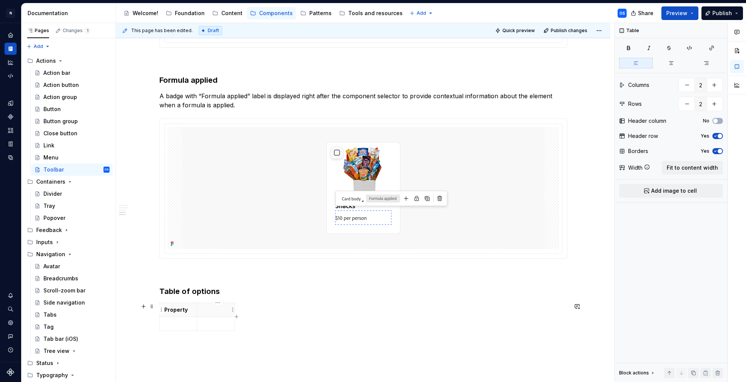
click at [217, 308] on p at bounding box center [216, 310] width 28 height 8
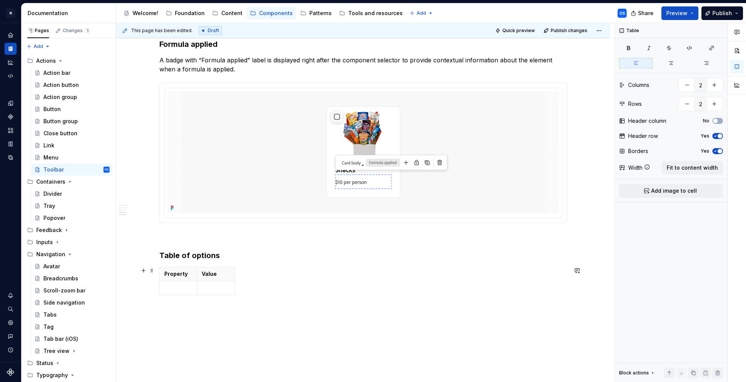
drag, startPoint x: 263, startPoint y: 290, endPoint x: 256, endPoint y: 285, distance: 8.7
click at [263, 290] on div "Property Value" at bounding box center [363, 282] width 408 height 31
click at [184, 285] on p at bounding box center [178, 288] width 28 height 8
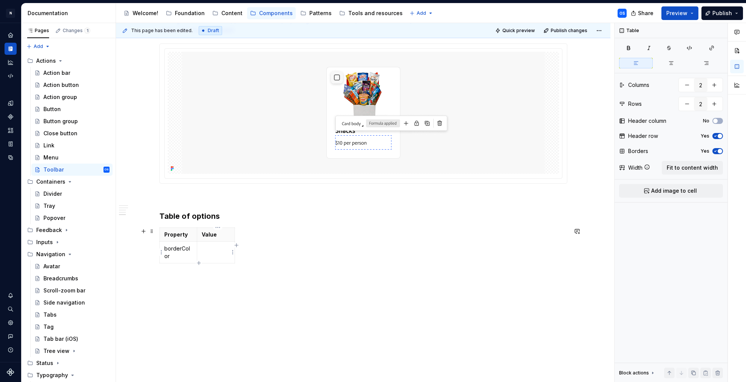
click at [215, 251] on p at bounding box center [216, 249] width 28 height 8
drag, startPoint x: 228, startPoint y: 289, endPoint x: 222, endPoint y: 263, distance: 26.6
click at [228, 288] on div "This page has been edited. Draft Quick preview Publish changes Toolbar A toolba…" at bounding box center [365, 202] width 498 height 359
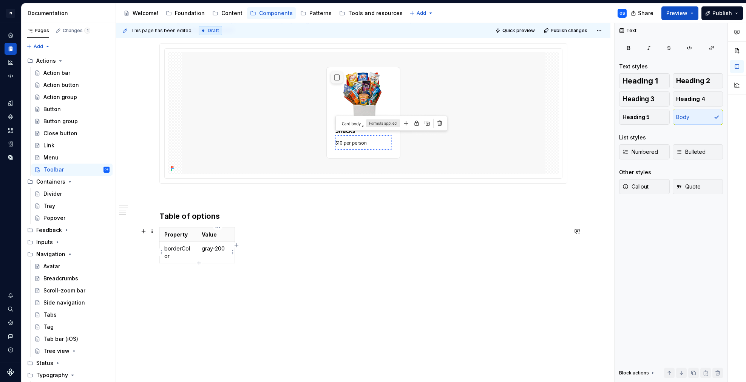
click at [199, 261] on icon "button" at bounding box center [199, 263] width 6 height 6
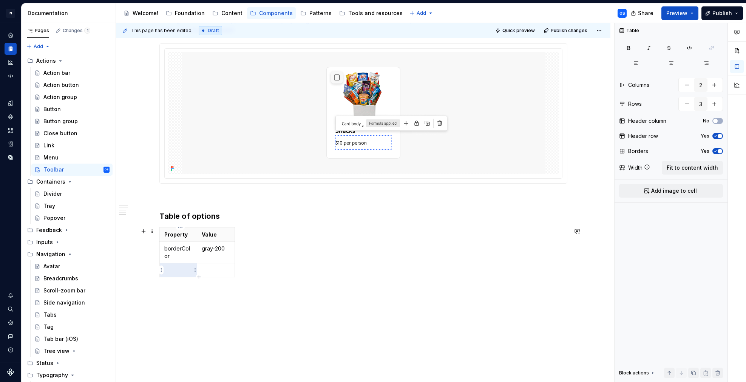
click at [190, 270] on p at bounding box center [178, 270] width 28 height 8
click at [218, 271] on p at bounding box center [216, 270] width 28 height 8
drag, startPoint x: 291, startPoint y: 318, endPoint x: 241, endPoint y: 314, distance: 50.7
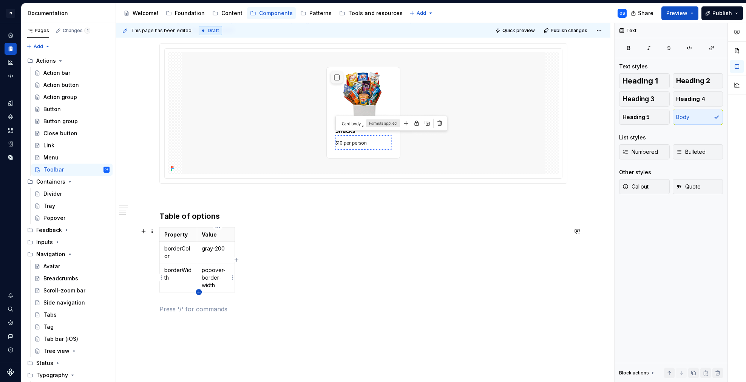
click at [198, 290] on icon "button" at bounding box center [199, 292] width 6 height 6
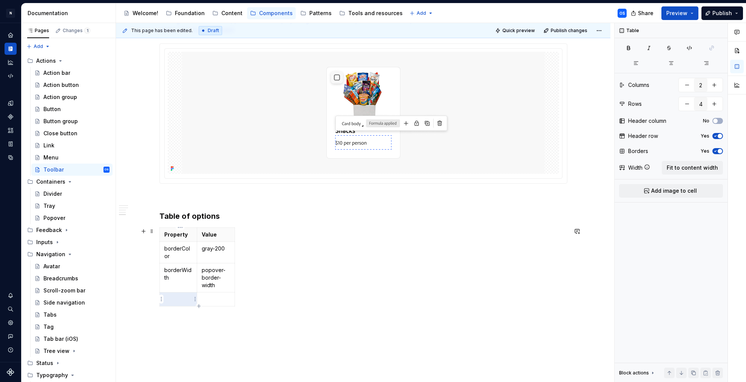
click at [179, 300] on p at bounding box center [178, 299] width 28 height 8
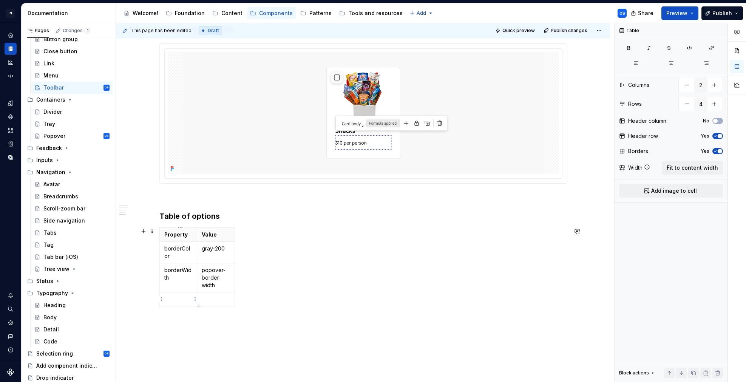
click at [178, 301] on p at bounding box center [178, 299] width 28 height 8
click at [216, 301] on p at bounding box center [216, 299] width 28 height 8
click at [218, 234] on p "Value" at bounding box center [216, 235] width 28 height 8
click at [206, 297] on p at bounding box center [216, 299] width 28 height 8
click at [236, 270] on icon "button" at bounding box center [236, 270] width 6 height 6
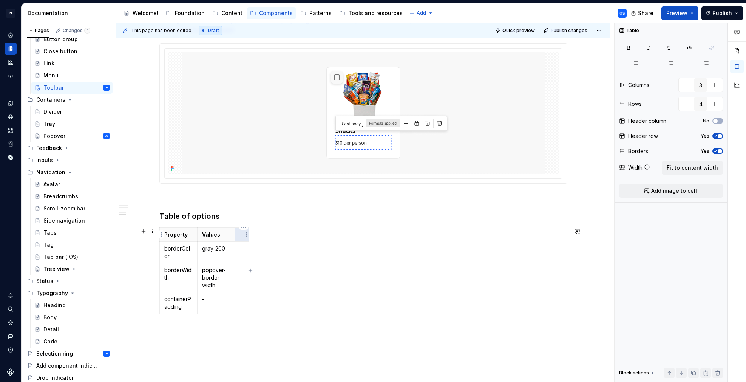
click at [241, 233] on th at bounding box center [242, 234] width 14 height 14
click at [252, 305] on td at bounding box center [249, 303] width 29 height 22
click at [212, 248] on p "gray-200" at bounding box center [216, 249] width 28 height 8
click at [243, 253] on td at bounding box center [249, 252] width 29 height 22
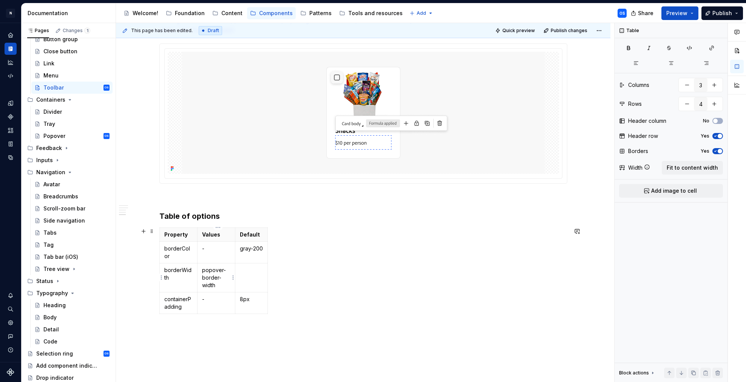
click at [212, 273] on p "popover-border-width" at bounding box center [216, 277] width 28 height 23
click at [253, 276] on td at bounding box center [251, 274] width 32 height 22
click at [298, 267] on div "Property Values Default borderColor - gray-200 borderWidth - 1 px containerPadd…" at bounding box center [363, 268] width 408 height 82
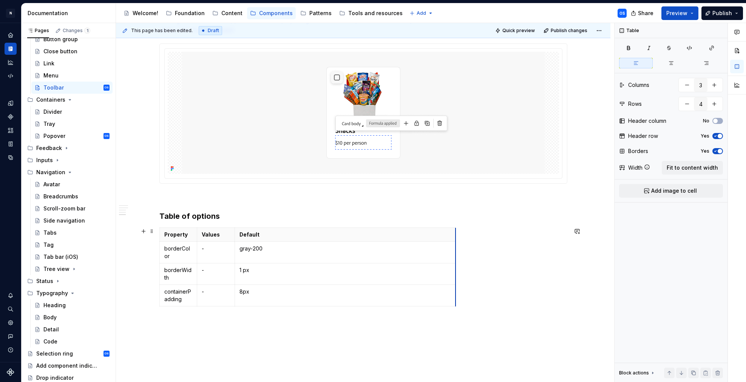
drag, startPoint x: 269, startPoint y: 236, endPoint x: 225, endPoint y: 251, distance: 46.3
drag, startPoint x: 236, startPoint y: 246, endPoint x: 360, endPoint y: 242, distance: 124.7
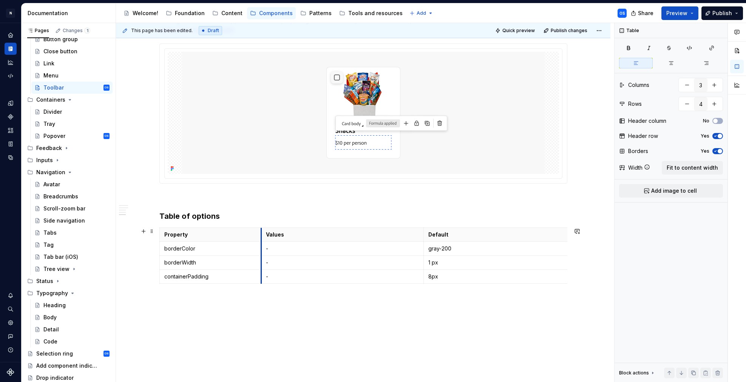
drag, startPoint x: 198, startPoint y: 242, endPoint x: 389, endPoint y: 247, distance: 190.8
drag, startPoint x: 426, startPoint y: 248, endPoint x: 393, endPoint y: 251, distance: 32.6
drag, startPoint x: 568, startPoint y: 247, endPoint x: 525, endPoint y: 247, distance: 42.7
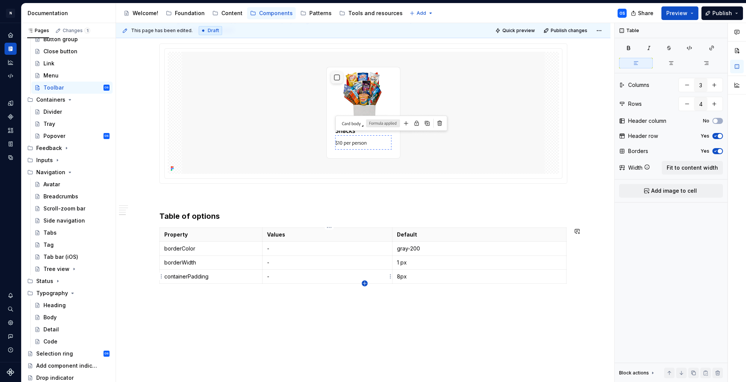
click at [366, 283] on icon "button" at bounding box center [364, 282] width 3 height 3
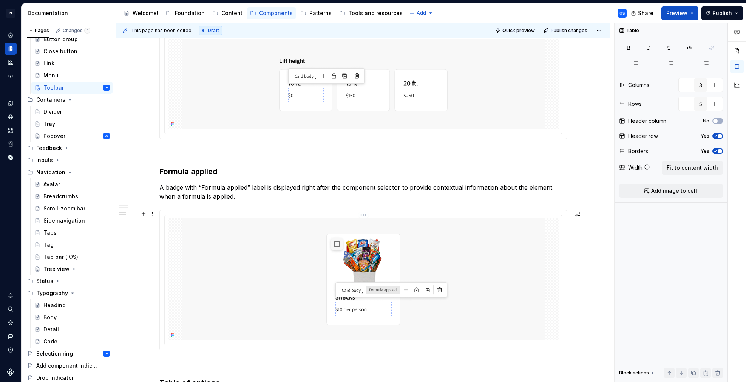
scroll to position [768, 0]
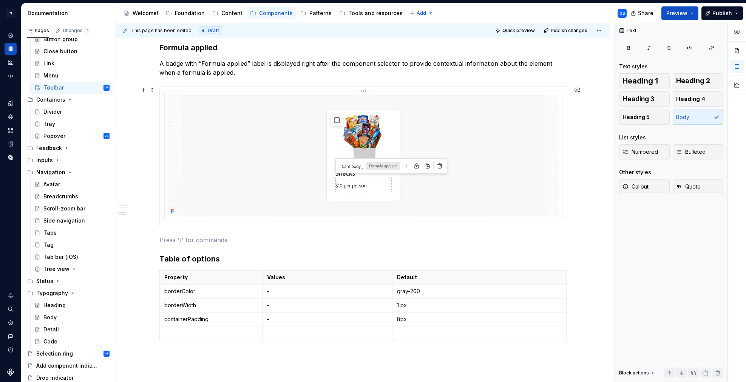
click at [562, 202] on div at bounding box center [363, 156] width 397 height 130
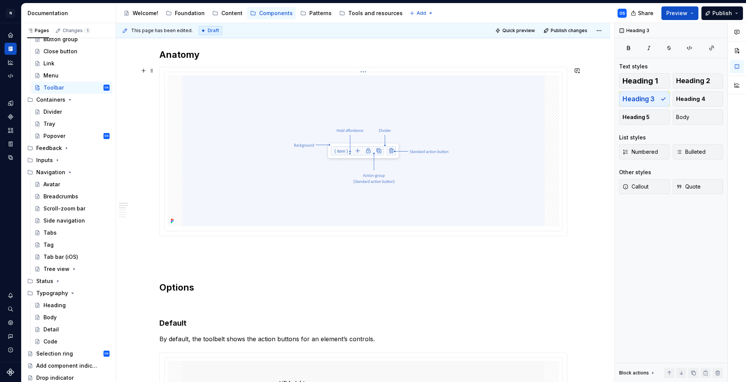
scroll to position [323, 0]
click at [366, 71] on html "N Experlogix Design System OS Design system data Documentation Accessibility gu…" at bounding box center [373, 191] width 746 height 382
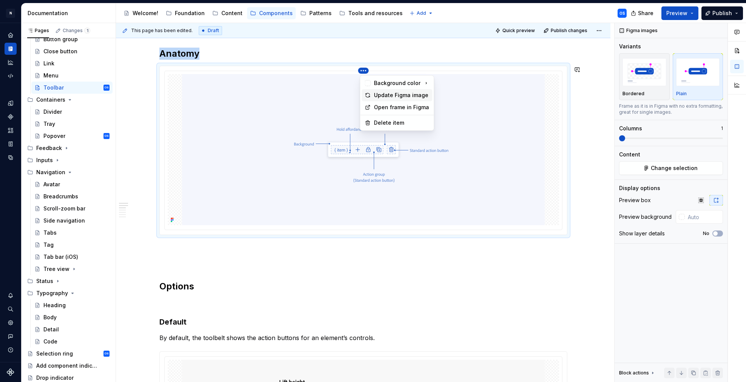
click at [371, 93] on div "Update Figma image" at bounding box center [397, 95] width 71 height 12
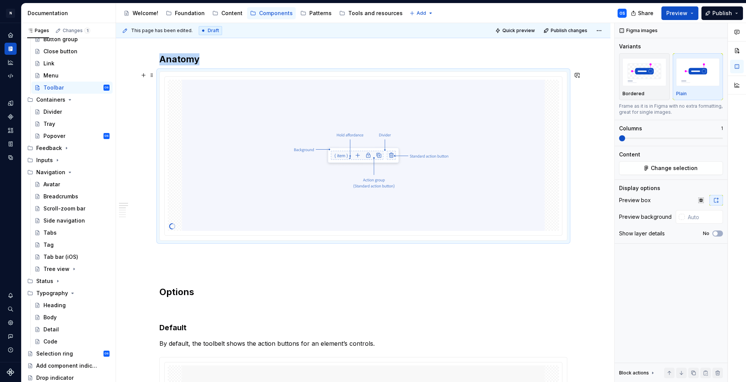
scroll to position [317, 0]
click at [364, 74] on html "N Experlogix Design System OS Design system data Documentation Accessibility gu…" at bounding box center [373, 191] width 746 height 382
click at [377, 100] on div "Update Figma image" at bounding box center [402, 101] width 56 height 8
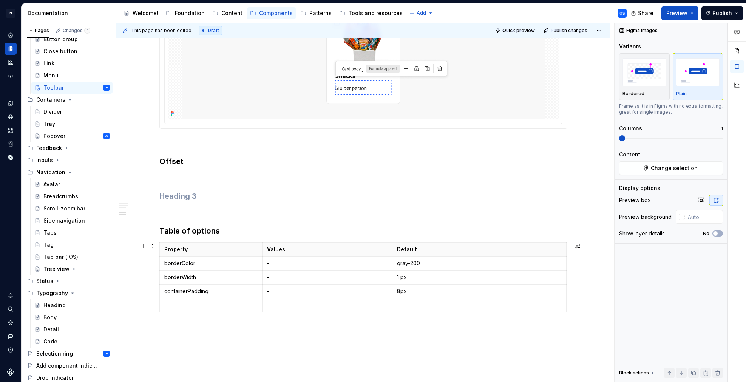
scroll to position [792, 0]
click at [181, 192] on h3 at bounding box center [363, 194] width 408 height 11
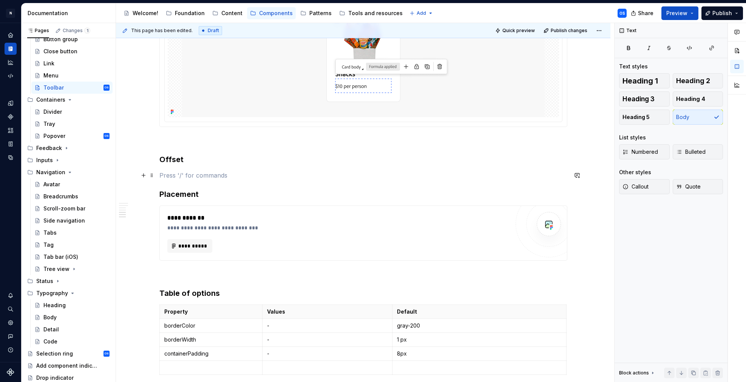
click at [174, 176] on p at bounding box center [363, 175] width 408 height 9
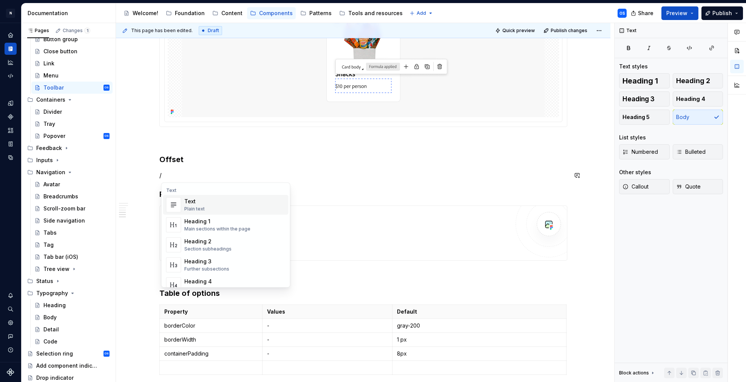
scroll to position [867, 0]
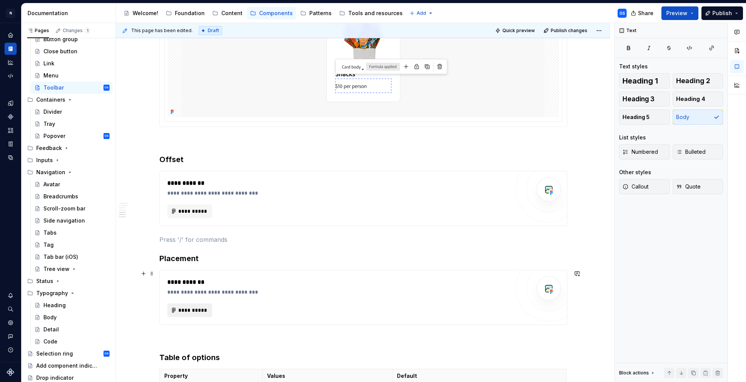
click at [201, 311] on span "**********" at bounding box center [192, 310] width 29 height 8
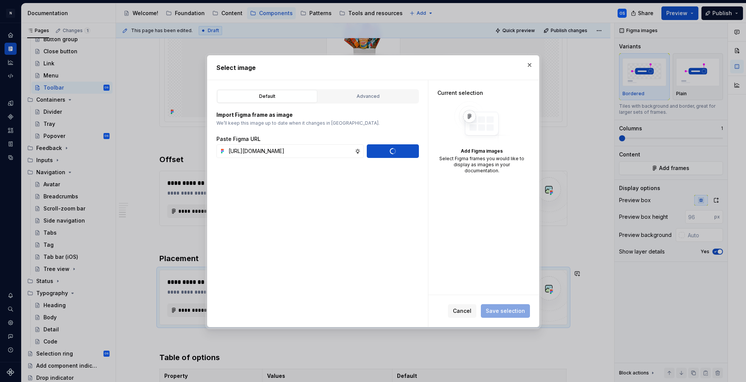
scroll to position [0, 0]
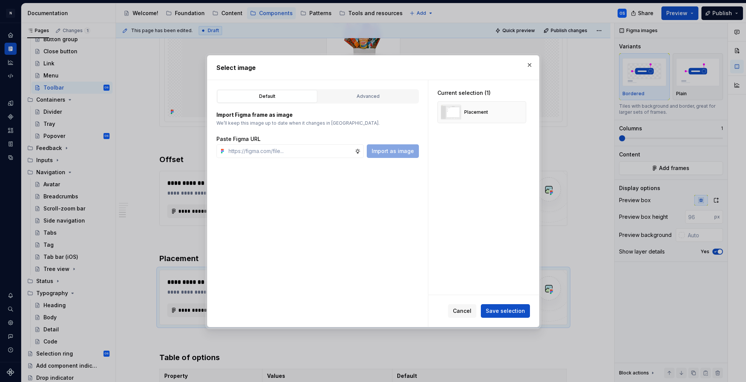
click at [508, 309] on span "Save selection" at bounding box center [505, 311] width 39 height 8
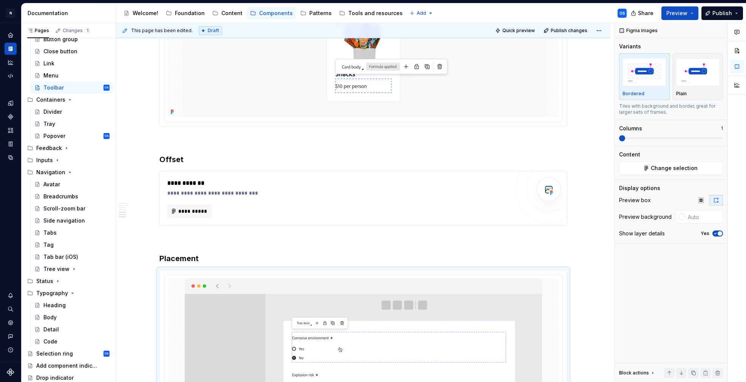
scroll to position [1050, 0]
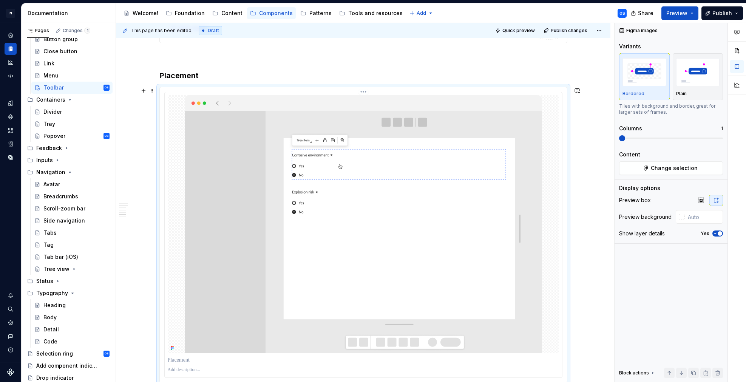
click at [184, 150] on div at bounding box center [363, 224] width 391 height 258
drag, startPoint x: 697, startPoint y: 80, endPoint x: 698, endPoint y: 118, distance: 38.1
click at [697, 80] on img "button" at bounding box center [698, 72] width 44 height 28
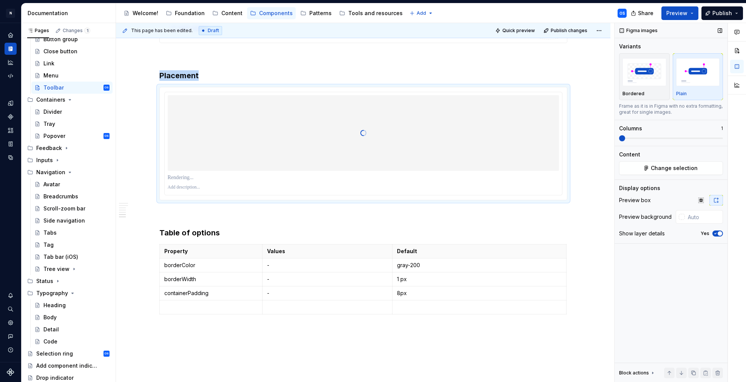
click at [716, 232] on icon "button" at bounding box center [715, 233] width 6 height 5
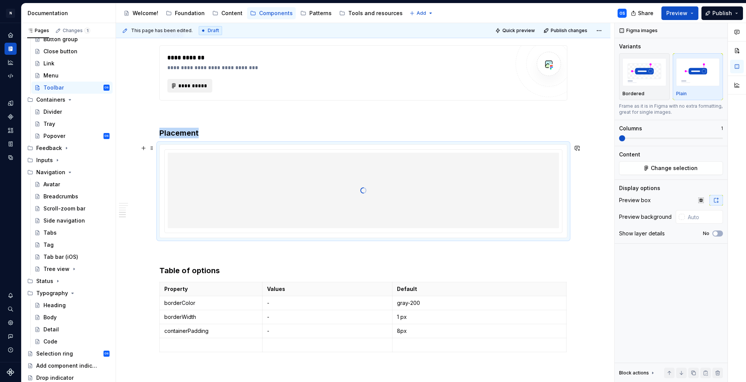
scroll to position [929, 0]
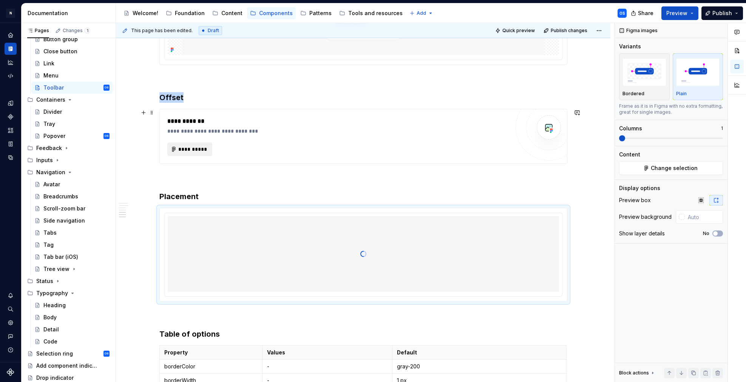
click at [200, 147] on span "**********" at bounding box center [192, 149] width 29 height 8
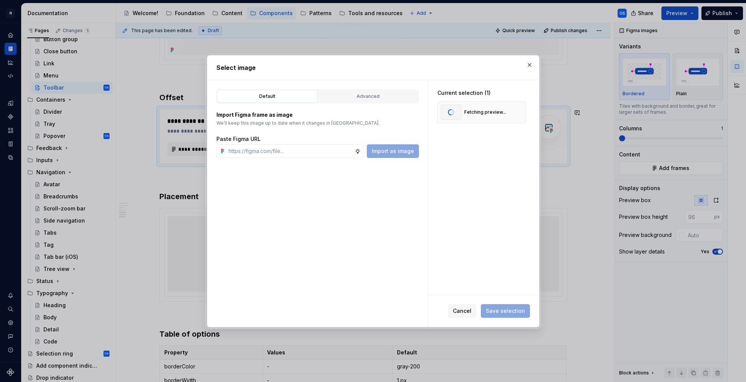
scroll to position [0, 0]
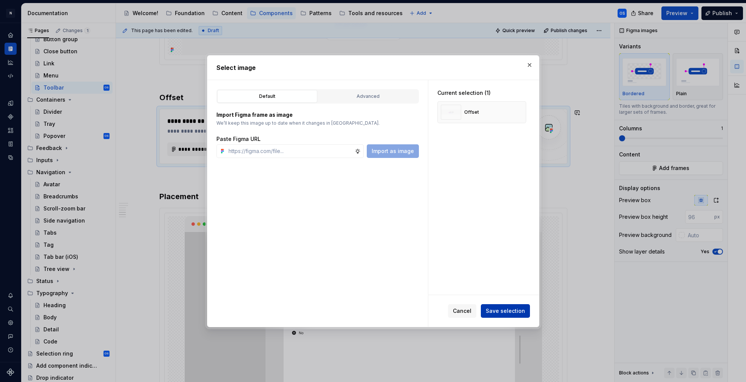
click at [505, 315] on button "Save selection" at bounding box center [505, 311] width 49 height 14
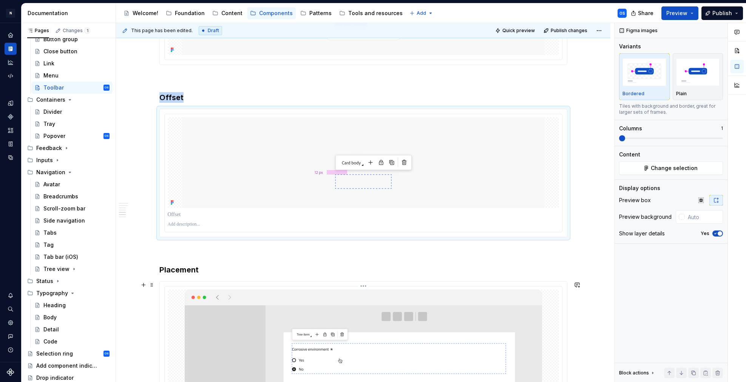
scroll to position [992, 0]
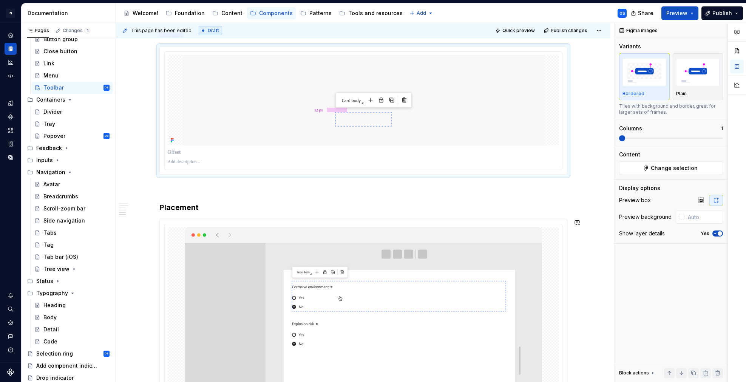
click at [212, 210] on h3 "Placement" at bounding box center [363, 207] width 408 height 11
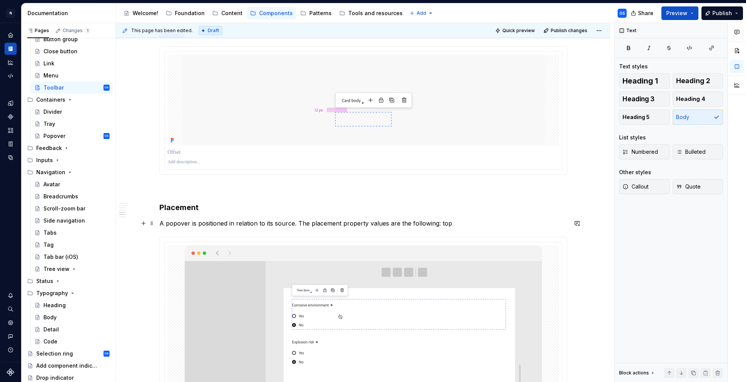
click at [174, 223] on p "A popover is positioned in relation to its source. The placement property value…" at bounding box center [363, 223] width 408 height 9
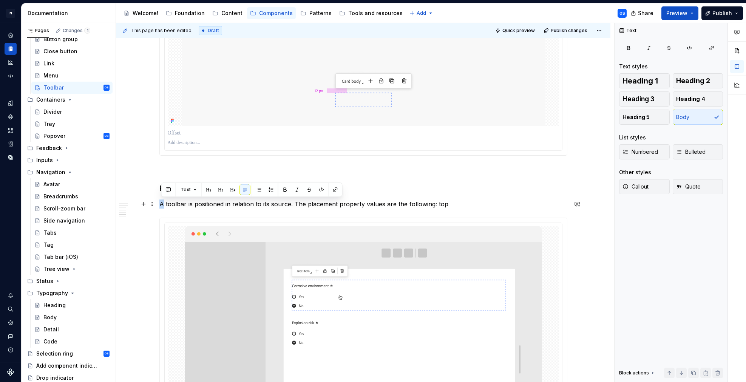
drag, startPoint x: 165, startPoint y: 204, endPoint x: 160, endPoint y: 204, distance: 4.9
drag, startPoint x: 176, startPoint y: 205, endPoint x: 166, endPoint y: 203, distance: 9.9
click at [166, 203] on p "The toolbar is positioned in relation to its source. The placement property val…" at bounding box center [363, 203] width 408 height 9
click at [318, 203] on p "A toolbar is positioned in relation to its source. The placement property value…" at bounding box center [363, 203] width 408 height 9
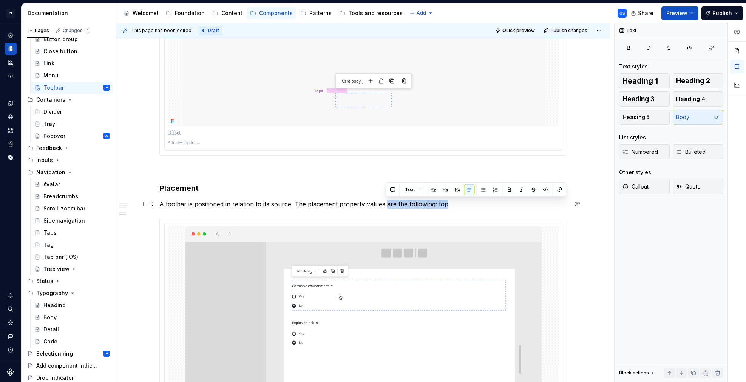
drag, startPoint x: 385, startPoint y: 203, endPoint x: 467, endPoint y: 201, distance: 82.3
click at [468, 200] on p "A toolbar is positioned in relation to its source. The placement property value…" at bounding box center [363, 203] width 408 height 9
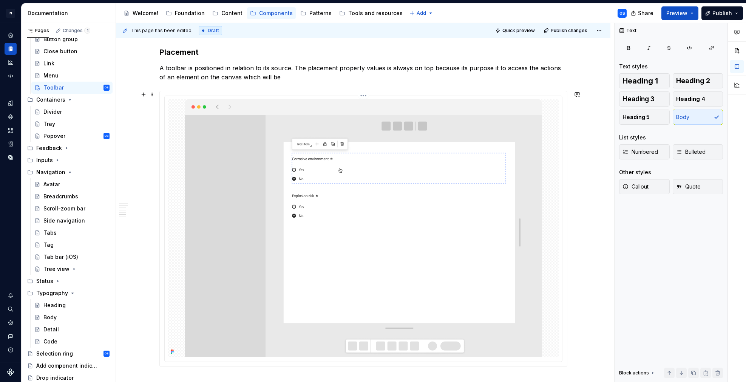
scroll to position [1146, 0]
drag, startPoint x: 280, startPoint y: 77, endPoint x: 236, endPoint y: 78, distance: 44.2
click at [236, 78] on p "A toolbar is positioned in relation to its source. The placement property value…" at bounding box center [363, 73] width 408 height 18
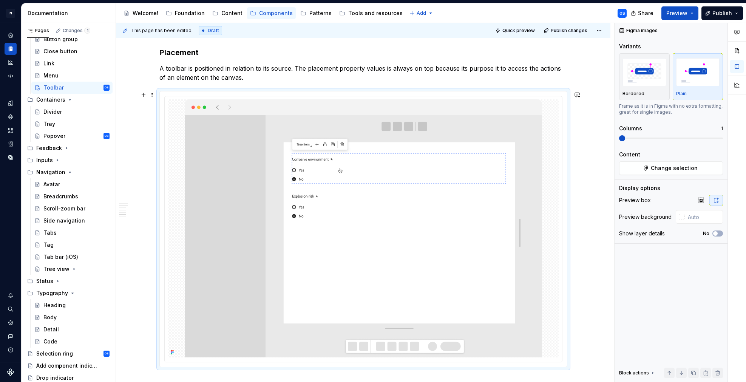
click at [162, 137] on div at bounding box center [363, 228] width 407 height 275
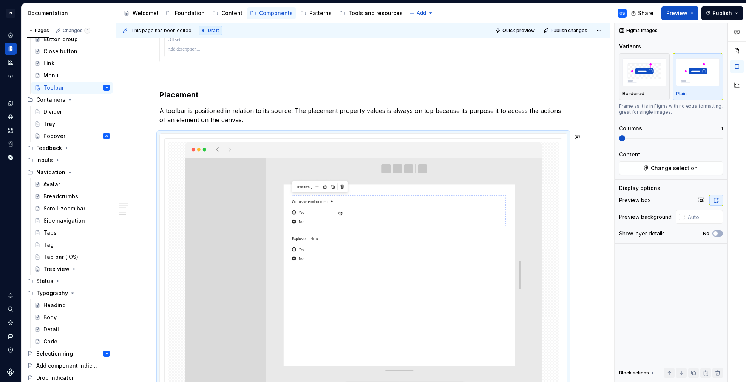
scroll to position [1095, 0]
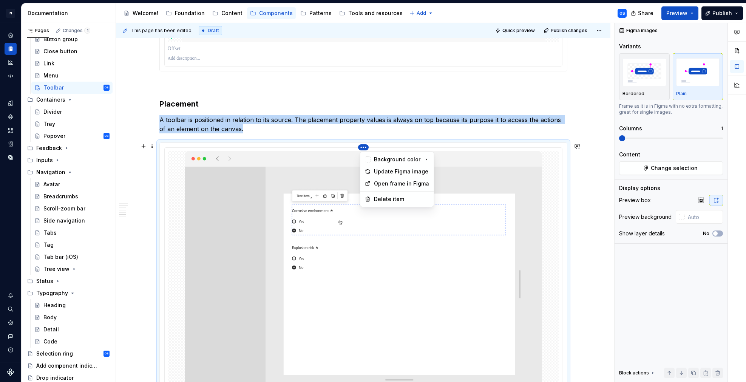
click at [367, 146] on html "N Experlogix Design System OS Design system data Documentation Accessibility gu…" at bounding box center [373, 191] width 746 height 382
click at [384, 172] on div "Update Figma image" at bounding box center [402, 172] width 56 height 8
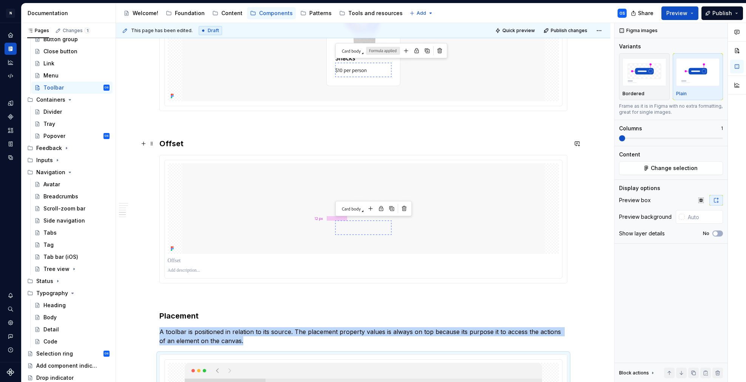
scroll to position [882, 0]
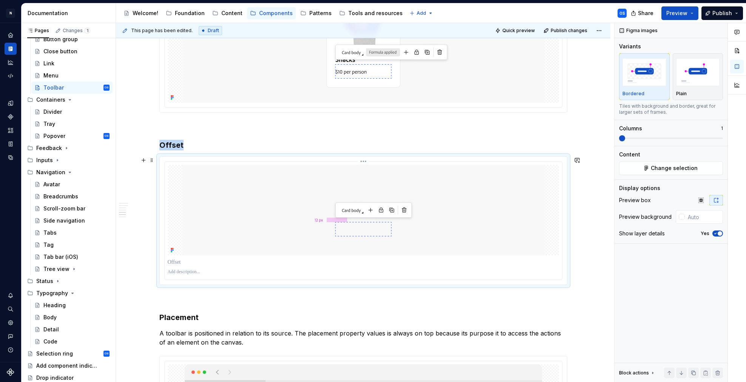
click at [204, 184] on img at bounding box center [363, 210] width 362 height 91
click at [722, 85] on button "Plain" at bounding box center [698, 76] width 51 height 47
click at [720, 234] on span "button" at bounding box center [719, 233] width 5 height 5
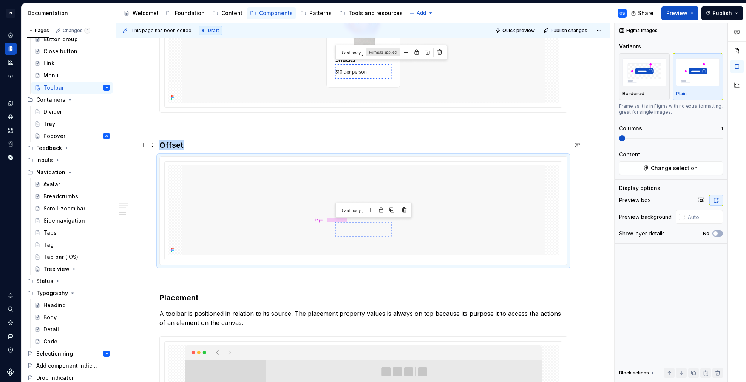
click at [192, 148] on h3 "Offset" at bounding box center [363, 145] width 408 height 11
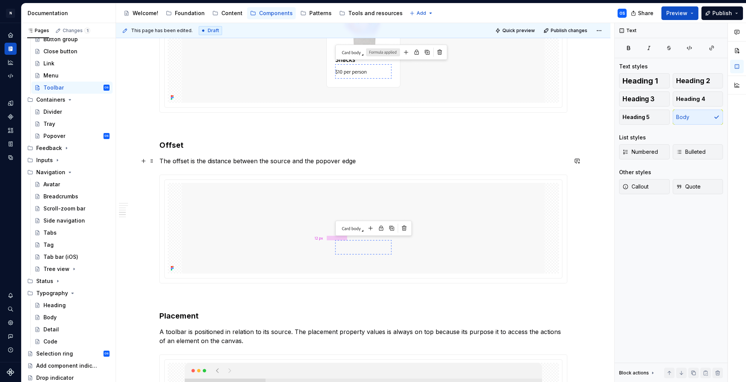
click at [185, 163] on p "The offset is the distance between the source and the popover edge" at bounding box center [363, 160] width 408 height 9
click at [234, 162] on p "The offset is the distance between the source and the popover edge" at bounding box center [363, 160] width 408 height 9
click at [276, 160] on p "The offset is the distance between the source and the popover edge" at bounding box center [363, 160] width 408 height 9
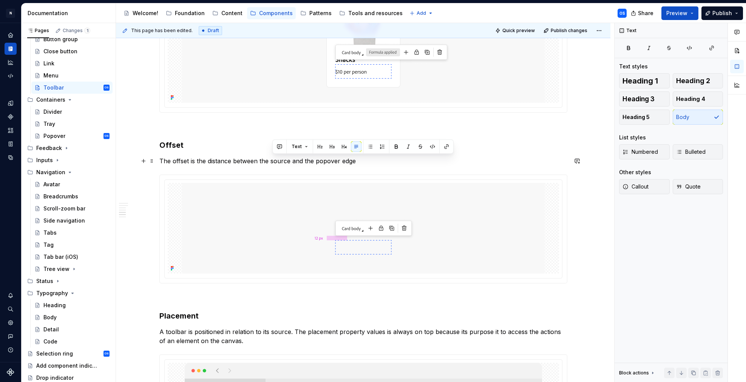
click at [323, 162] on p "The offset is the distance between the source and the popover edge" at bounding box center [363, 160] width 408 height 9
click at [348, 162] on p "The offset is the distance between the source and the popover edge" at bounding box center [363, 160] width 408 height 9
drag, startPoint x: 342, startPoint y: 159, endPoint x: 318, endPoint y: 159, distance: 24.2
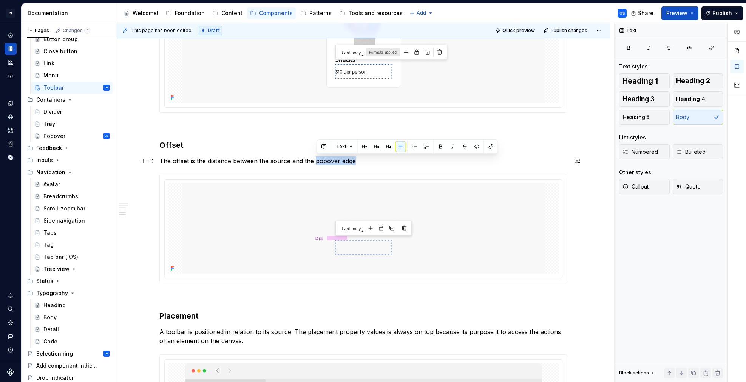
click at [318, 159] on p "The offset is the distance between the source and the popover edge" at bounding box center [363, 160] width 408 height 9
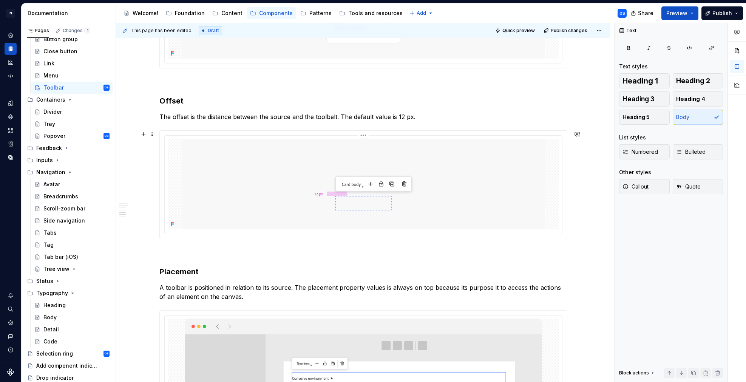
scroll to position [921, 0]
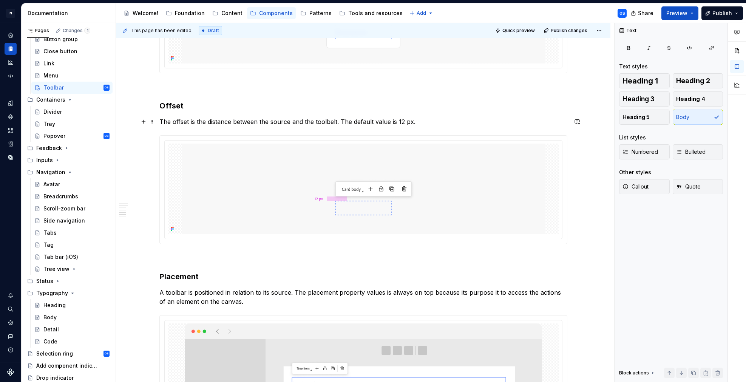
click at [398, 119] on p "The offset is the distance between the source and the toolbelt. The default val…" at bounding box center [363, 121] width 408 height 9
click at [436, 120] on p "The offset is the distance between the source and the toolbelt. The default val…" at bounding box center [363, 121] width 408 height 9
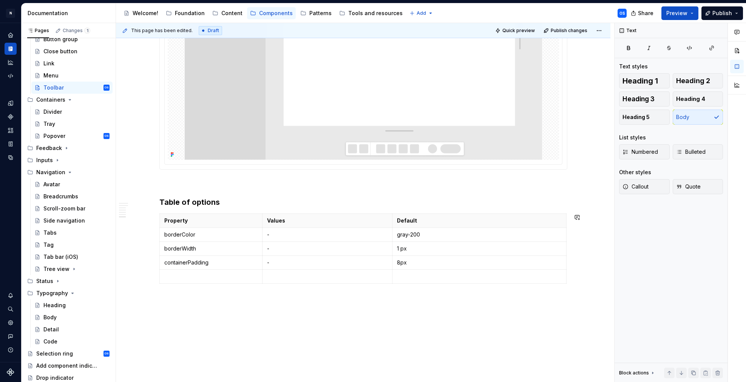
scroll to position [1365, 0]
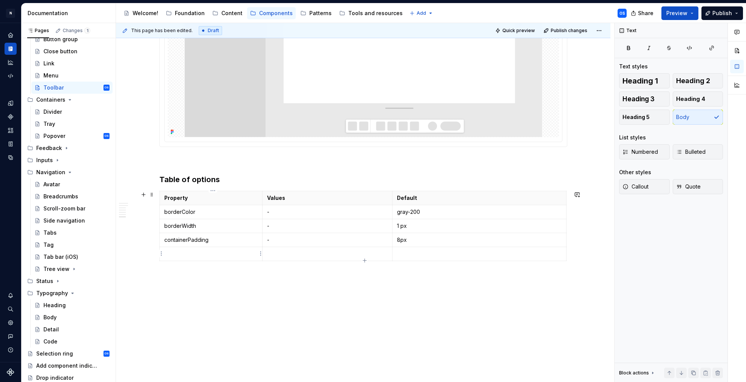
click at [196, 255] on p at bounding box center [211, 254] width 94 height 8
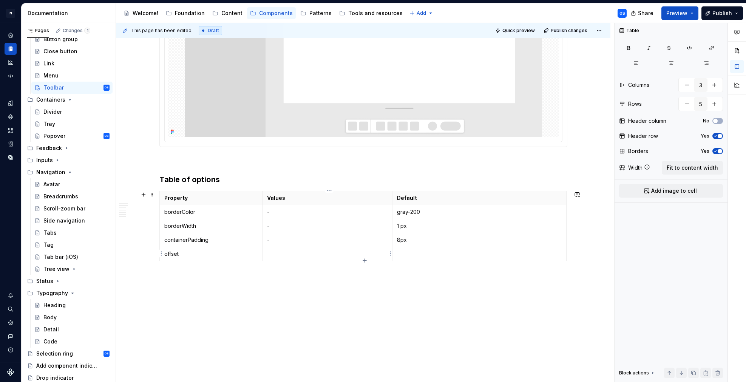
click at [283, 254] on p at bounding box center [327, 254] width 120 height 8
click at [406, 251] on p at bounding box center [479, 254] width 165 height 8
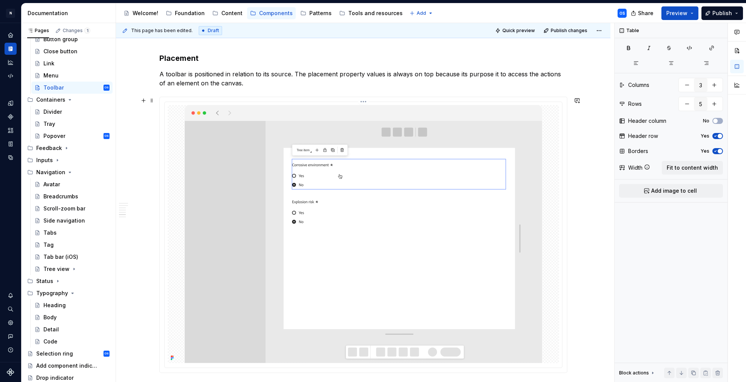
scroll to position [1314, 0]
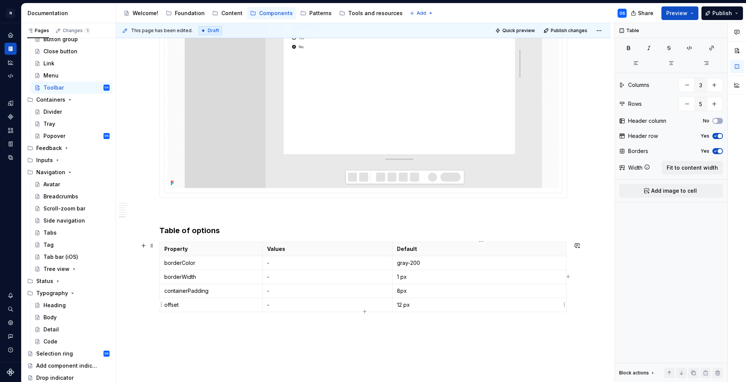
click at [404, 305] on p "12 px" at bounding box center [479, 305] width 165 height 8
click at [392, 304] on td "-" at bounding box center [327, 305] width 130 height 14
click at [398, 304] on p "12 px" at bounding box center [479, 305] width 165 height 8
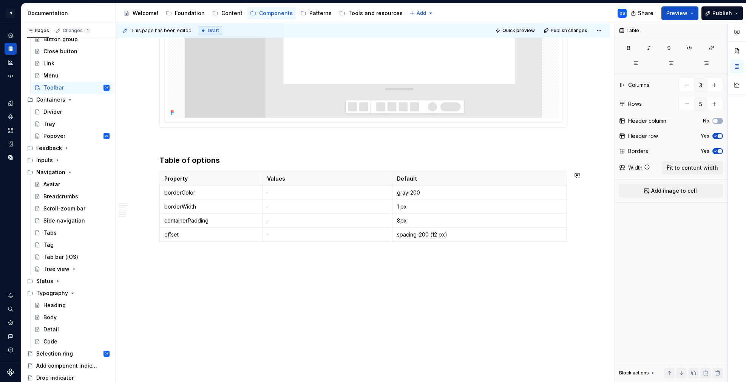
scroll to position [1388, 0]
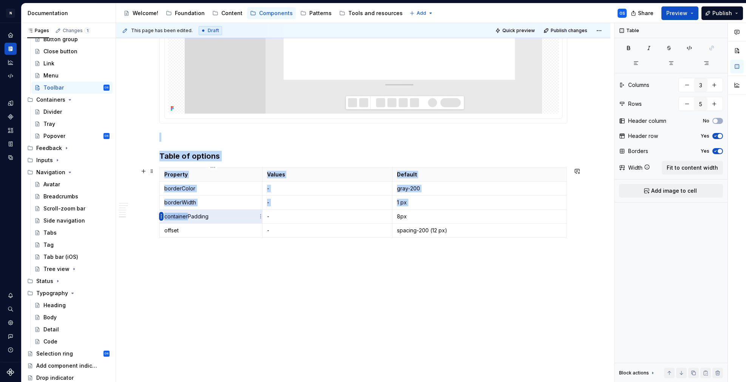
drag, startPoint x: 190, startPoint y: 216, endPoint x: 163, endPoint y: 215, distance: 26.8
click at [163, 215] on body "N Experlogix Design System OS Design system data Documentation Accessibility gu…" at bounding box center [373, 191] width 746 height 382
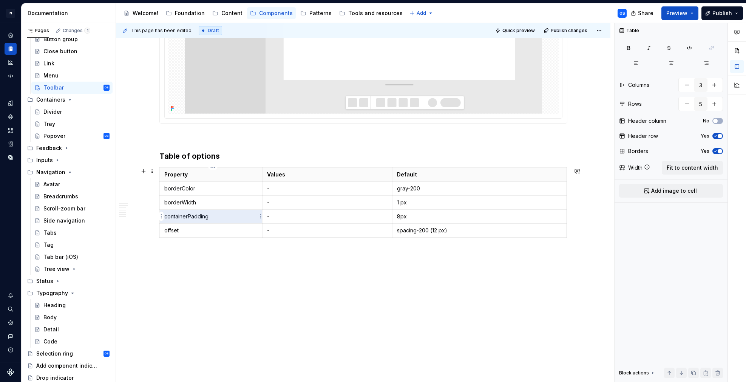
click at [185, 219] on p "containerPadding" at bounding box center [211, 217] width 94 height 8
drag, startPoint x: 190, startPoint y: 216, endPoint x: 166, endPoint y: 215, distance: 23.4
click at [166, 215] on p "containerPadding" at bounding box center [211, 217] width 94 height 8
click at [188, 215] on p "padding" at bounding box center [211, 217] width 94 height 8
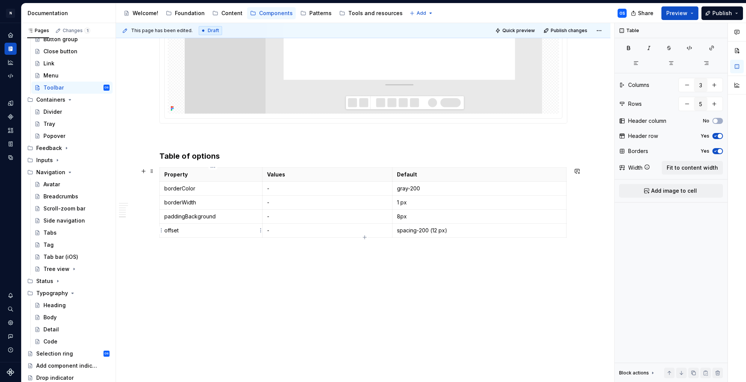
click at [179, 230] on p "offset" at bounding box center [211, 231] width 94 height 8
click at [220, 253] on p at bounding box center [363, 254] width 408 height 9
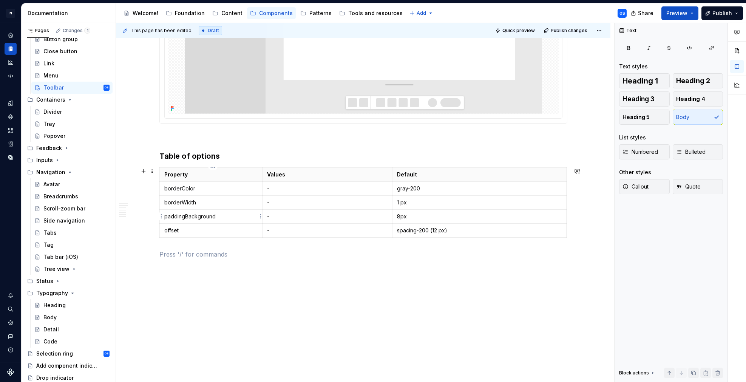
click at [187, 216] on p "paddingBackground" at bounding box center [211, 217] width 94 height 8
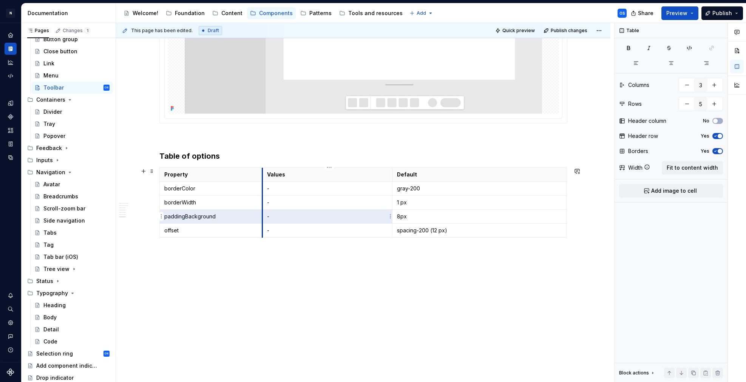
drag, startPoint x: 186, startPoint y: 215, endPoint x: 265, endPoint y: 216, distance: 79.3
click at [265, 216] on tr "paddingBackground - 8px" at bounding box center [362, 216] width 407 height 14
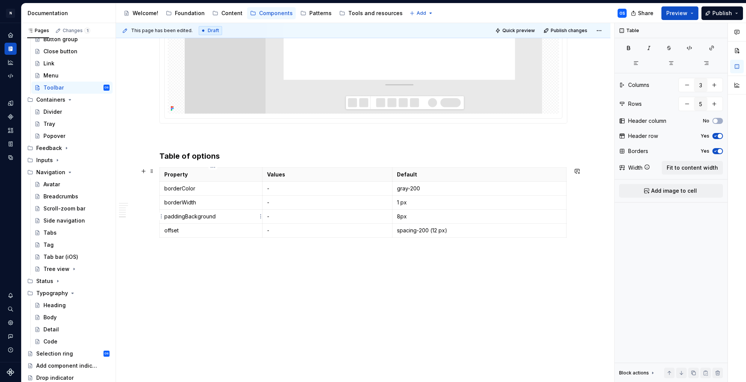
click at [205, 216] on p "paddingBackground" at bounding box center [211, 217] width 94 height 8
drag, startPoint x: 218, startPoint y: 216, endPoint x: 185, endPoint y: 214, distance: 33.3
click at [185, 214] on p "paddingBackground" at bounding box center [211, 217] width 94 height 8
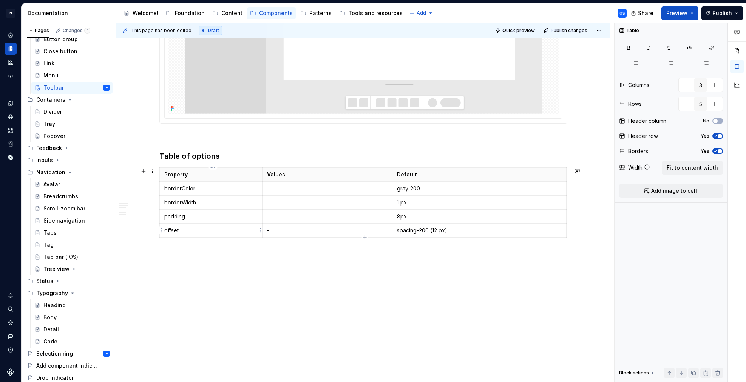
click at [188, 232] on p "offset" at bounding box center [211, 231] width 94 height 8
drag, startPoint x: 721, startPoint y: 14, endPoint x: 717, endPoint y: 18, distance: 5.6
click at [721, 14] on span "Publish" at bounding box center [722, 13] width 20 height 8
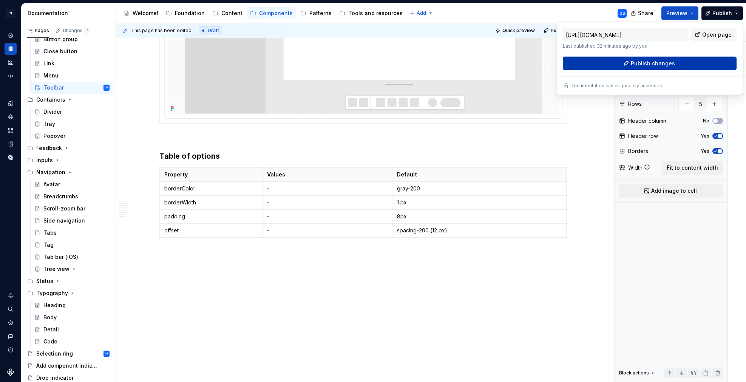
click at [652, 63] on span "Publish changes" at bounding box center [653, 64] width 44 height 8
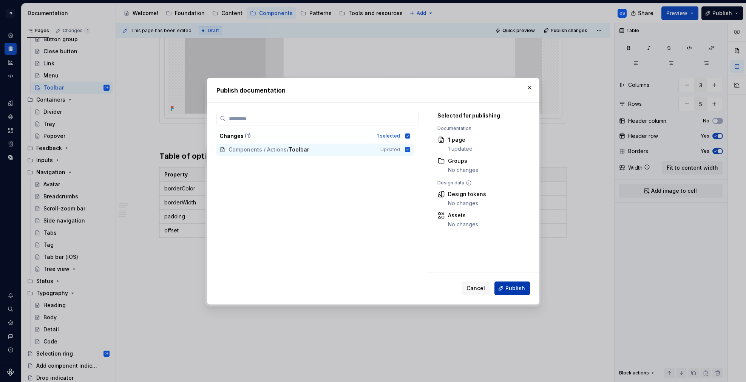
click at [502, 288] on button "Publish" at bounding box center [511, 288] width 35 height 14
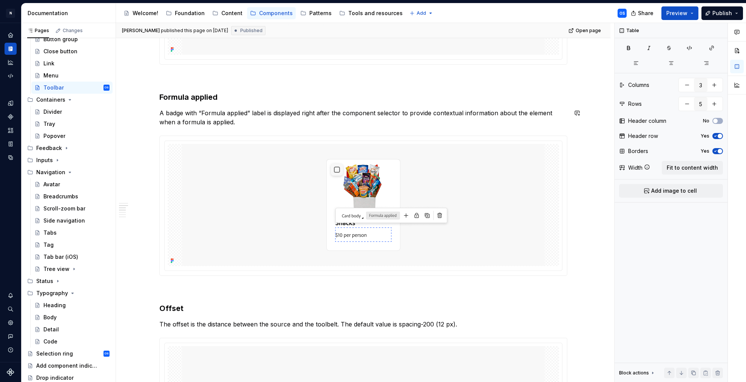
scroll to position [541, 0]
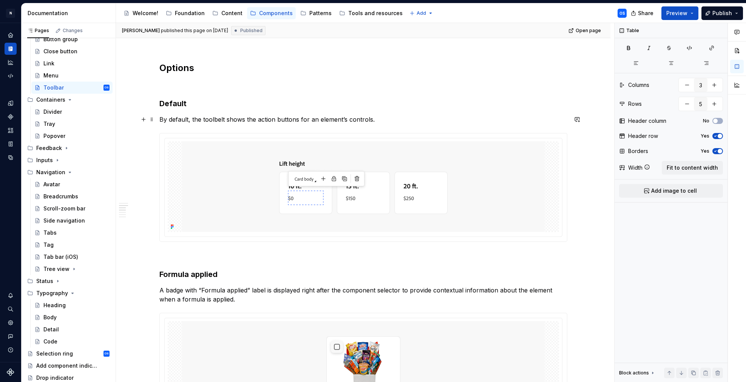
click at [332, 116] on p "By default, the toolbelt shows the action buttons for an element’s controls." at bounding box center [363, 119] width 408 height 9
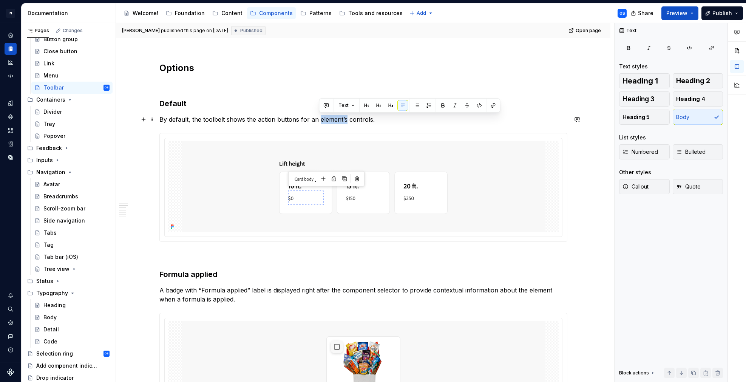
click at [332, 116] on p "By default, the toolbelt shows the action buttons for an element’s controls." at bounding box center [363, 119] width 408 height 9
click at [344, 119] on p "By default, the toolbelt shows the action buttons for an element’s controls." at bounding box center [363, 119] width 408 height 9
drag, startPoint x: 309, startPoint y: 119, endPoint x: 346, endPoint y: 120, distance: 36.6
click at [346, 120] on p "By default, the toolbelt shows the action buttons for an element’s controls." at bounding box center [363, 119] width 408 height 9
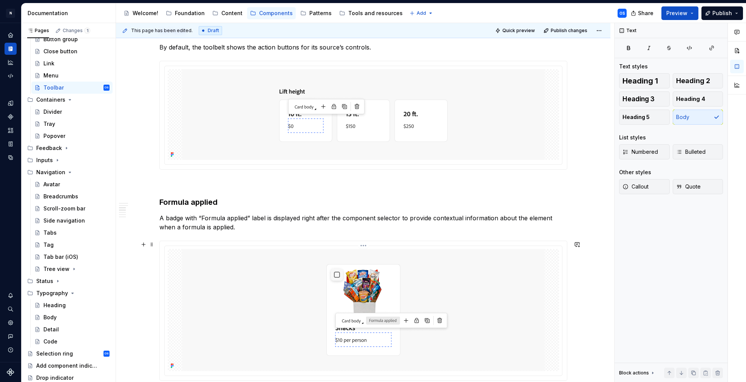
scroll to position [614, 0]
click at [535, 217] on p "A badge with “Formula applied” label is displayed right after the component sel…" at bounding box center [363, 222] width 408 height 18
click at [356, 217] on p "A badge with “Formula applied” label is displayed right after the component sel…" at bounding box center [363, 222] width 408 height 18
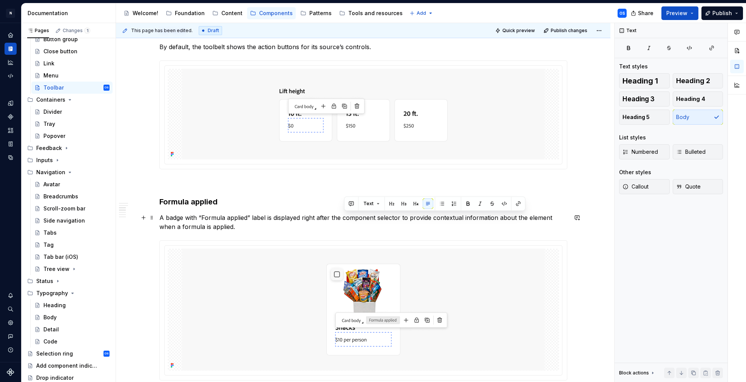
click at [389, 217] on p "A badge with “Formula applied” label is displayed right after the component sel…" at bounding box center [363, 222] width 408 height 18
click at [531, 215] on p "A badge with “Formula applied” label is displayed right after the component sel…" at bounding box center [363, 222] width 408 height 18
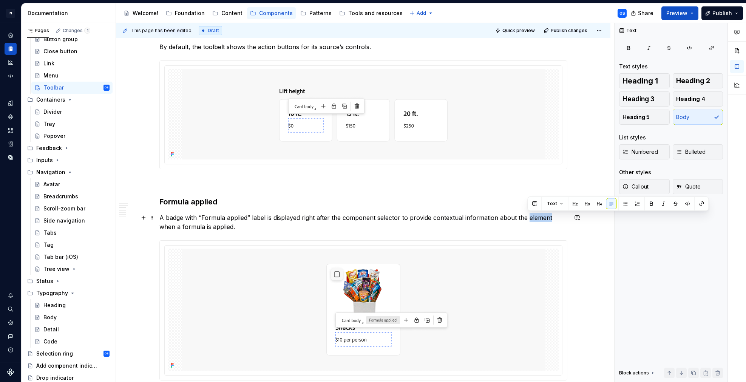
click at [531, 215] on p "A badge with “Formula applied” label is displayed right after the component sel…" at bounding box center [363, 222] width 408 height 18
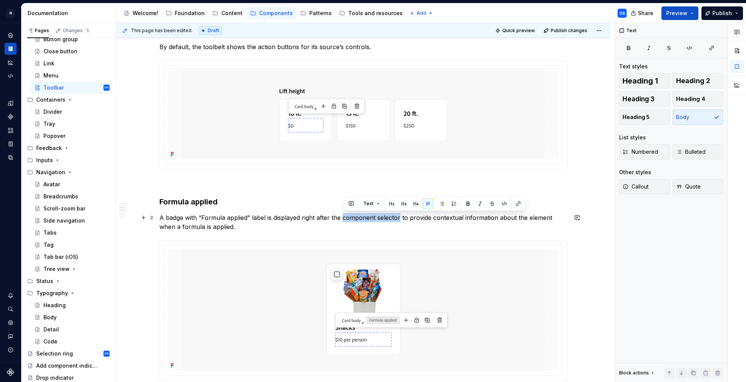
drag, startPoint x: 344, startPoint y: 217, endPoint x: 401, endPoint y: 215, distance: 57.4
click at [401, 215] on p "A badge with “Formula applied” label is displayed right after the component sel…" at bounding box center [363, 222] width 408 height 18
drag, startPoint x: 401, startPoint y: 215, endPoint x: 384, endPoint y: 219, distance: 17.8
click at [401, 215] on p "A badge with “Formula applied” label is displayed right after the component sel…" at bounding box center [363, 222] width 408 height 18
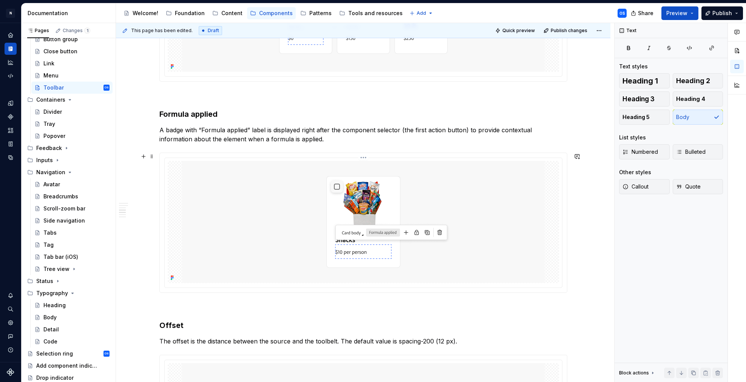
scroll to position [708, 0]
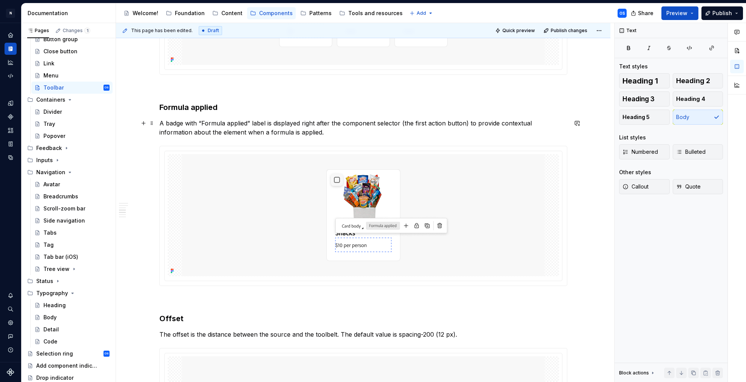
click at [287, 133] on p "A badge with “Formula applied” label is displayed right after the component sel…" at bounding box center [363, 128] width 408 height 18
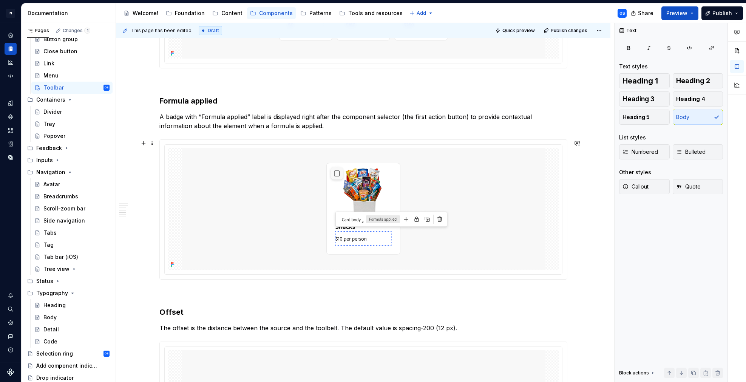
scroll to position [717, 0]
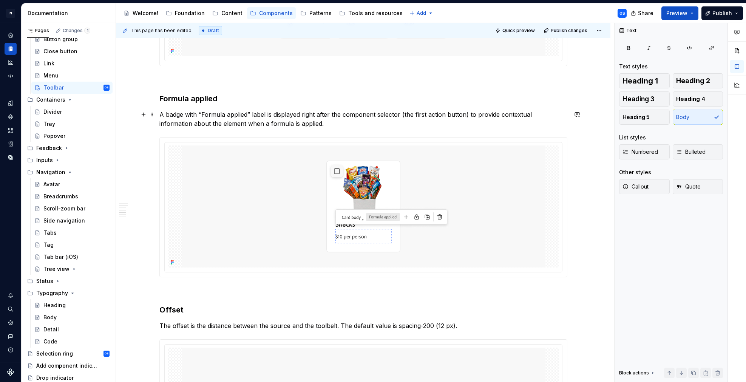
click at [198, 123] on p "A badge with “Formula applied” label is displayed right after the component sel…" at bounding box center [363, 119] width 408 height 18
click at [185, 124] on p "A badge with “Formula applied” label is displayed right after the component sel…" at bounding box center [363, 119] width 408 height 18
drag, startPoint x: 179, startPoint y: 122, endPoint x: 213, endPoint y: 121, distance: 33.2
click at [213, 121] on p "A badge with “Formula applied” label is displayed right after the component sel…" at bounding box center [363, 119] width 408 height 18
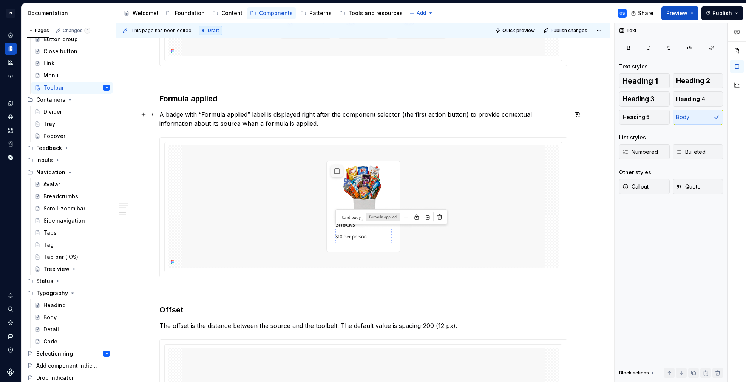
click at [201, 123] on p "A badge with “Formula applied” label is displayed right after the component sel…" at bounding box center [363, 119] width 408 height 18
click at [207, 123] on p "A badge with “Formula applied” label is displayed right after the component sel…" at bounding box center [363, 119] width 408 height 18
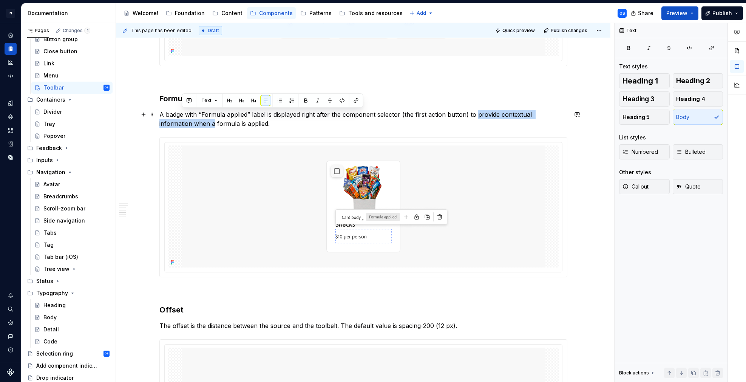
drag, startPoint x: 182, startPoint y: 123, endPoint x: 479, endPoint y: 113, distance: 297.3
click at [479, 113] on p "A badge with “Formula applied” label is displayed right after the component sel…" at bounding box center [363, 119] width 408 height 18
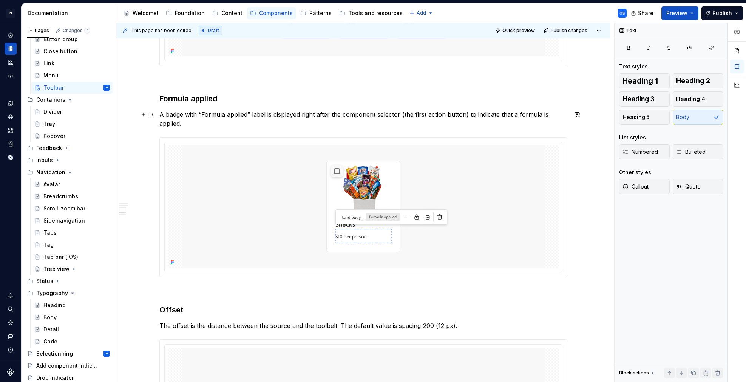
click at [183, 122] on p "A badge with “Formula applied” label is displayed right after the component sel…" at bounding box center [363, 119] width 408 height 18
click at [236, 124] on p "A badge with “Formula applied” label is displayed right after the component sel…" at bounding box center [363, 119] width 408 height 18
click at [196, 124] on p "A badge with “Formula applied” label is displayed right after the component sel…" at bounding box center [363, 119] width 408 height 18
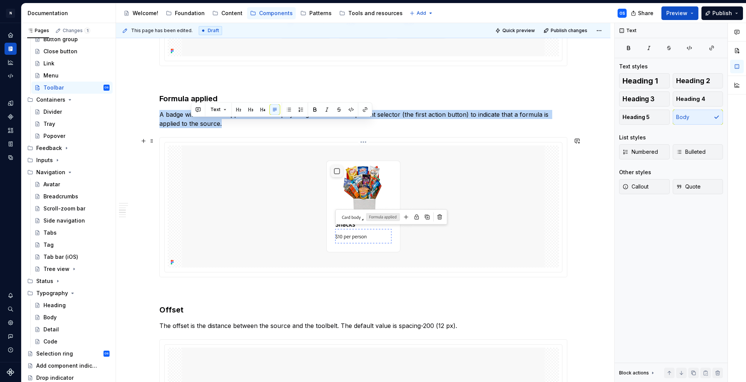
click at [438, 145] on div at bounding box center [363, 207] width 397 height 130
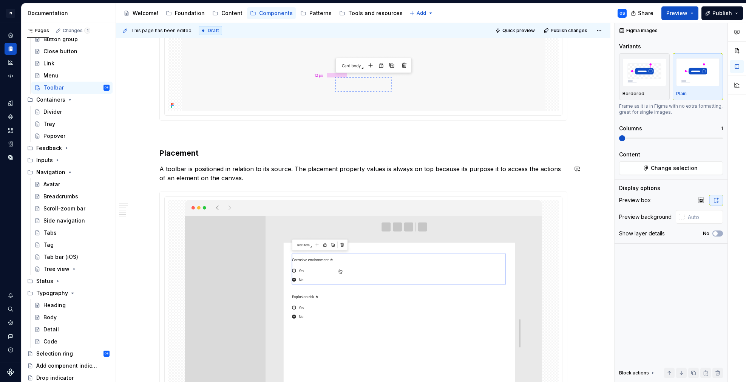
scroll to position [1045, 0]
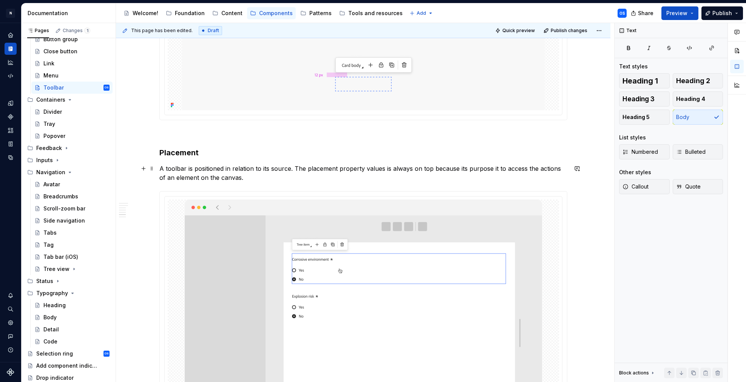
click at [239, 175] on p "A toolbar is positioned in relation to its source. The placement property value…" at bounding box center [363, 173] width 408 height 18
click at [429, 169] on p "A toolbar is positioned in relation to its source. The placement property value…" at bounding box center [363, 173] width 408 height 18
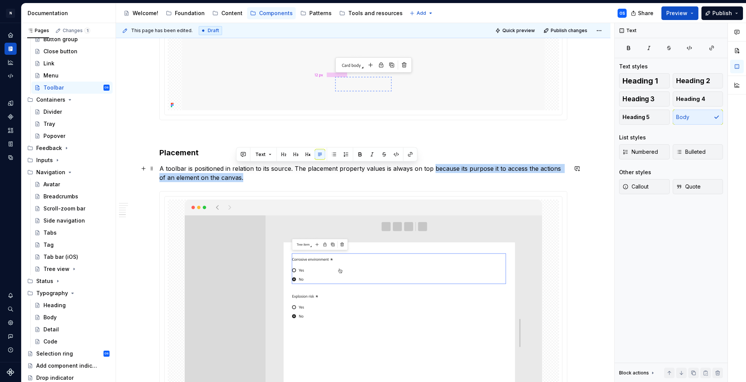
drag, startPoint x: 434, startPoint y: 167, endPoint x: 455, endPoint y: 179, distance: 23.7
click at [455, 179] on p "A toolbar is positioned in relation to its source. The placement property value…" at bounding box center [363, 173] width 408 height 18
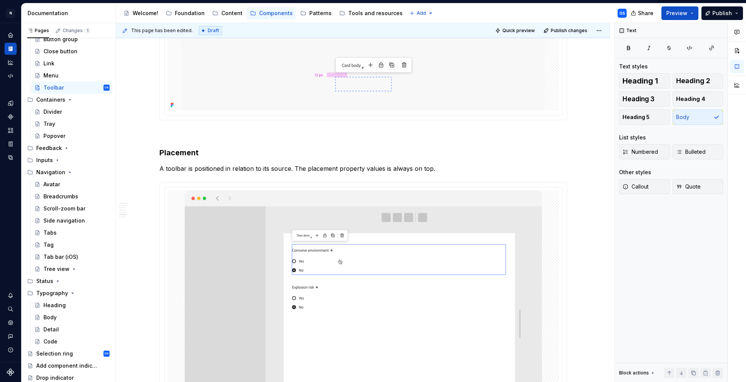
click at [700, 12] on div "Share Preview Publish" at bounding box center [688, 12] width 113 height 19
click at [713, 12] on button "Publish" at bounding box center [722, 13] width 42 height 14
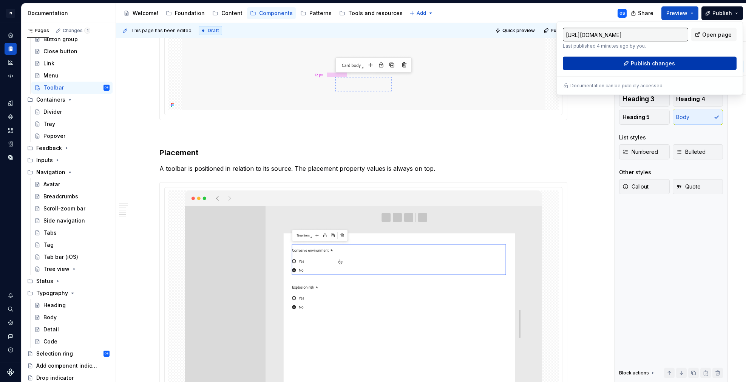
click at [649, 63] on span "Publish changes" at bounding box center [653, 64] width 44 height 8
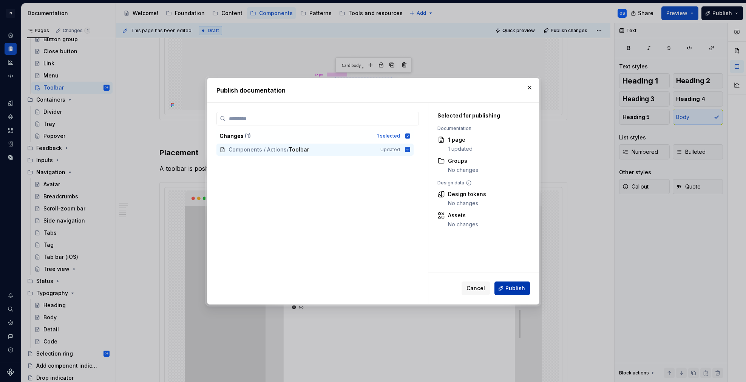
click at [506, 291] on button "Publish" at bounding box center [511, 288] width 35 height 14
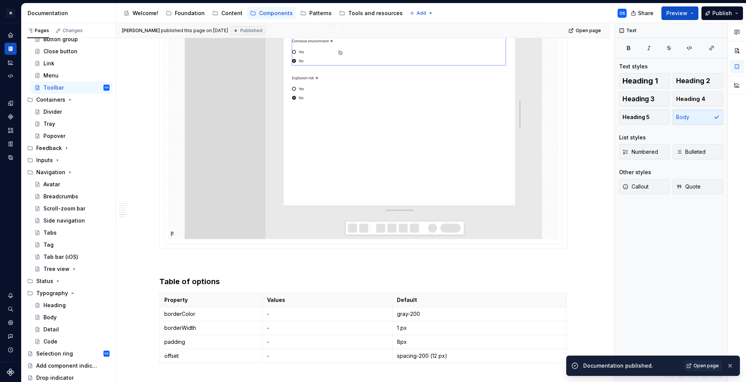
scroll to position [1379, 0]
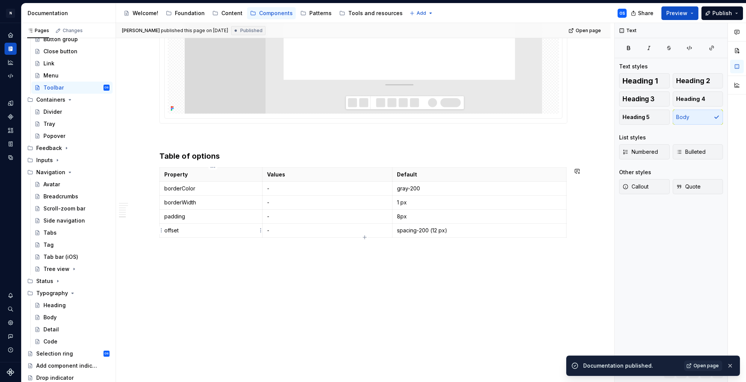
click at [194, 235] on td "offset" at bounding box center [210, 230] width 103 height 14
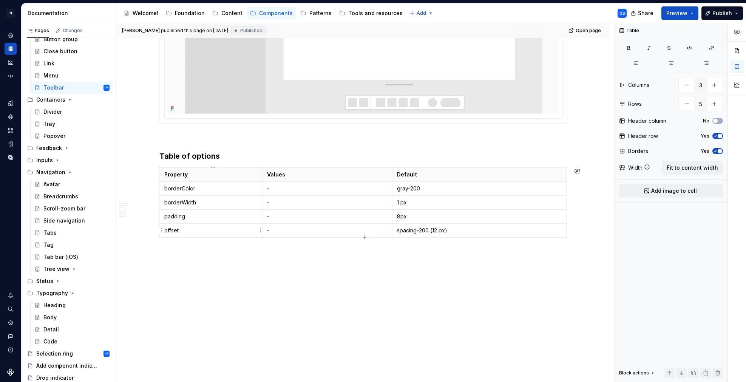
click at [232, 237] on table "Property Values Default borderColor - gray-200 borderWidth - 1 px padding - 8px…" at bounding box center [362, 202] width 407 height 70
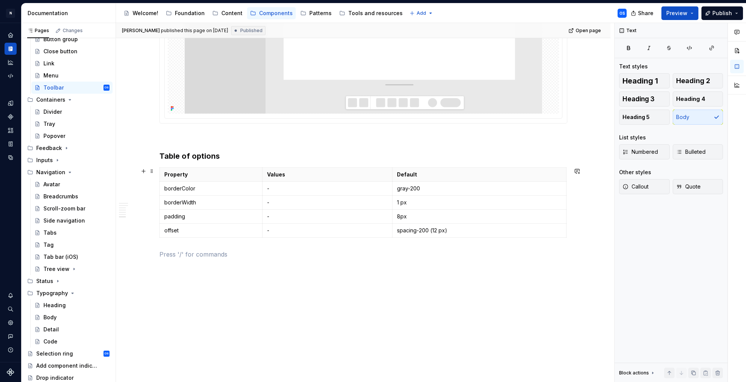
click at [327, 238] on div "Property Values Default borderColor - gray-200 borderWidth - 1 px padding - 8px…" at bounding box center [363, 203] width 408 height 73
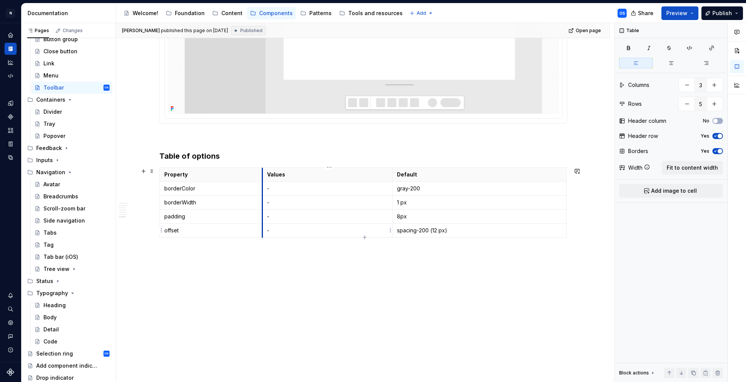
click at [265, 228] on td "-" at bounding box center [327, 230] width 130 height 14
click at [224, 229] on p "offset" at bounding box center [211, 231] width 94 height 8
click at [176, 236] on td "offset" at bounding box center [210, 230] width 103 height 14
drag, startPoint x: 189, startPoint y: 239, endPoint x: 167, endPoint y: 236, distance: 21.8
click at [187, 239] on div "Property Values Default borderColor - gray-200 borderWidth - 1 px padding - 8px…" at bounding box center [363, 203] width 408 height 73
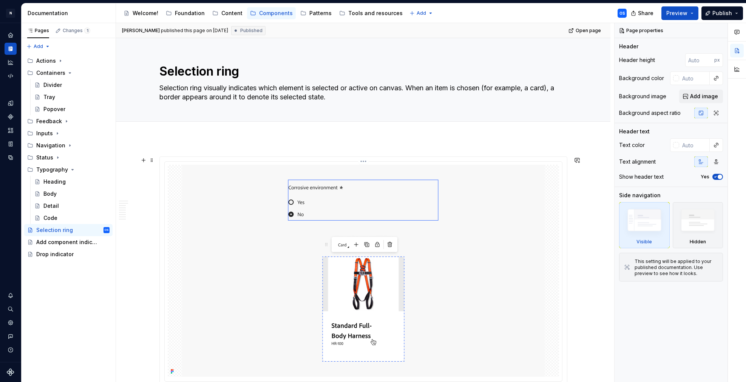
scroll to position [22, 0]
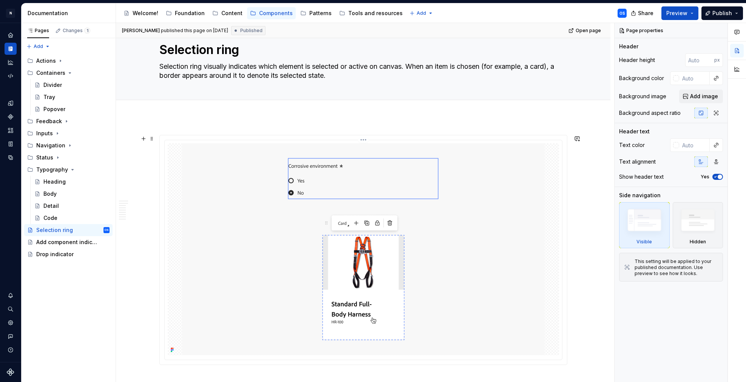
click at [367, 140] on html "N Experlogix Design System OS Design system data Documentation Accessibility gu…" at bounding box center [373, 191] width 746 height 382
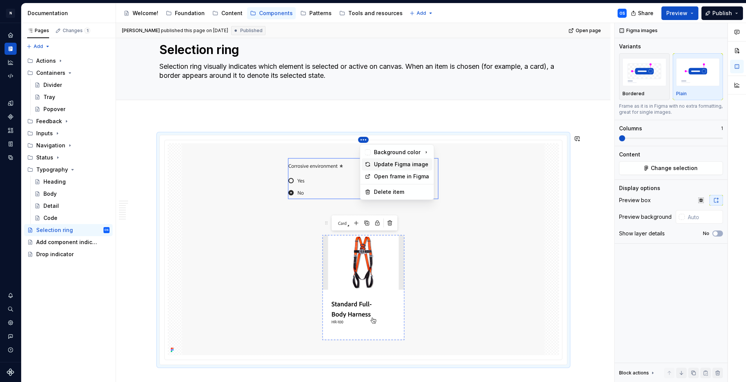
click at [392, 168] on div "Update Figma image" at bounding box center [402, 164] width 56 height 8
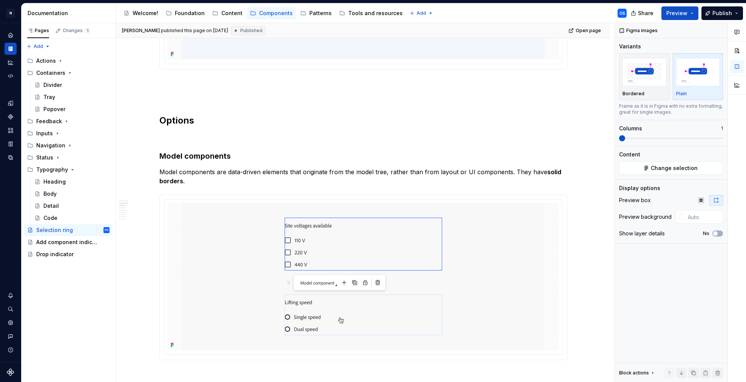
scroll to position [295, 0]
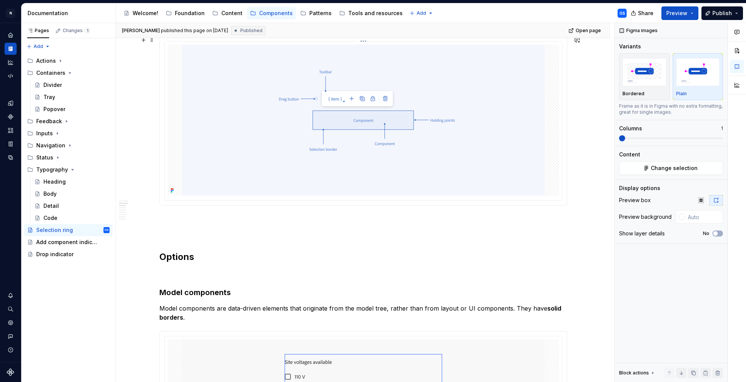
click at [364, 40] on html "N Experlogix Design System OS Design system data Documentation Accessibility gu…" at bounding box center [373, 191] width 746 height 382
click at [388, 66] on div "Update Figma image" at bounding box center [402, 66] width 56 height 8
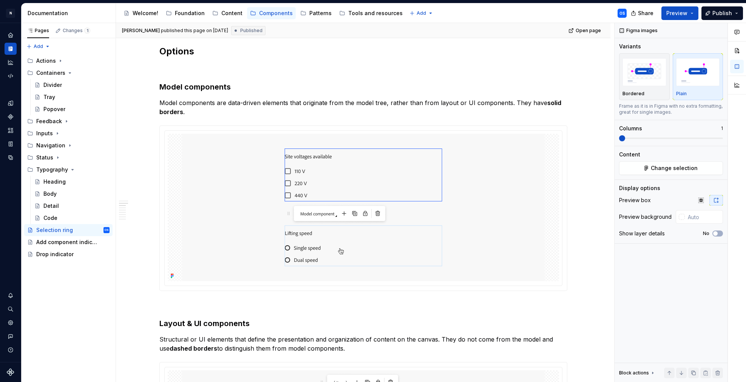
scroll to position [507, 0]
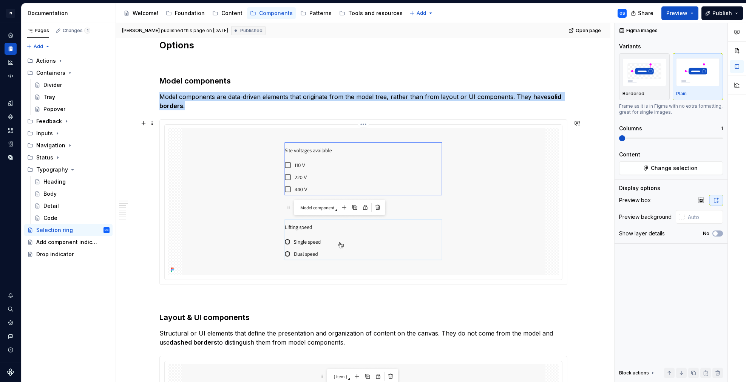
click at [363, 125] on html "N Experlogix Design System OS Design system data Documentation Accessibility gu…" at bounding box center [373, 191] width 746 height 382
drag, startPoint x: 380, startPoint y: 146, endPoint x: 370, endPoint y: 152, distance: 11.7
click at [380, 146] on div "Update Figma image" at bounding box center [402, 149] width 56 height 8
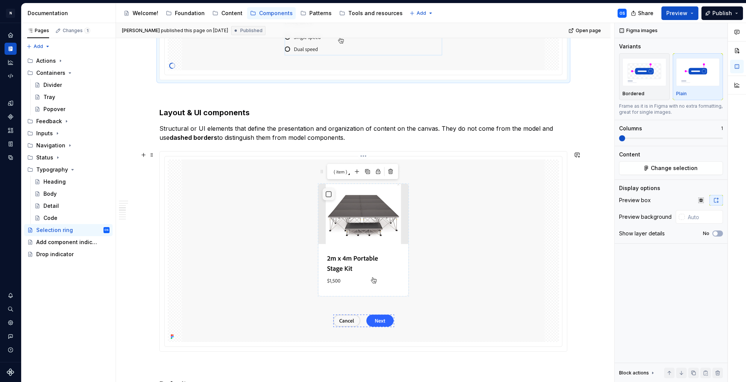
scroll to position [806, 0]
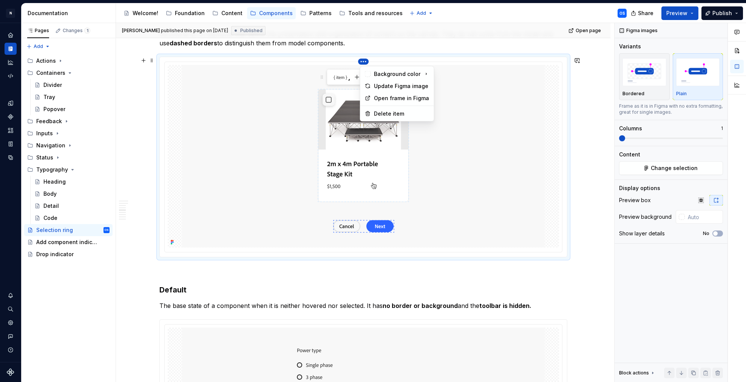
click at [362, 60] on html "N Experlogix Design System OS Design system data Documentation Accessibility gu…" at bounding box center [373, 191] width 746 height 382
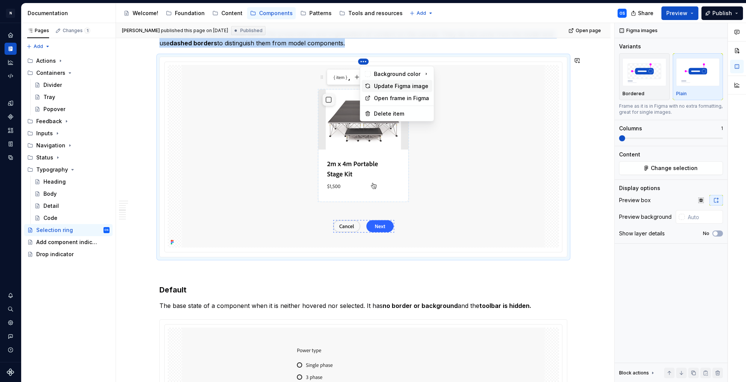
drag, startPoint x: 376, startPoint y: 87, endPoint x: 373, endPoint y: 95, distance: 8.4
click at [376, 87] on div "Update Figma image" at bounding box center [402, 86] width 56 height 8
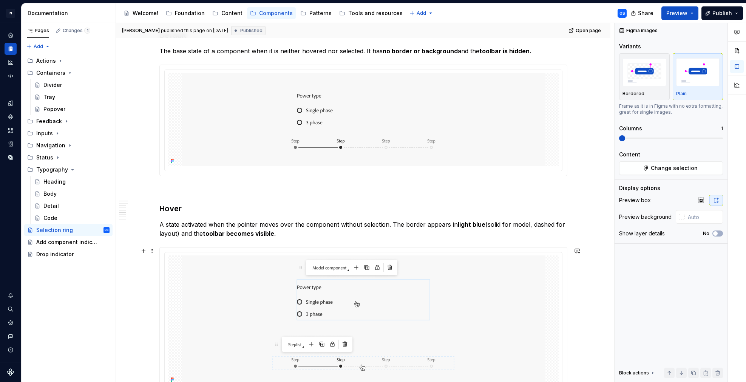
scroll to position [942, 0]
click at [365, 249] on html "N Experlogix Design System OS Design system data Documentation Accessibility gu…" at bounding box center [373, 191] width 746 height 382
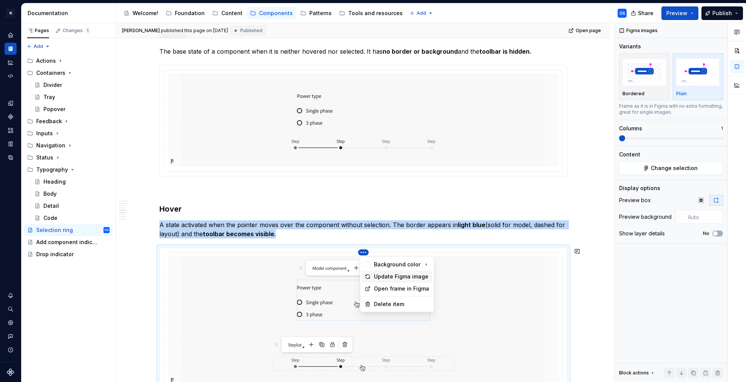
drag, startPoint x: 384, startPoint y: 273, endPoint x: 358, endPoint y: 261, distance: 27.7
click at [384, 273] on div "Update Figma image" at bounding box center [402, 277] width 56 height 8
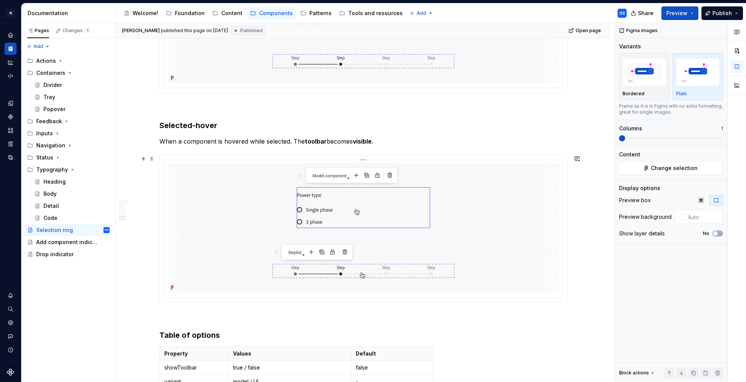
scroll to position [1483, 0]
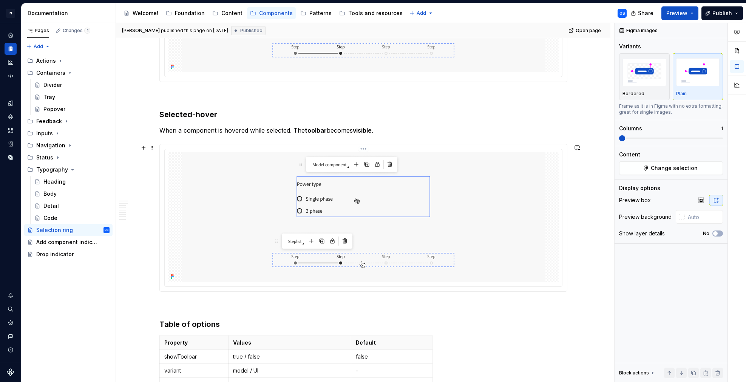
click at [366, 148] on html "N Experlogix Design System OS Design system data Documentation Accessibility gu…" at bounding box center [373, 191] width 746 height 382
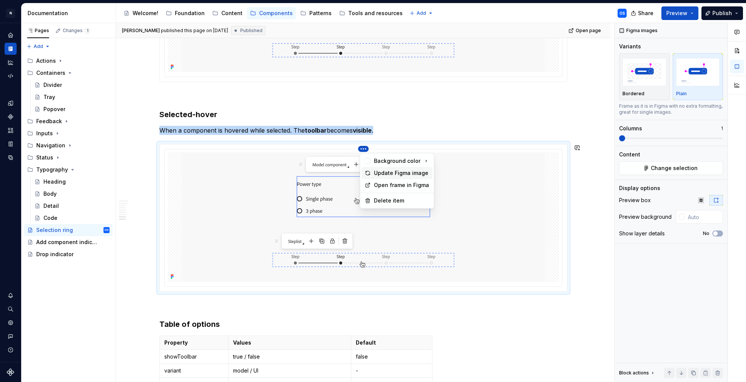
click at [377, 171] on div "Update Figma image" at bounding box center [402, 173] width 56 height 8
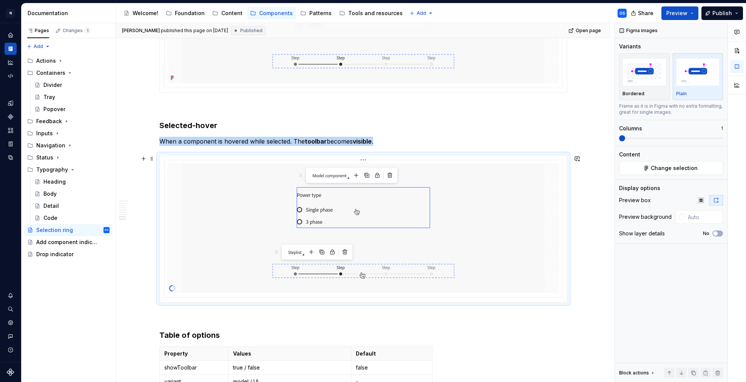
scroll to position [1598, 0]
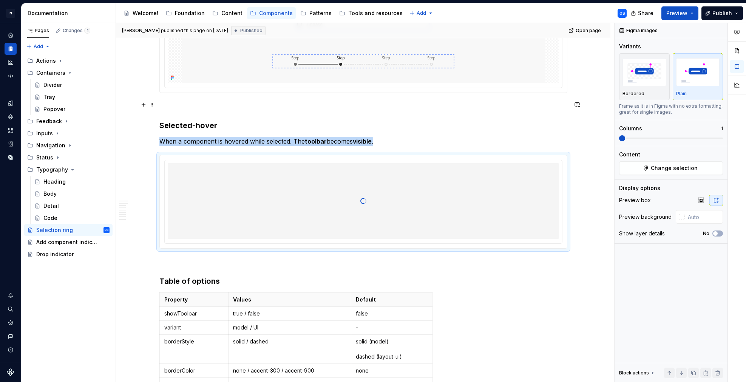
click at [363, 159] on div at bounding box center [363, 201] width 407 height 93
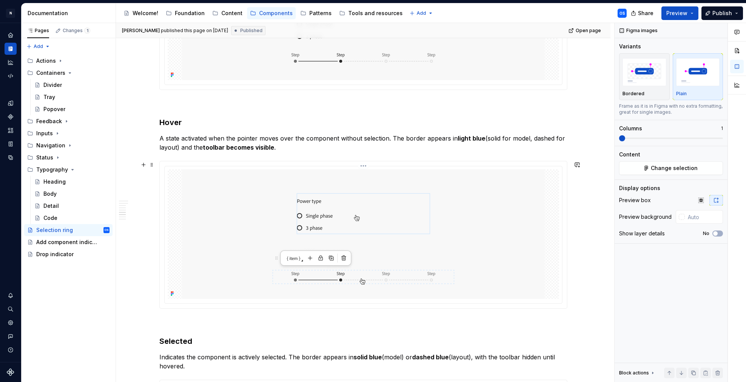
scroll to position [1325, 0]
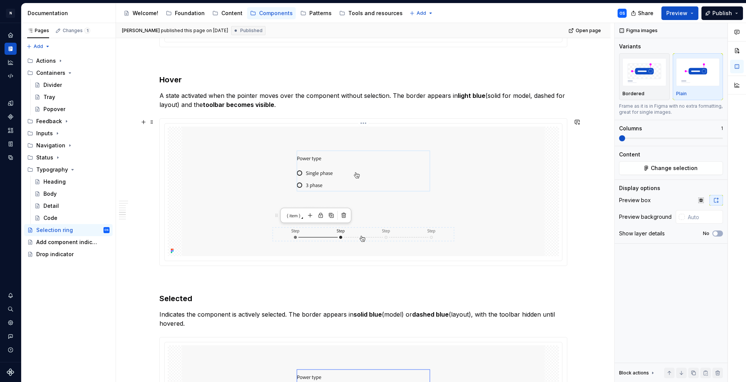
click at [364, 122] on html "N Experlogix Design System OS Design system data Documentation Accessibility gu…" at bounding box center [373, 191] width 746 height 382
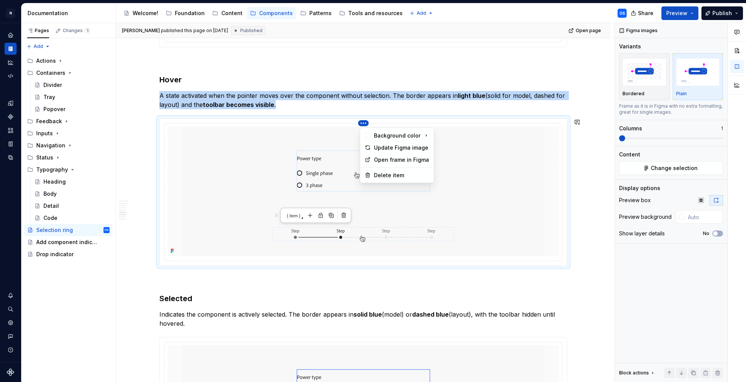
click at [307, 80] on html "N Experlogix Design System OS Design system data Documentation Accessibility gu…" at bounding box center [373, 191] width 746 height 382
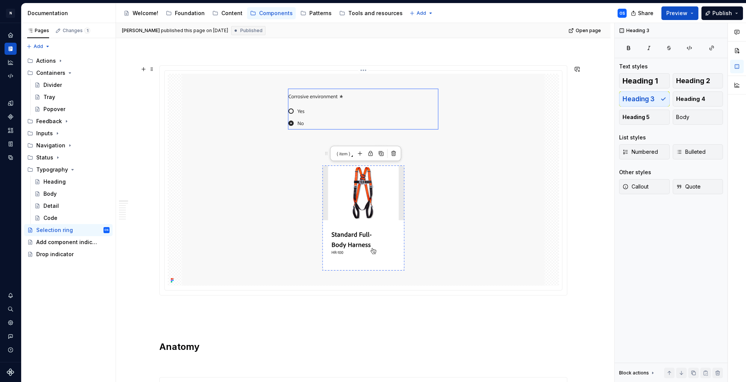
scroll to position [0, 0]
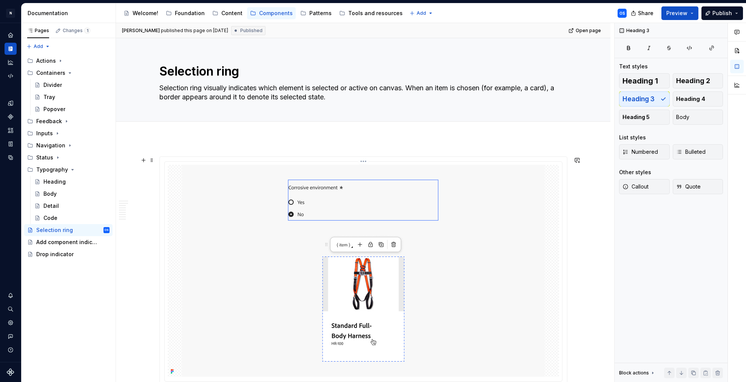
click at [364, 160] on html "N Experlogix Design System OS Design system data Documentation Accessibility gu…" at bounding box center [373, 191] width 746 height 382
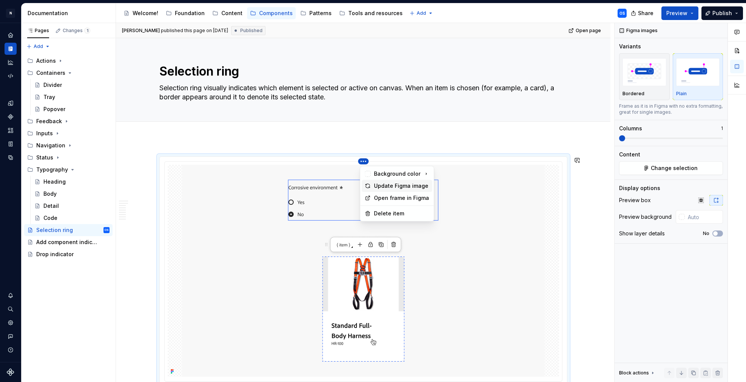
click at [387, 184] on div "Update Figma image" at bounding box center [402, 186] width 56 height 8
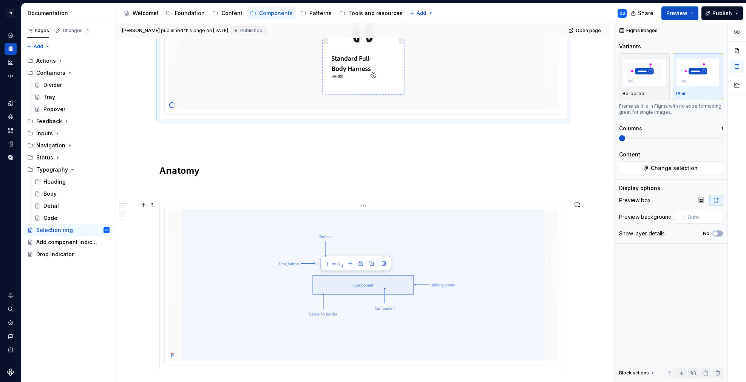
scroll to position [332, 0]
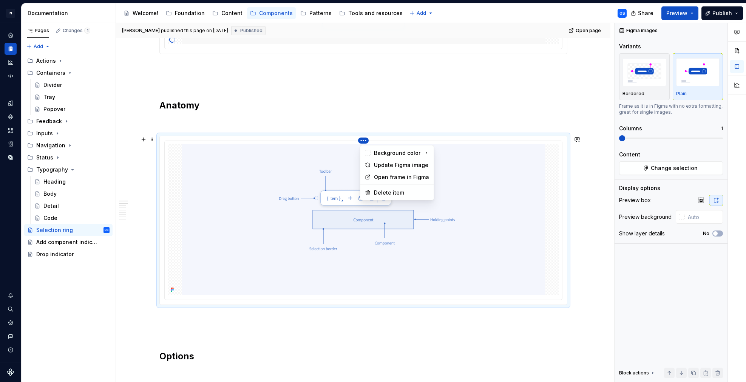
click at [366, 139] on html "N Experlogix Design System OS Design system data Documentation Accessibility gu…" at bounding box center [373, 191] width 746 height 382
click at [372, 165] on div "Update Figma image" at bounding box center [397, 165] width 71 height 12
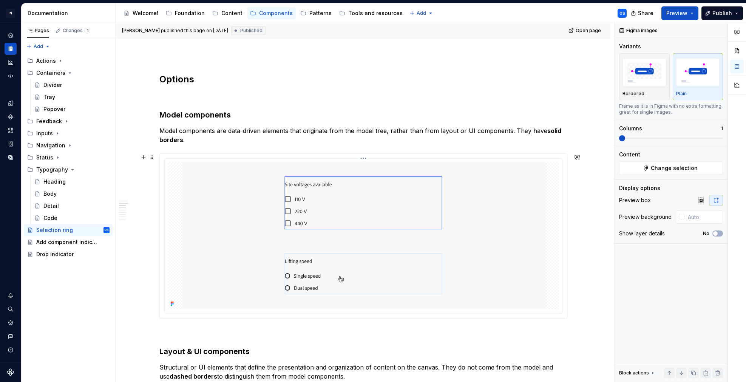
scroll to position [635, 0]
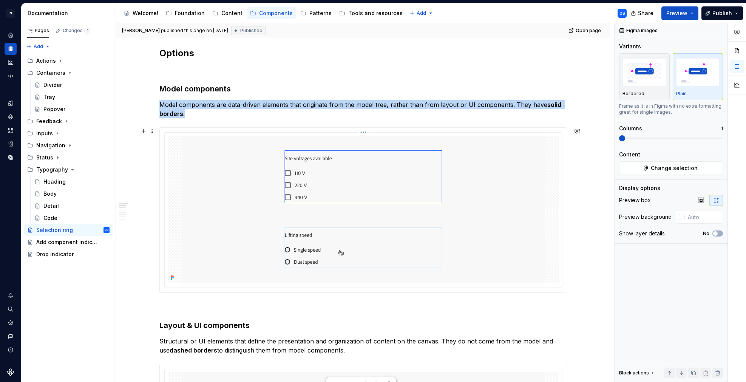
click at [365, 130] on html "N Experlogix Design System OS Design system data Documentation Accessibility gu…" at bounding box center [373, 191] width 746 height 382
click at [374, 153] on div "Update Figma image" at bounding box center [402, 157] width 56 height 8
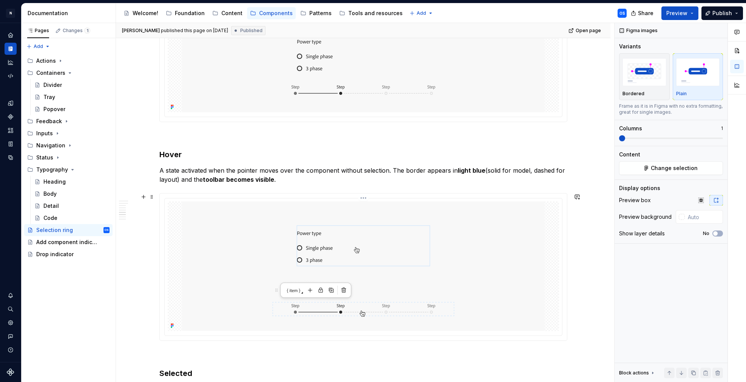
scroll to position [1146, 0]
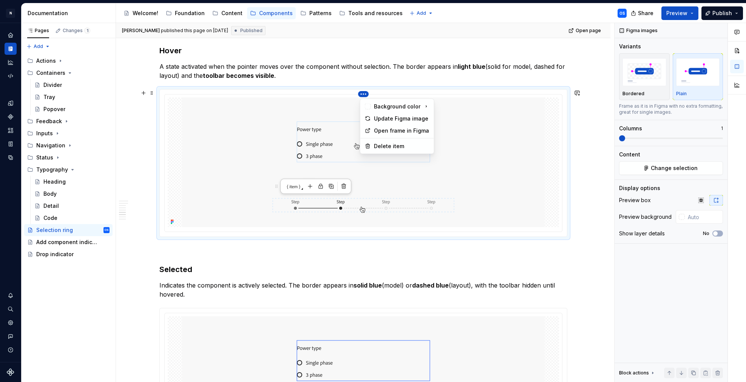
click at [363, 94] on html "N Experlogix Design System OS Design system data Documentation Accessibility gu…" at bounding box center [373, 191] width 746 height 382
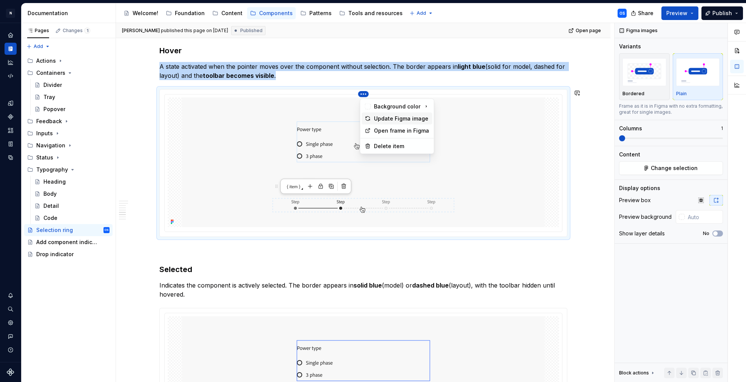
scroll to position [1354, 0]
click at [381, 118] on div "Update Figma image" at bounding box center [402, 119] width 56 height 8
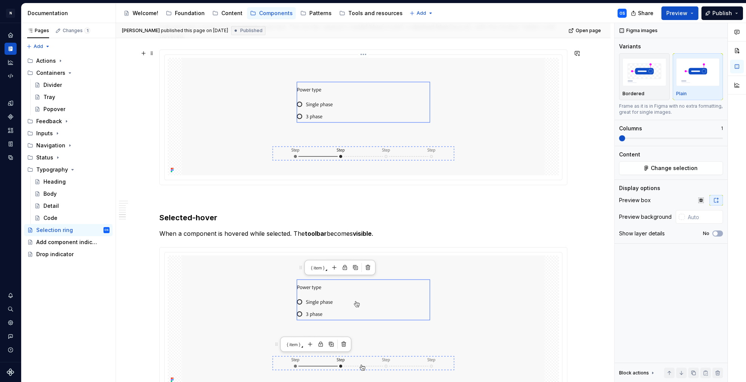
scroll to position [1718, 0]
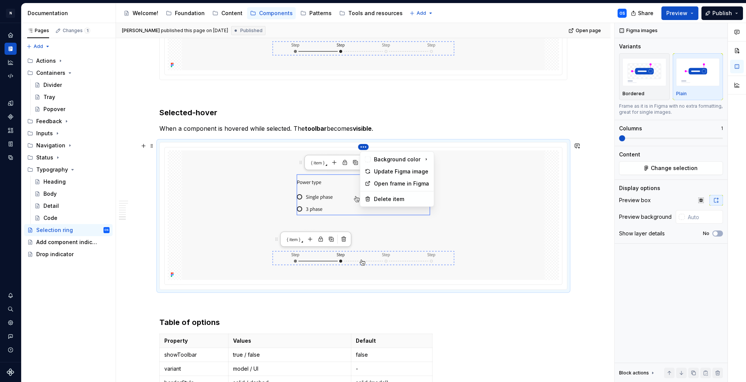
click at [366, 147] on html "N Experlogix Design System OS Design system data Documentation Accessibility gu…" at bounding box center [373, 191] width 746 height 382
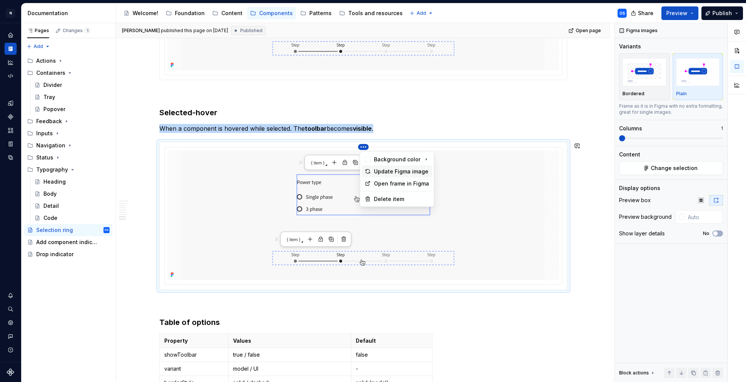
click at [385, 174] on div "Update Figma image" at bounding box center [402, 172] width 56 height 8
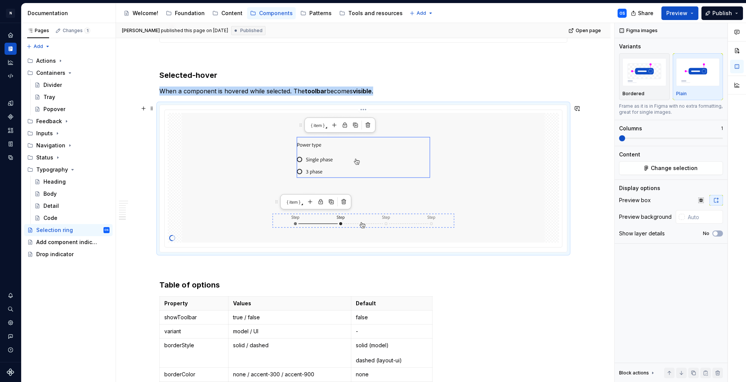
scroll to position [1755, 0]
click at [365, 106] on html "N Experlogix Design System OS Design system data Documentation Accessibility gu…" at bounding box center [373, 191] width 746 height 382
click at [384, 129] on div "Update Figma image" at bounding box center [397, 134] width 71 height 12
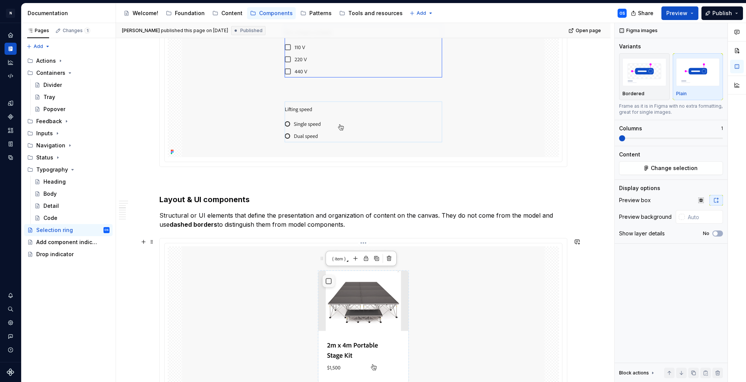
scroll to position [742, 0]
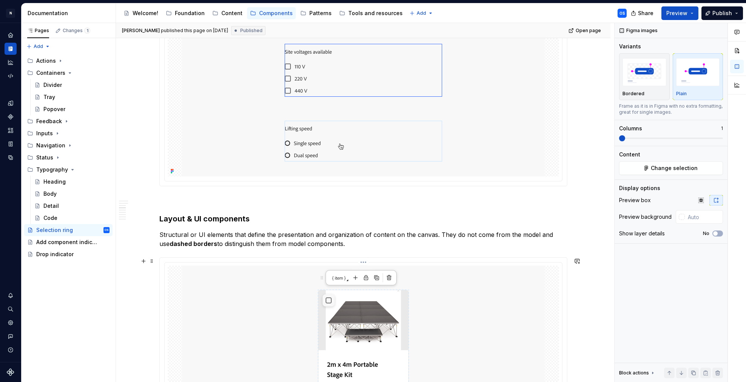
click at [367, 261] on html "N Experlogix Design System OS Design system data Documentation Accessibility gu…" at bounding box center [373, 191] width 746 height 382
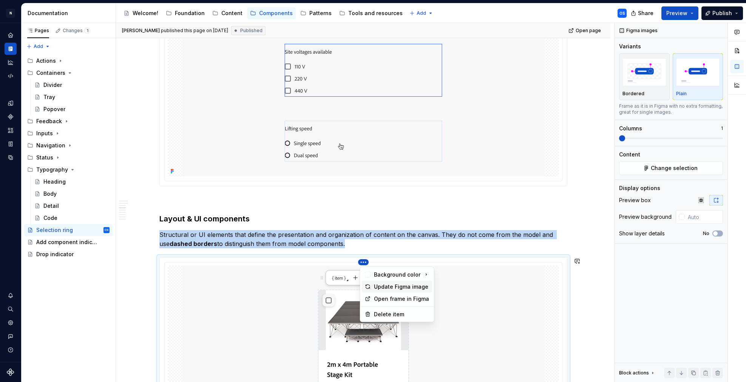
click at [383, 285] on div "Update Figma image" at bounding box center [402, 287] width 56 height 8
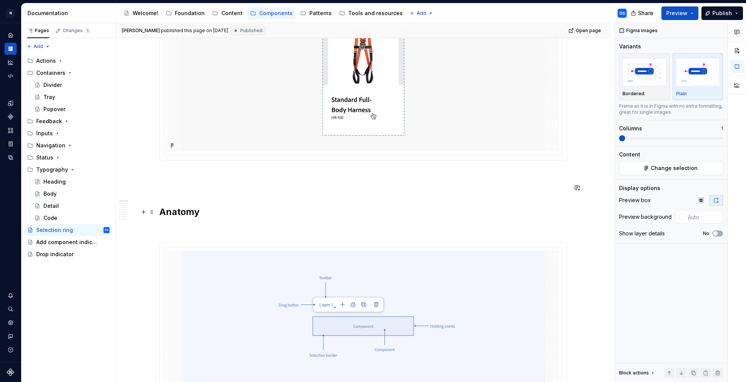
scroll to position [386, 0]
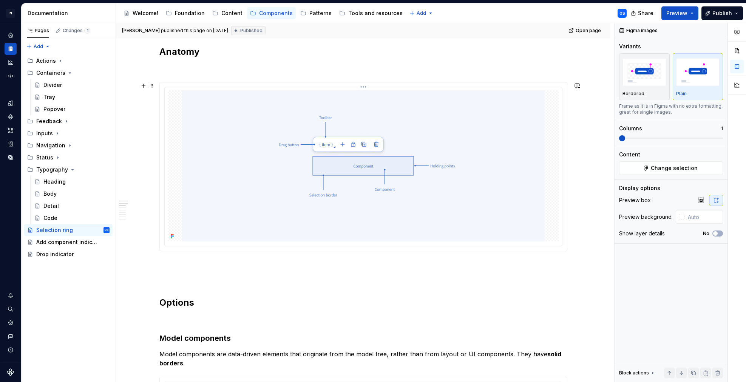
click at [362, 86] on html "N Experlogix Design System OS Design system data Documentation Accessibility gu…" at bounding box center [373, 191] width 746 height 382
click at [379, 108] on div "Update Figma image" at bounding box center [402, 112] width 56 height 8
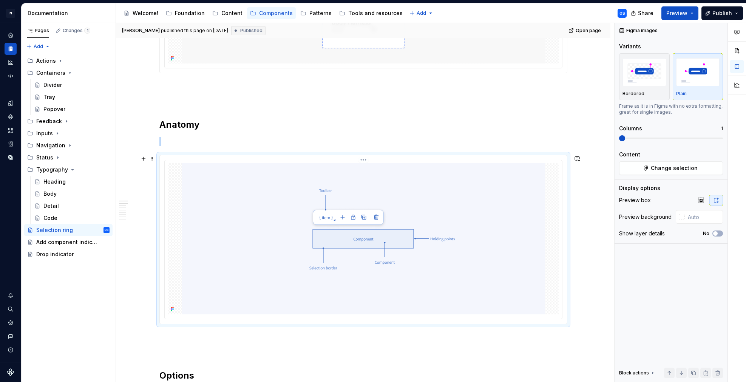
scroll to position [0, 0]
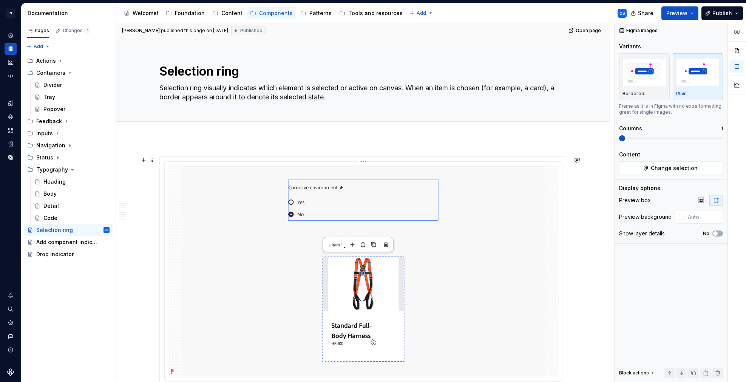
click at [366, 163] on html "N Experlogix Design System OS Design system data Documentation Accessibility gu…" at bounding box center [373, 191] width 746 height 382
click at [383, 183] on div "Update Figma image" at bounding box center [402, 186] width 56 height 8
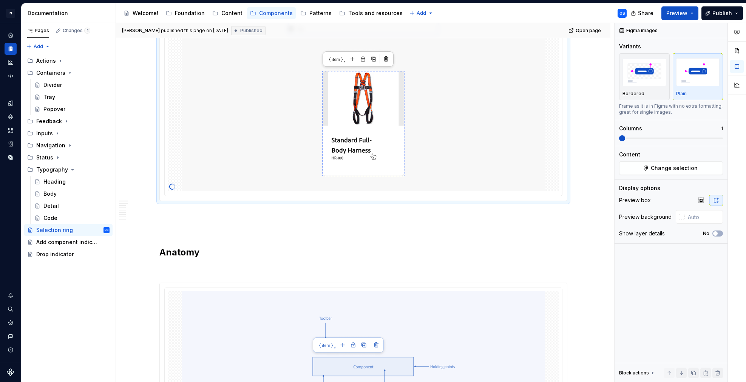
scroll to position [368, 0]
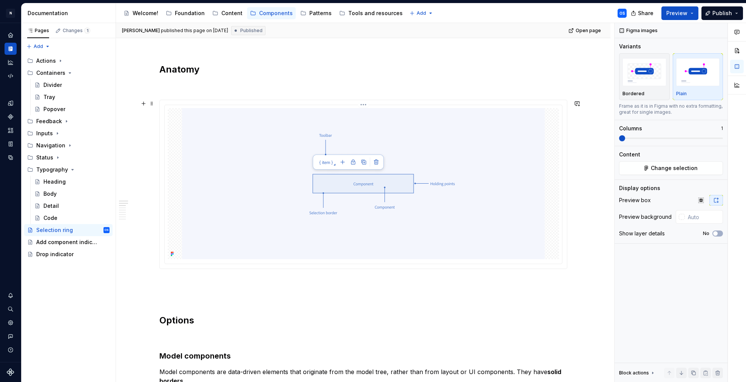
click at [364, 105] on html "N Experlogix Design System OS Design system data Documentation Accessibility gu…" at bounding box center [373, 191] width 746 height 382
click at [369, 126] on icon at bounding box center [368, 129] width 6 height 6
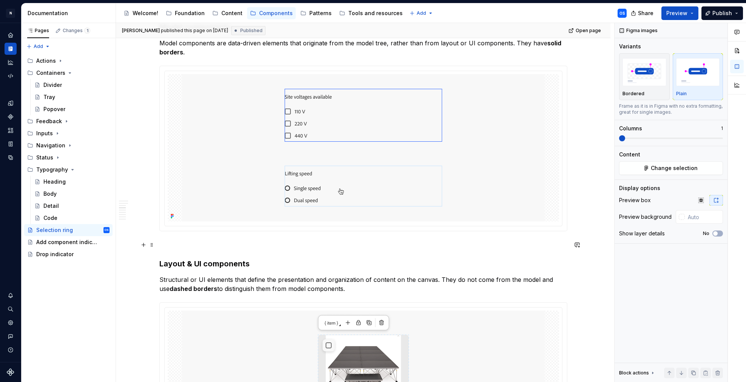
scroll to position [928, 0]
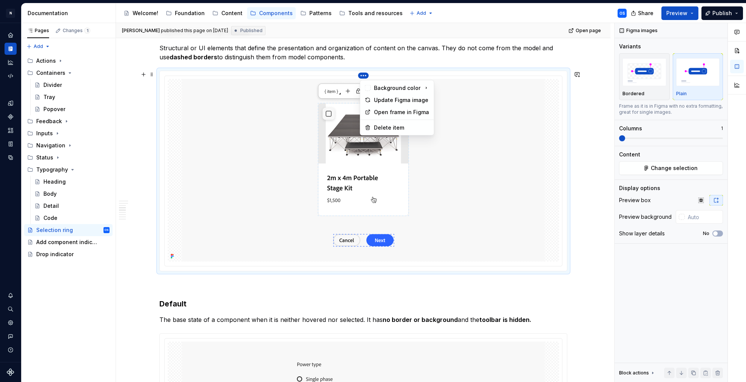
click at [364, 74] on html "N Experlogix Design System OS Design system data Documentation Accessibility gu…" at bounding box center [373, 191] width 746 height 382
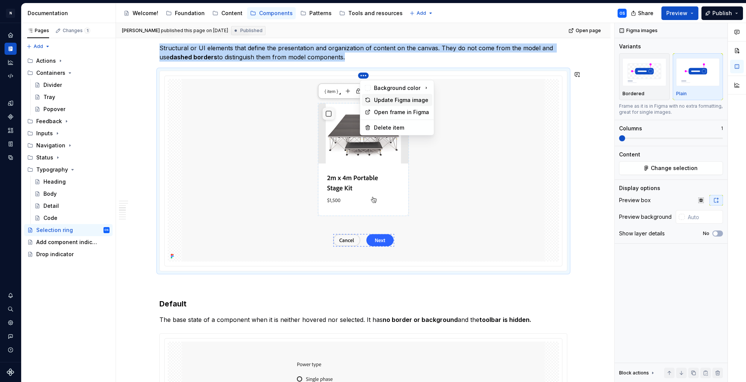
drag, startPoint x: 365, startPoint y: 97, endPoint x: 366, endPoint y: 122, distance: 25.3
click at [365, 97] on icon at bounding box center [368, 100] width 6 height 6
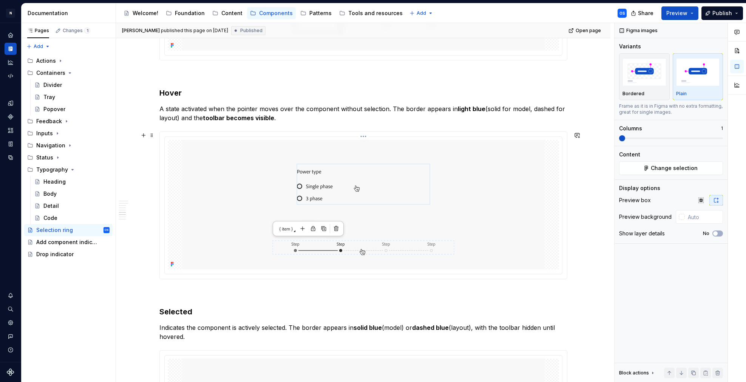
scroll to position [1313, 0]
click at [365, 136] on html "N Experlogix Design System OS Design system data Documentation Accessibility gu…" at bounding box center [373, 191] width 746 height 382
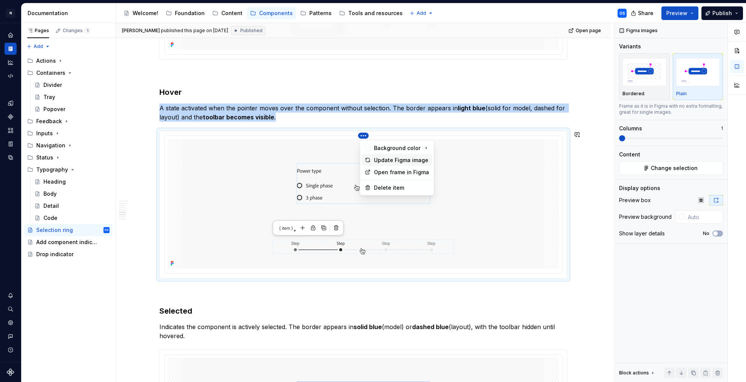
click at [373, 158] on div "Update Figma image" at bounding box center [397, 160] width 71 height 12
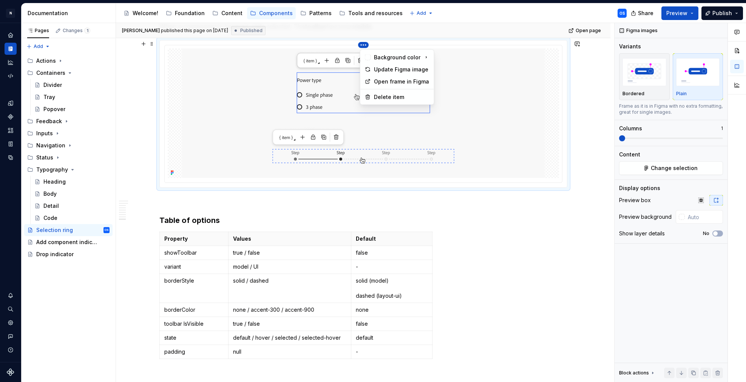
click at [367, 44] on html "N Experlogix Design System OS Design system data Documentation Accessibility gu…" at bounding box center [373, 191] width 746 height 382
click at [367, 71] on icon at bounding box center [368, 69] width 6 height 6
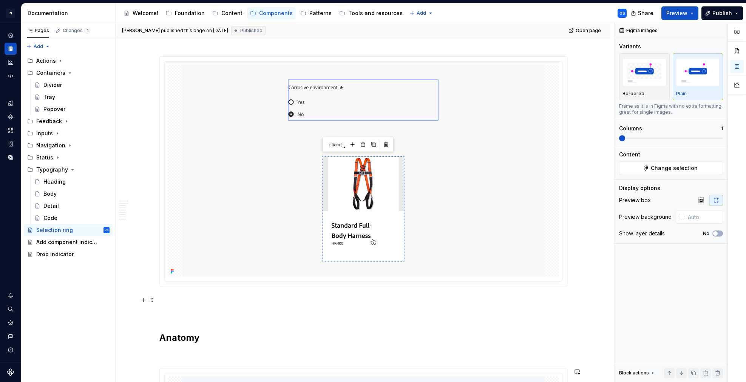
scroll to position [0, 0]
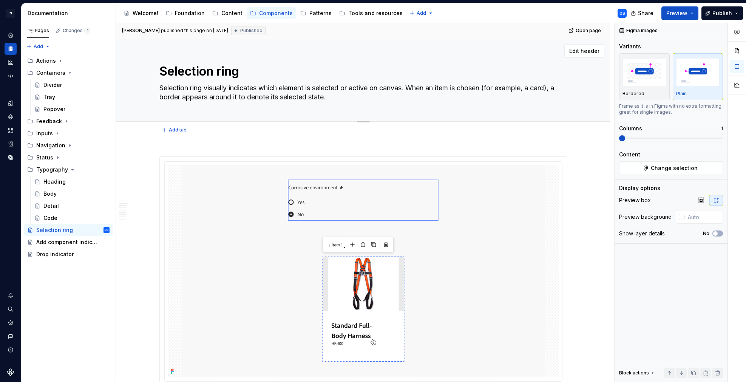
click at [300, 89] on textarea "Selection ring visually indicates which element is selected or active on canvas…" at bounding box center [362, 92] width 408 height 21
click at [297, 85] on textarea "Selection ring visually indicates which element is selected or active on canvas…" at bounding box center [362, 92] width 408 height 21
click at [364, 161] on html "N Experlogix Design System OS Design system data Documentation Accessibility gu…" at bounding box center [373, 191] width 746 height 382
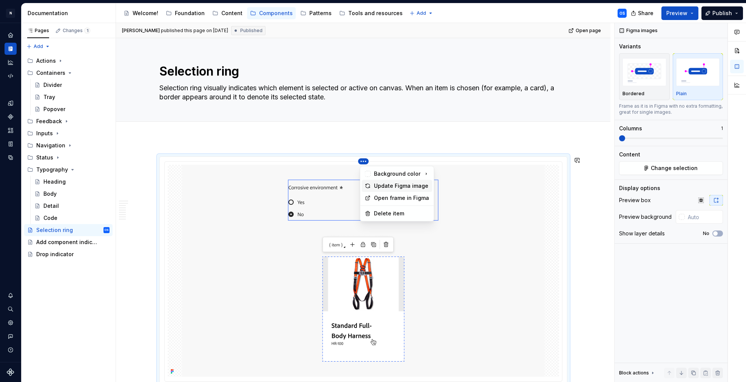
click at [371, 182] on div "Update Figma image" at bounding box center [397, 186] width 71 height 12
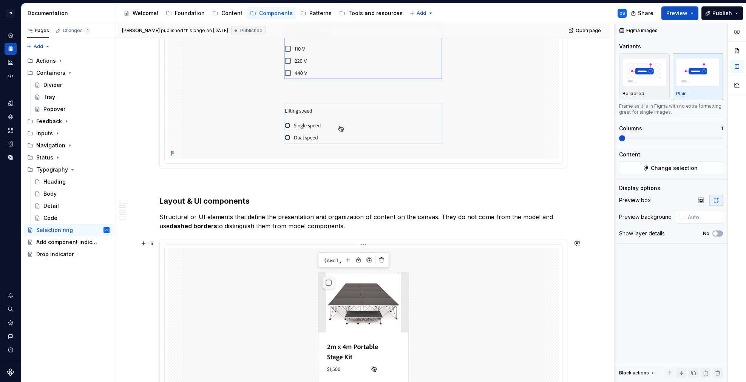
scroll to position [850, 0]
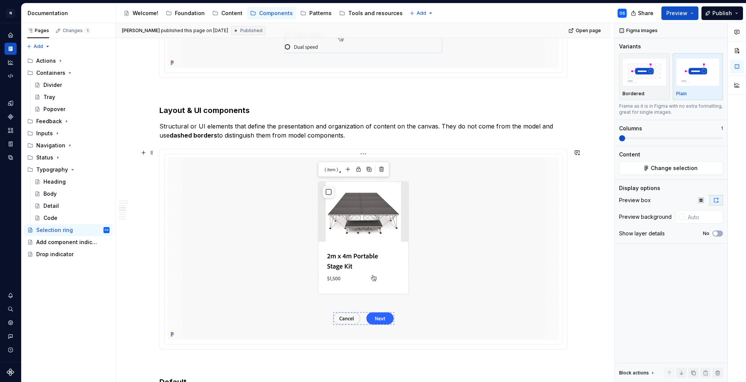
click at [366, 153] on html "N Experlogix Design System OS Design system data Documentation Accessibility gu…" at bounding box center [373, 191] width 746 height 382
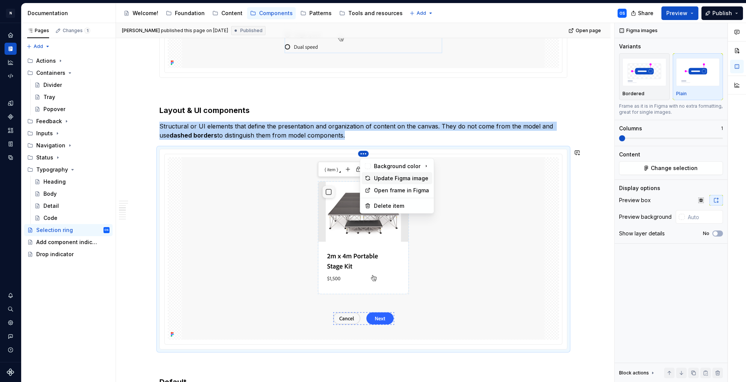
click at [370, 178] on icon at bounding box center [368, 178] width 6 height 6
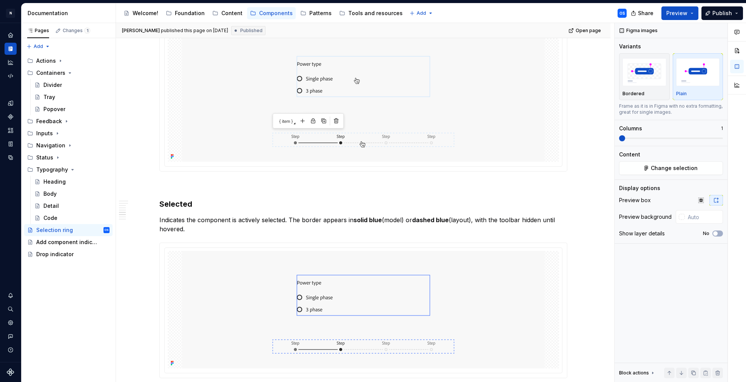
scroll to position [1367, 0]
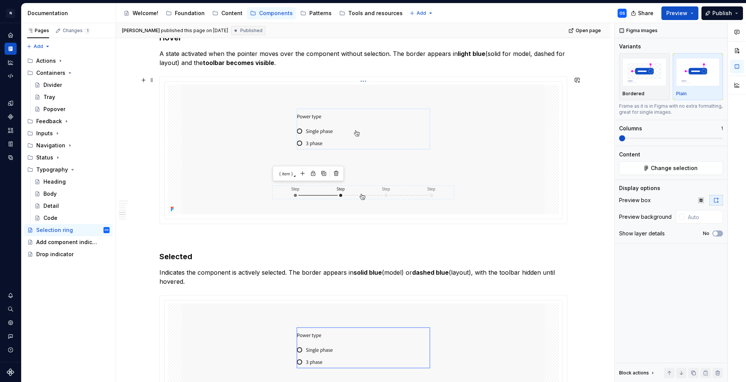
click at [366, 81] on html "N Experlogix Design System OS Design system data Documentation Accessibility gu…" at bounding box center [373, 191] width 746 height 382
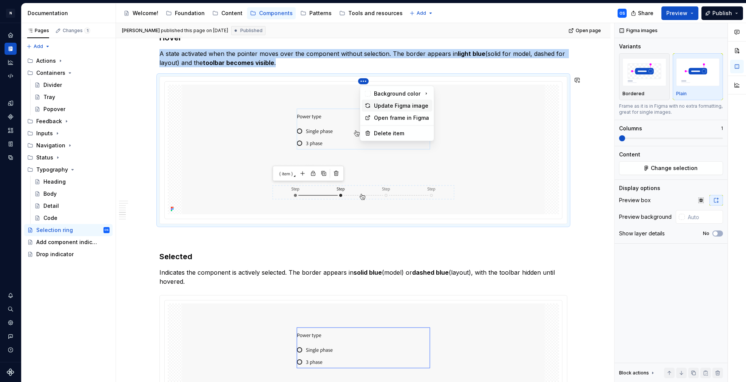
drag, startPoint x: 371, startPoint y: 102, endPoint x: 372, endPoint y: 116, distance: 14.4
click at [371, 102] on div "Update Figma image" at bounding box center [397, 106] width 71 height 12
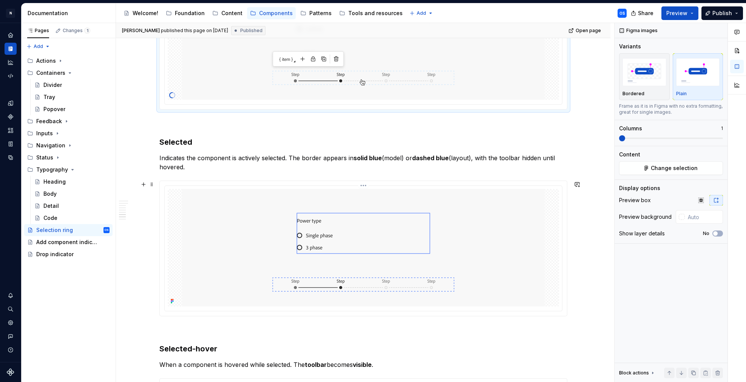
scroll to position [1483, 0]
click at [363, 184] on html "N Experlogix Design System OS Design system data Documentation Accessibility gu…" at bounding box center [373, 191] width 746 height 382
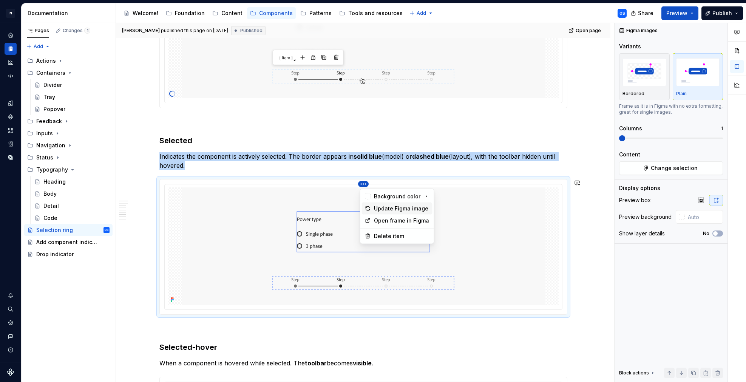
click at [368, 209] on icon at bounding box center [368, 208] width 4 height 4
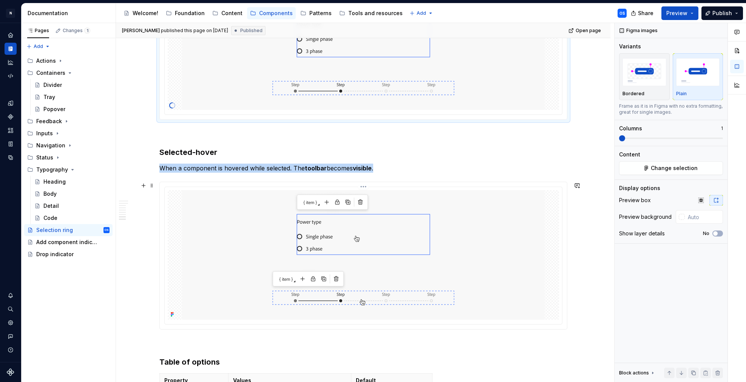
click at [365, 190] on img at bounding box center [363, 255] width 362 height 130
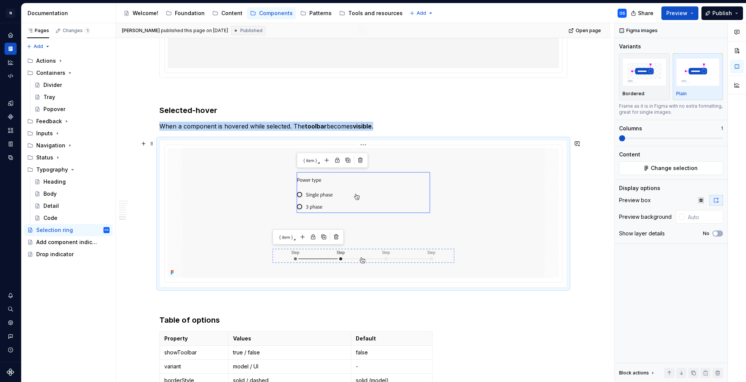
click at [365, 143] on html "N Experlogix Design System OS Design system data Documentation Accessibility gu…" at bounding box center [373, 191] width 746 height 382
click at [371, 169] on div "Update Figma image" at bounding box center [397, 169] width 71 height 12
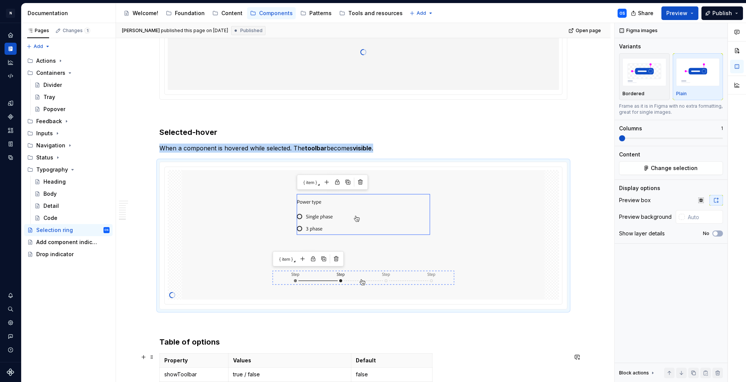
scroll to position [1738, 0]
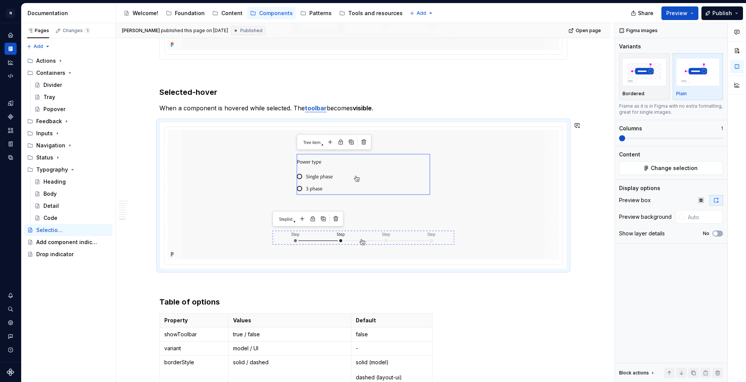
type textarea "*"
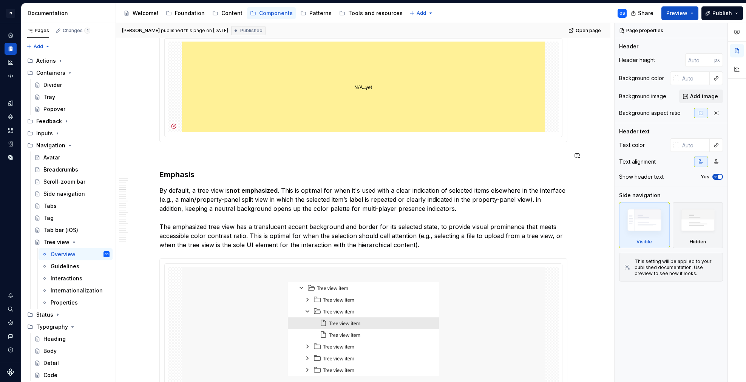
scroll to position [927, 0]
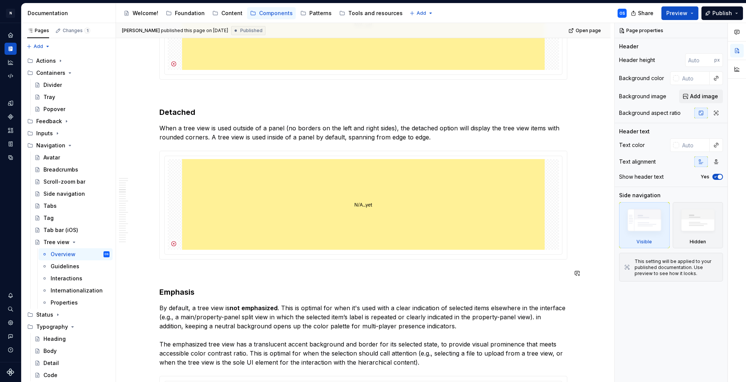
type textarea "*"
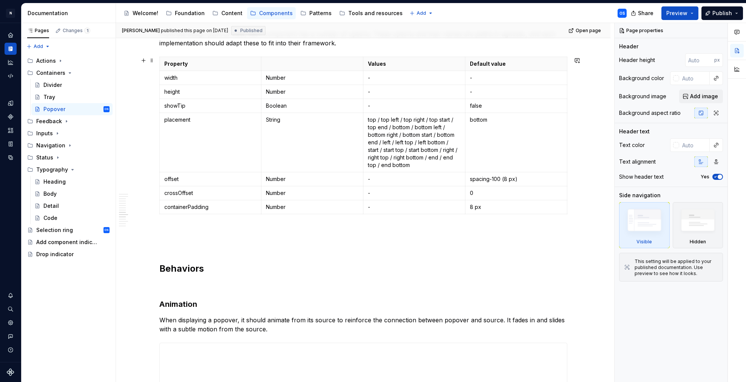
scroll to position [2054, 0]
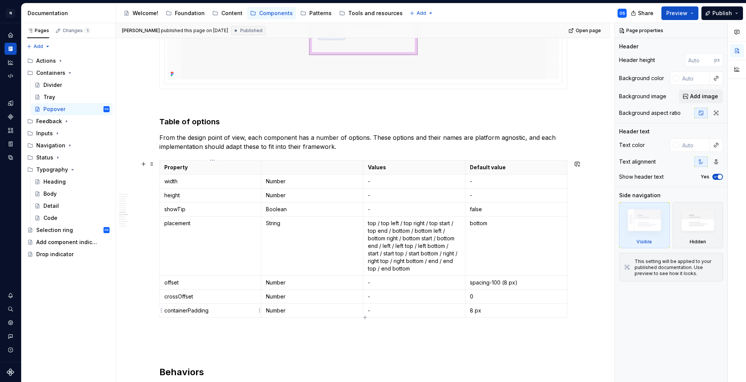
click at [194, 310] on p "containerPadding" at bounding box center [210, 311] width 93 height 8
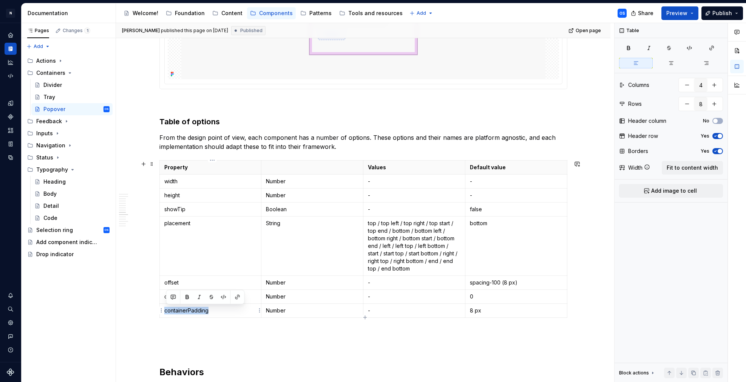
click at [194, 310] on p "containerPadding" at bounding box center [210, 311] width 93 height 8
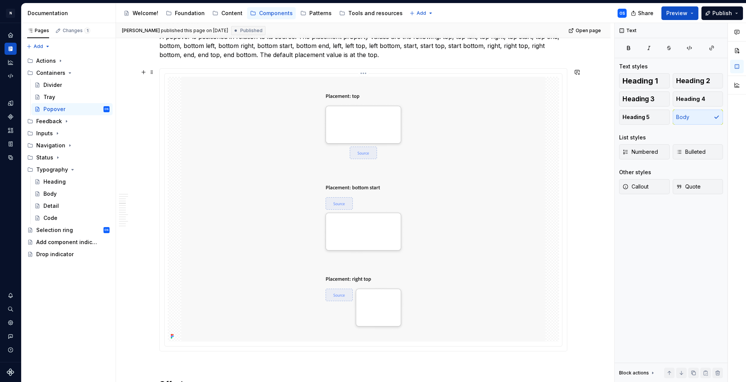
scroll to position [1030, 0]
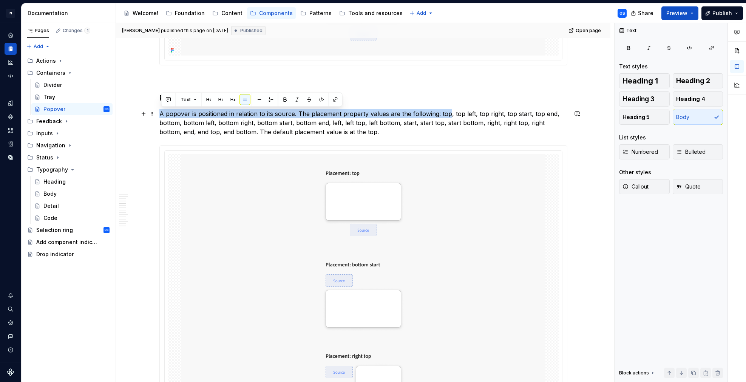
drag, startPoint x: 162, startPoint y: 114, endPoint x: 449, endPoint y: 114, distance: 287.4
click at [449, 114] on p "A popover is positioned in relation to its source. The placement property value…" at bounding box center [363, 122] width 408 height 27
copy p "A popover is positioned in relation to its source. The placement property value…"
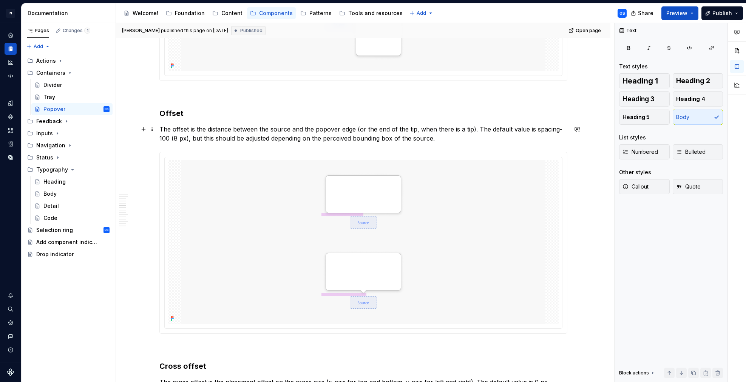
scroll to position [1385, 0]
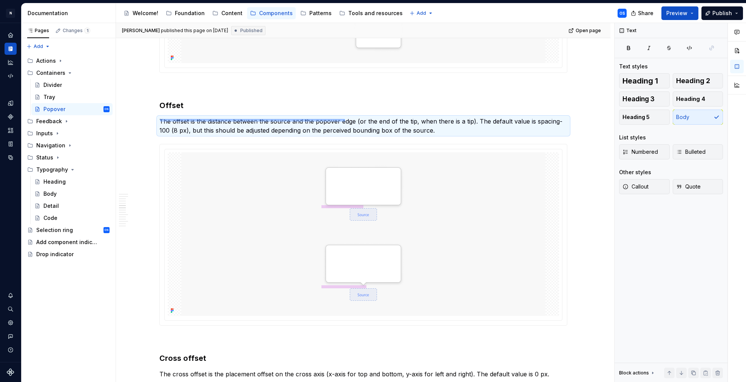
drag, startPoint x: 160, startPoint y: 121, endPoint x: 345, endPoint y: 119, distance: 184.7
click at [345, 119] on div "Brad Zupancic published this page on April 24, 2025 Published Open page Popover…" at bounding box center [365, 202] width 498 height 359
click at [344, 119] on p "The offset is the distance between the source and the popover edge (or the end …" at bounding box center [363, 126] width 408 height 18
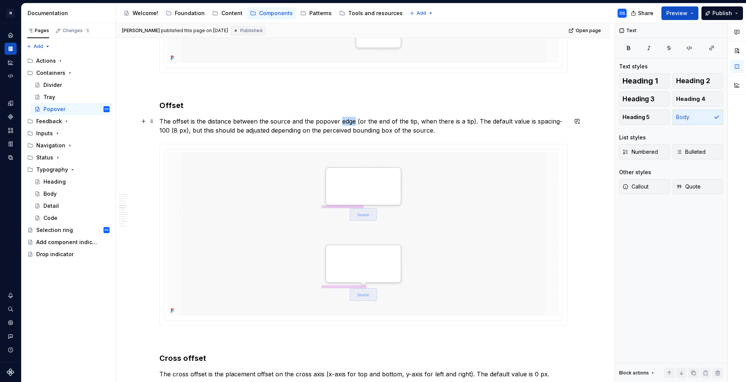
click at [344, 119] on p "The offset is the distance between the source and the popover edge (or the end …" at bounding box center [363, 126] width 408 height 18
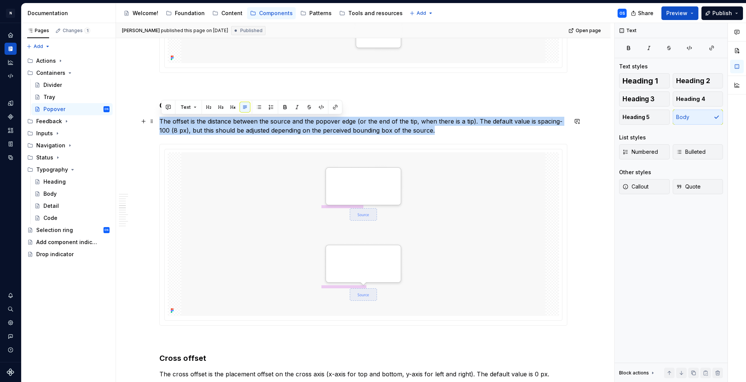
click at [358, 119] on p "The offset is the distance between the source and the popover edge (or the end …" at bounding box center [363, 126] width 408 height 18
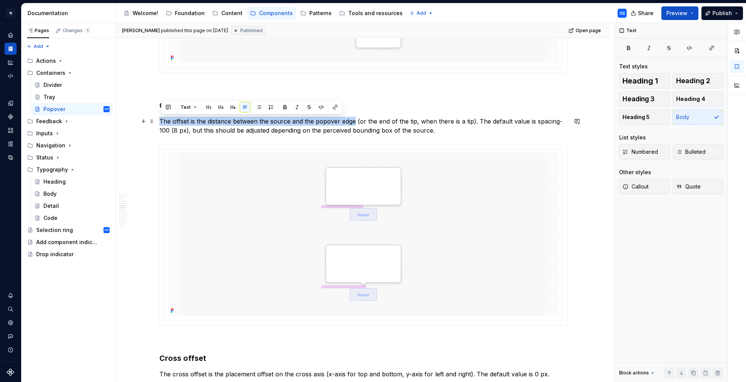
drag, startPoint x: 356, startPoint y: 120, endPoint x: 161, endPoint y: 122, distance: 195.2
click at [161, 122] on p "The offset is the distance between the source and the popover edge (or the end …" at bounding box center [363, 126] width 408 height 18
click at [164, 122] on p "The offset is the distance between the source and the popover edge (or the end …" at bounding box center [363, 126] width 408 height 18
drag, startPoint x: 162, startPoint y: 121, endPoint x: 357, endPoint y: 121, distance: 194.5
click at [357, 121] on p "The offset is the distance between the source and the popover edge (or the end …" at bounding box center [363, 126] width 408 height 18
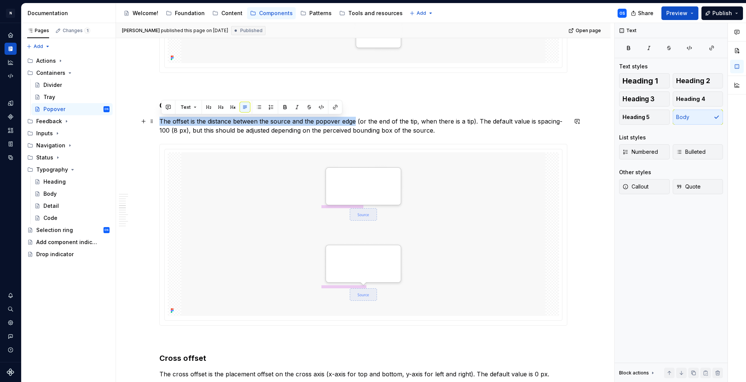
copy p "The offset is the distance between the source and the popover edge"
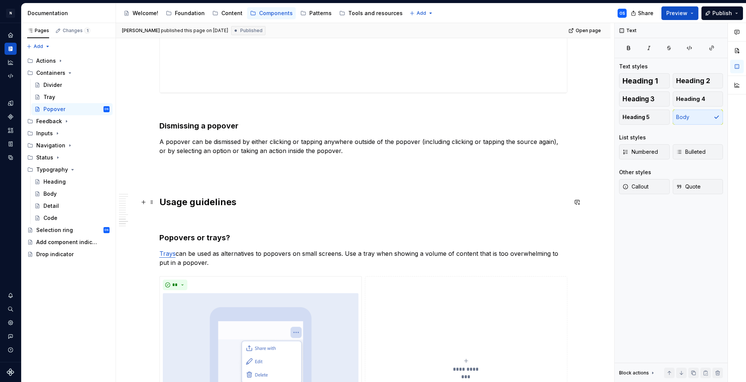
scroll to position [3080, 0]
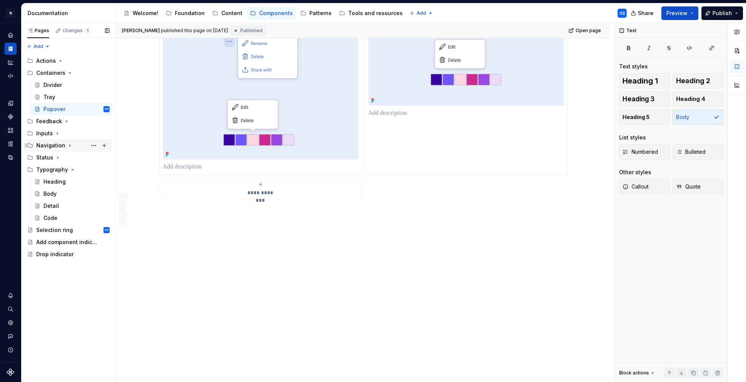
click at [67, 146] on icon "Page tree" at bounding box center [70, 145] width 6 height 6
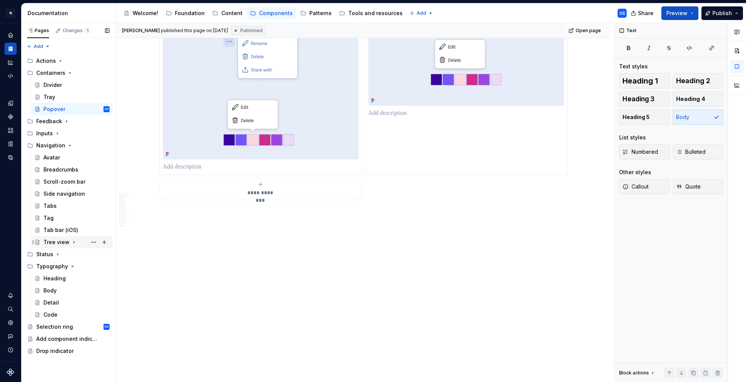
click at [55, 245] on div "Tree view" at bounding box center [56, 242] width 26 height 8
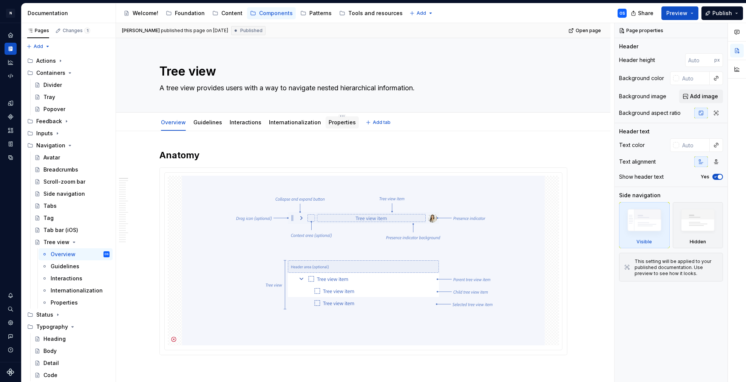
click at [329, 120] on link "Properties" at bounding box center [342, 122] width 27 height 6
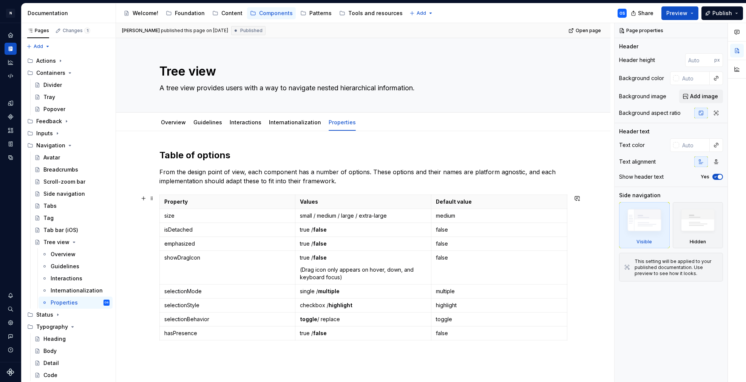
scroll to position [34, 0]
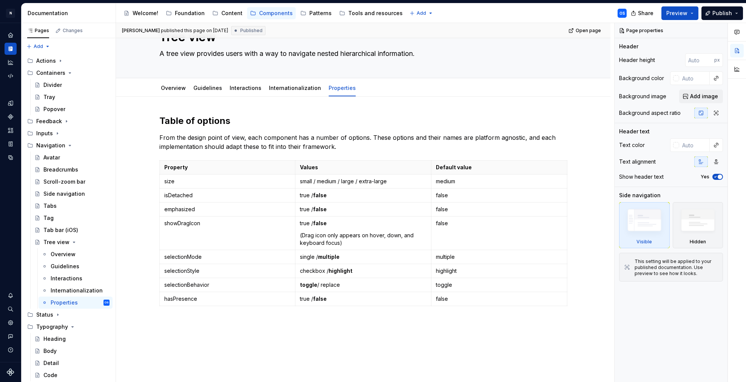
type textarea "*"
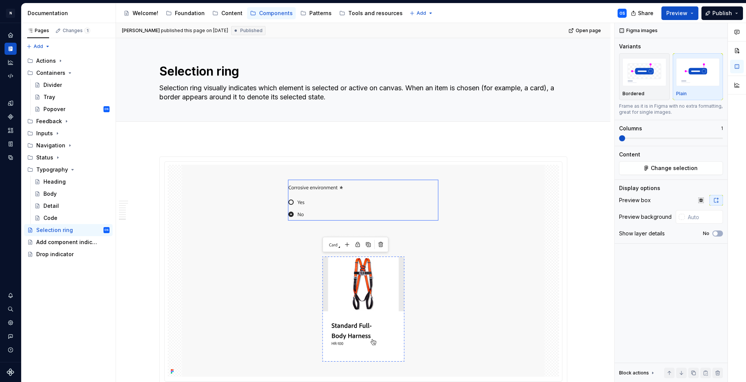
scroll to position [1836, 0]
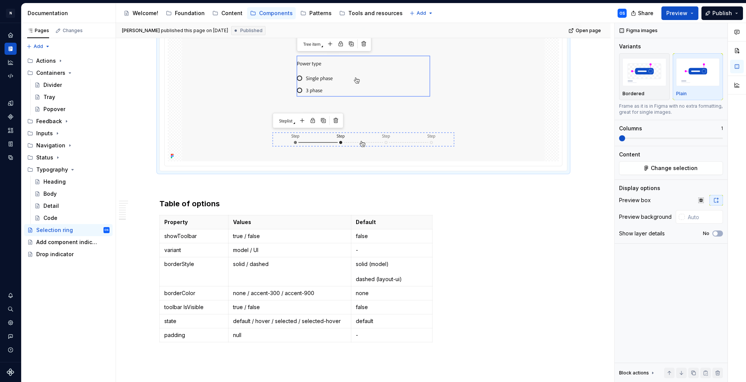
type textarea "*"
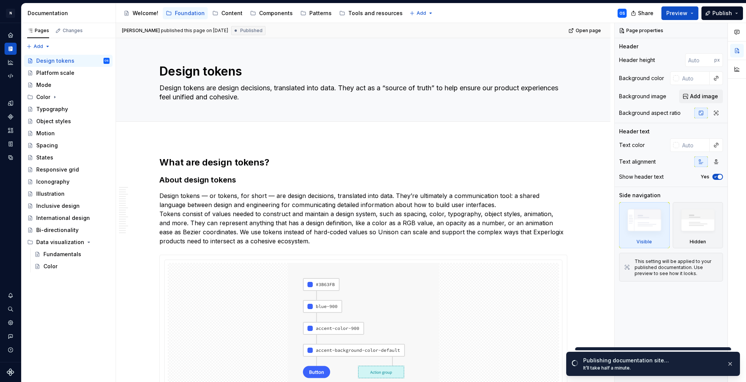
type textarea "*"
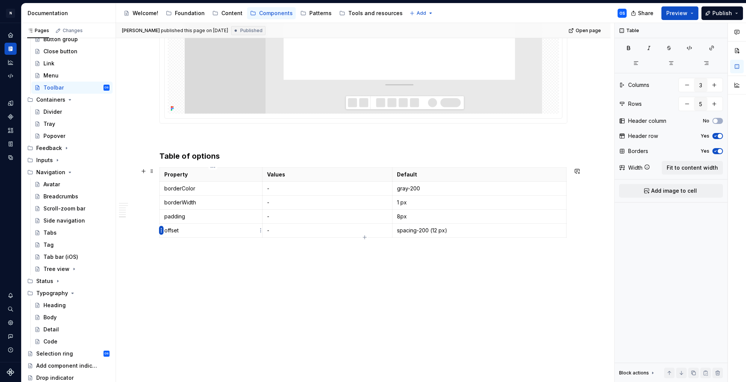
click at [161, 229] on html "N Experlogix Design System OS Design system data Documentation Accessibility gu…" at bounding box center [373, 191] width 746 height 382
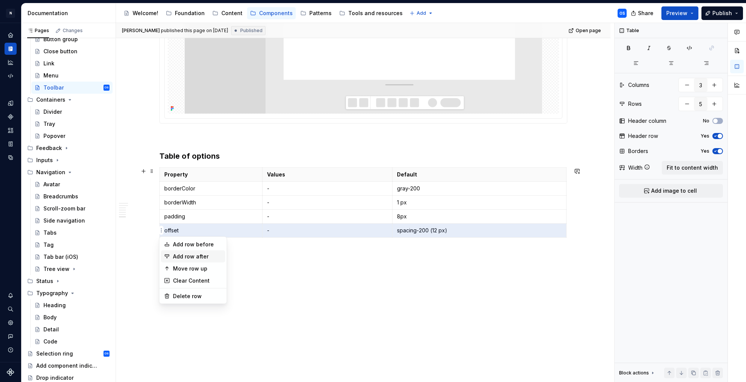
click at [189, 254] on div "Add row after" at bounding box center [197, 257] width 49 height 8
type input "6"
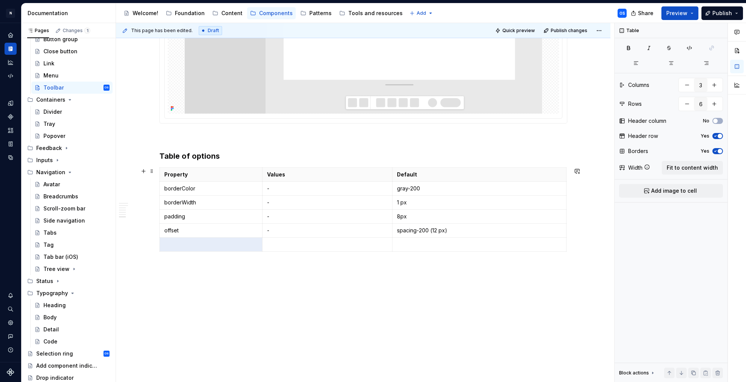
type textarea "*"
click at [180, 248] on td at bounding box center [210, 244] width 103 height 14
click at [274, 247] on p at bounding box center [327, 245] width 120 height 8
click at [414, 244] on p at bounding box center [479, 245] width 165 height 8
click at [421, 243] on p at bounding box center [479, 245] width 165 height 8
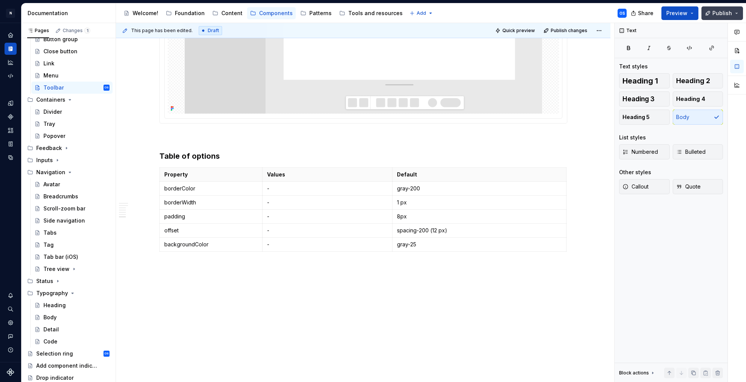
click at [713, 15] on span "Publish" at bounding box center [722, 13] width 20 height 8
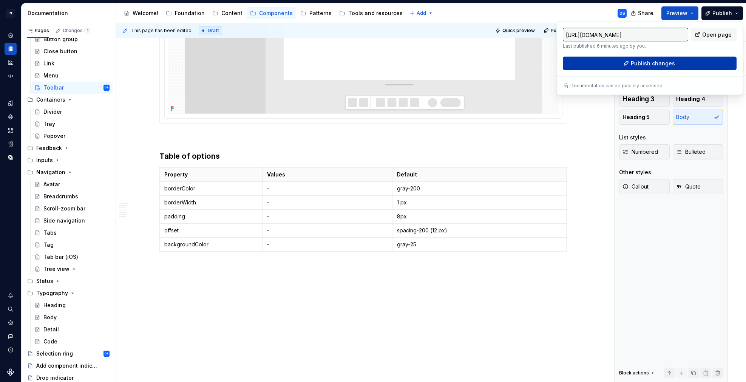
click at [645, 62] on span "Publish changes" at bounding box center [653, 64] width 44 height 8
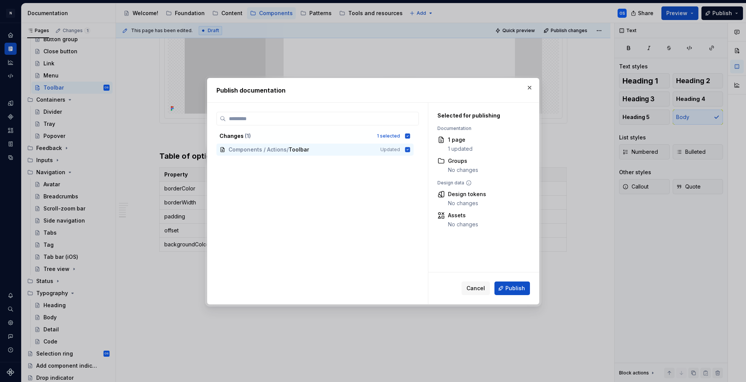
click at [515, 285] on span "Publish" at bounding box center [515, 288] width 20 height 8
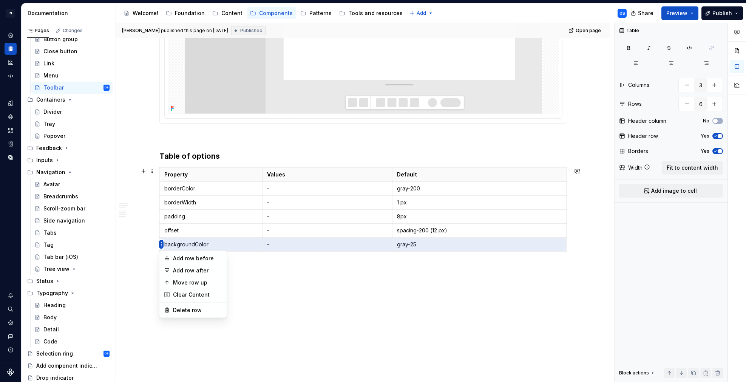
click at [134, 277] on html "N Experlogix Design System OS Design system data Documentation Accessibility gu…" at bounding box center [373, 191] width 746 height 382
click at [283, 295] on html "N Experlogix Design System OS Design system data Documentation Accessibility gu…" at bounding box center [373, 191] width 746 height 382
type textarea "*"
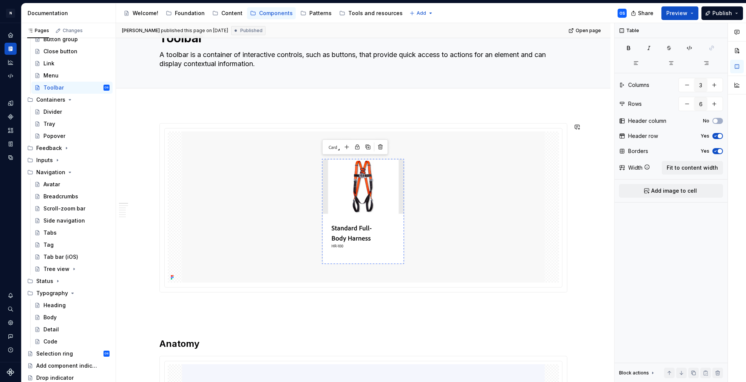
scroll to position [0, 0]
